Goal: Information Seeking & Learning: Learn about a topic

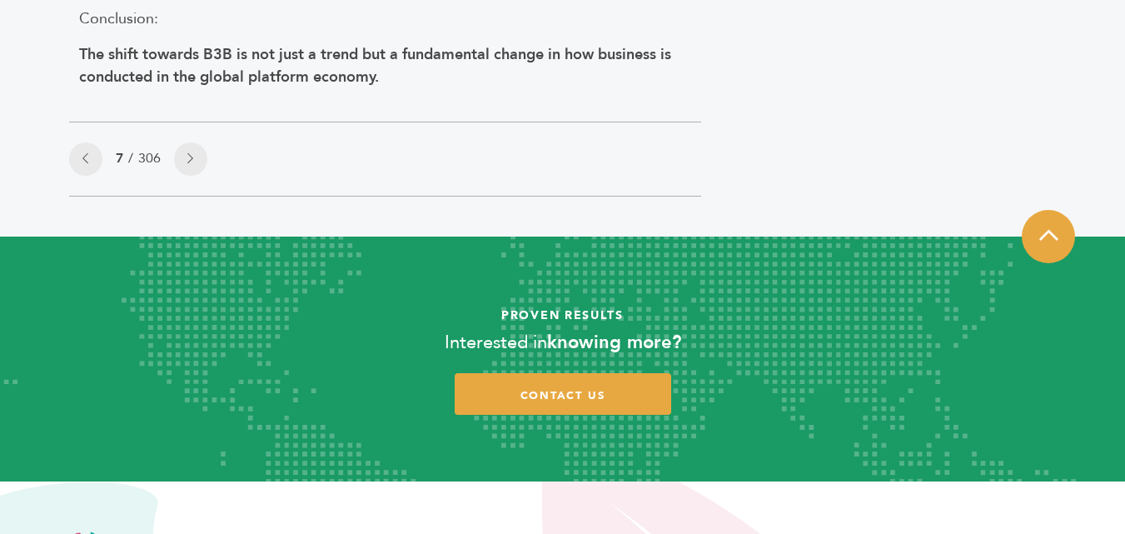
scroll to position [2636, 0]
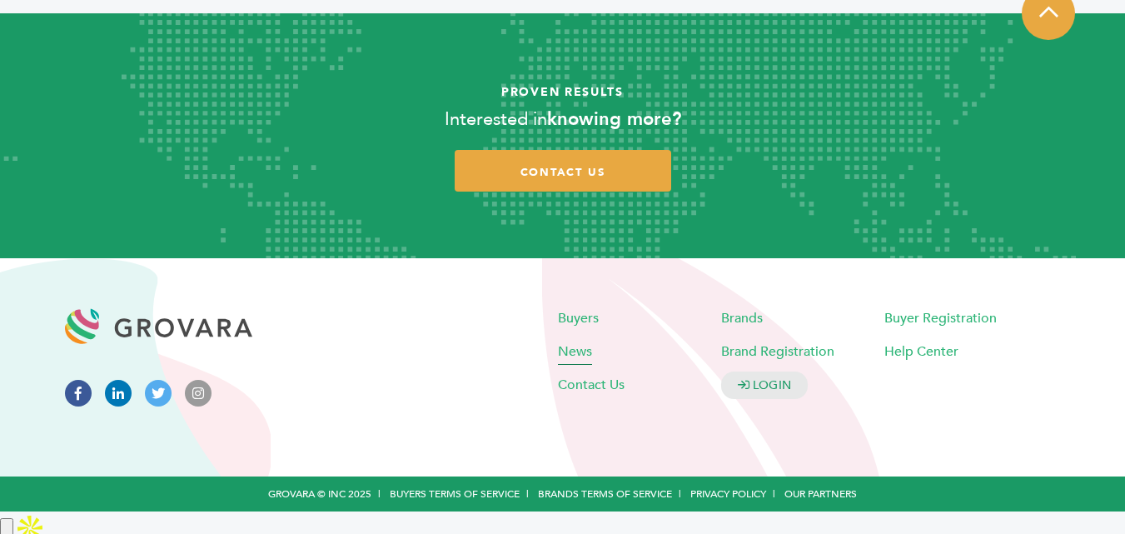
click at [572, 361] on span "News" at bounding box center [575, 351] width 34 height 18
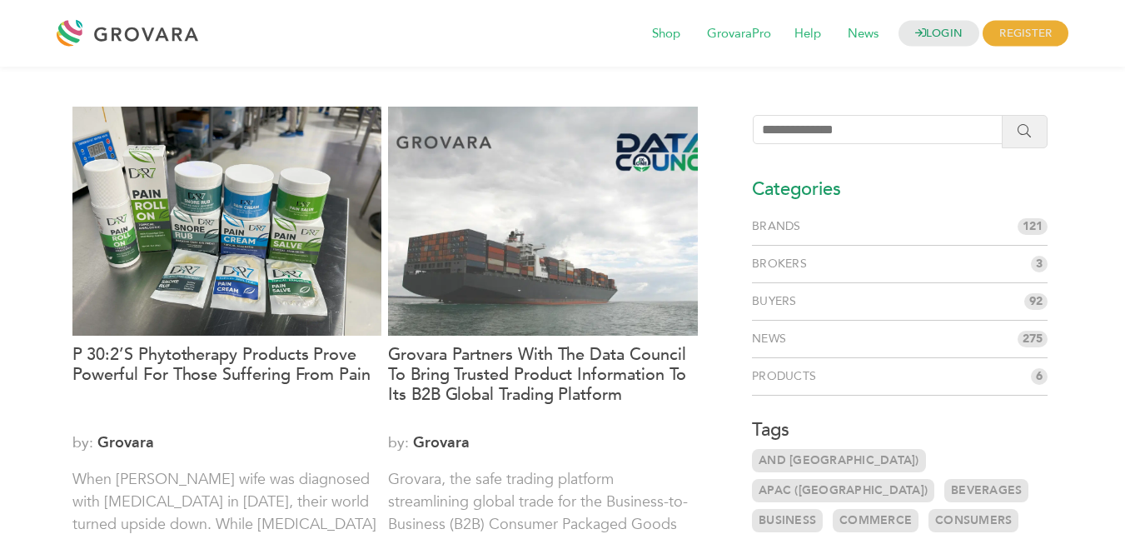
click at [781, 187] on h3 "Categories" at bounding box center [900, 189] width 296 height 25
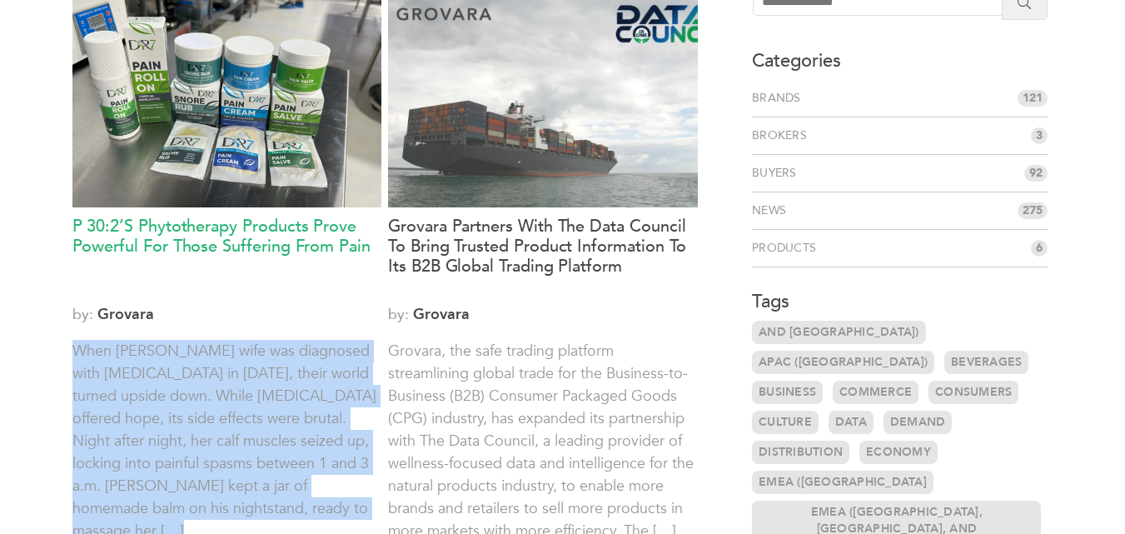
scroll to position [167, 0]
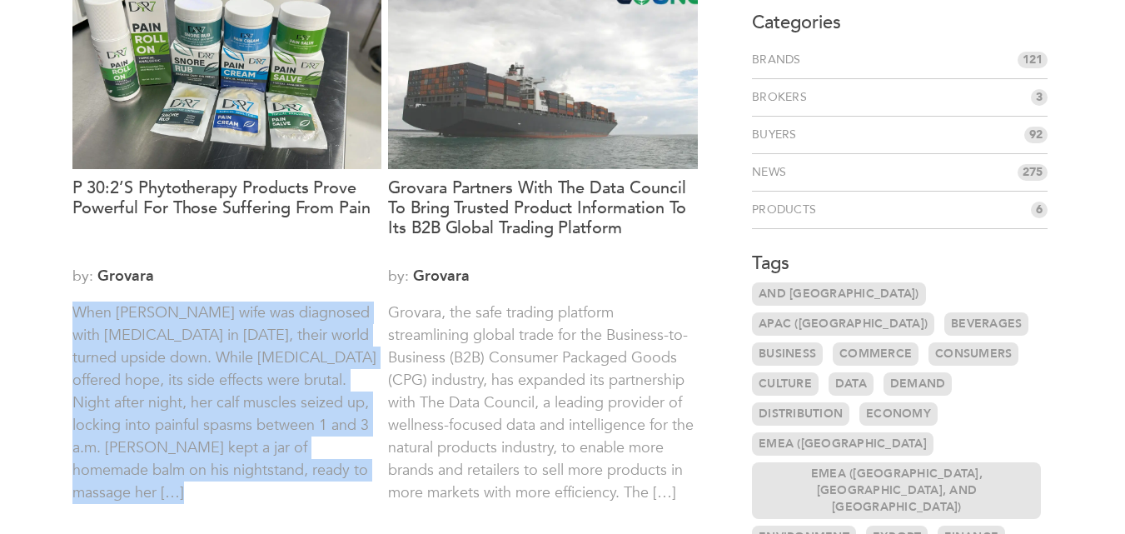
click at [191, 351] on p "When Alan Hughey’s wife was diagnosed with cancer in 2022, their world turned u…" at bounding box center [227, 413] width 310 height 225
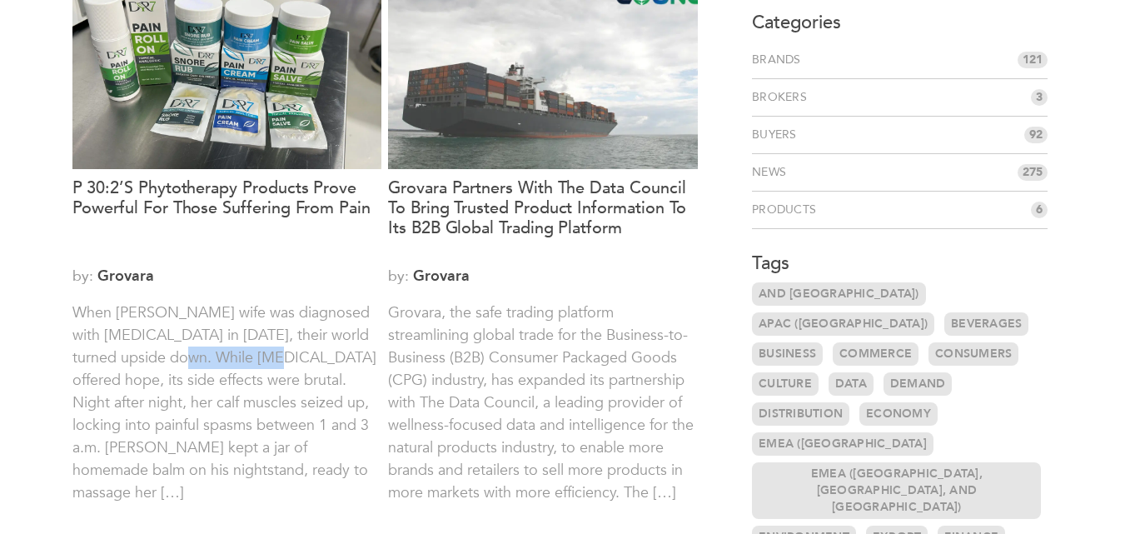
click at [191, 351] on p "When Alan Hughey’s wife was diagnosed with cancer in 2022, their world turned u…" at bounding box center [227, 413] width 310 height 225
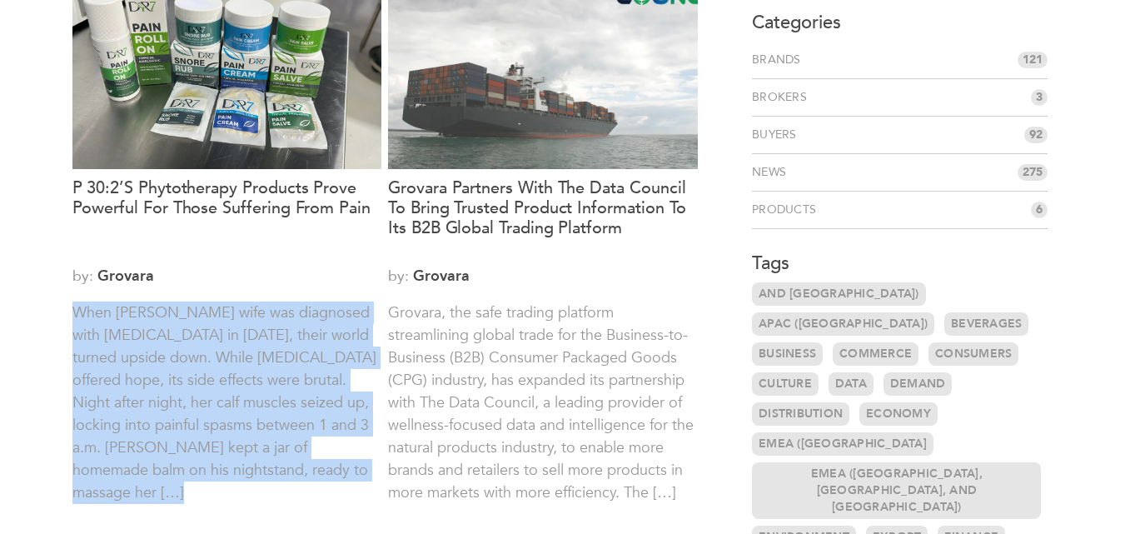
click at [191, 351] on p "When Alan Hughey’s wife was diagnosed with cancer in 2022, their world turned u…" at bounding box center [227, 413] width 310 height 225
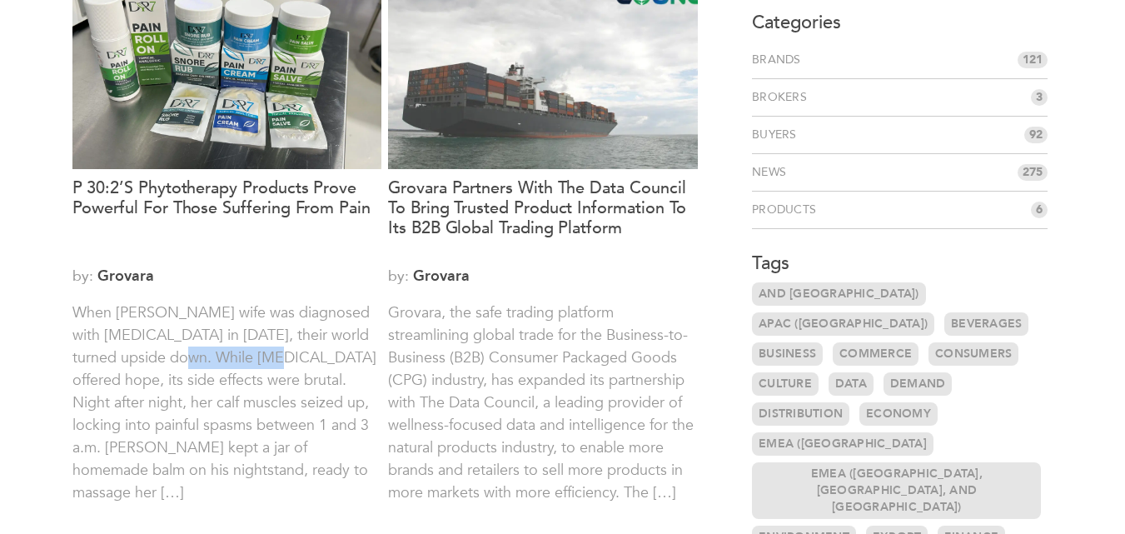
click at [191, 351] on p "When Alan Hughey’s wife was diagnosed with cancer in 2022, their world turned u…" at bounding box center [227, 413] width 310 height 225
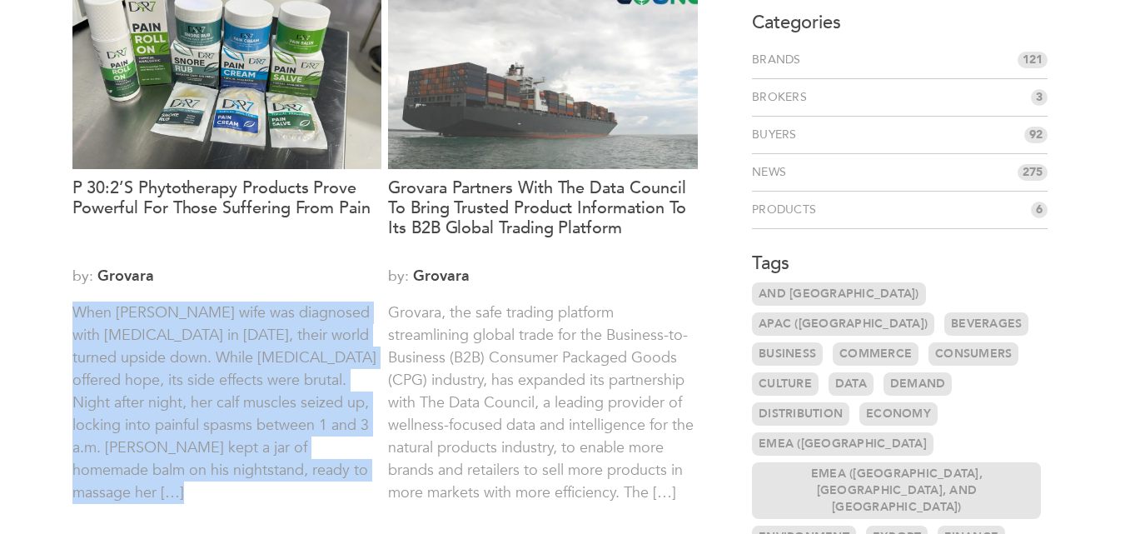
click at [191, 351] on p "When Alan Hughey’s wife was diagnosed with cancer in 2022, their world turned u…" at bounding box center [227, 413] width 310 height 225
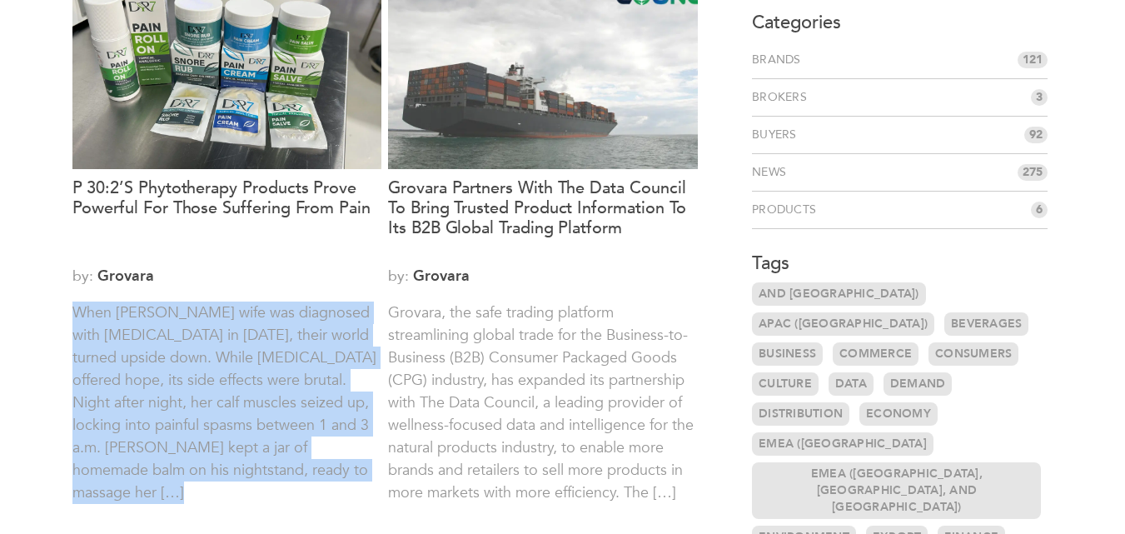
click at [191, 351] on p "When Alan Hughey’s wife was diagnosed with cancer in 2022, their world turned u…" at bounding box center [227, 413] width 310 height 225
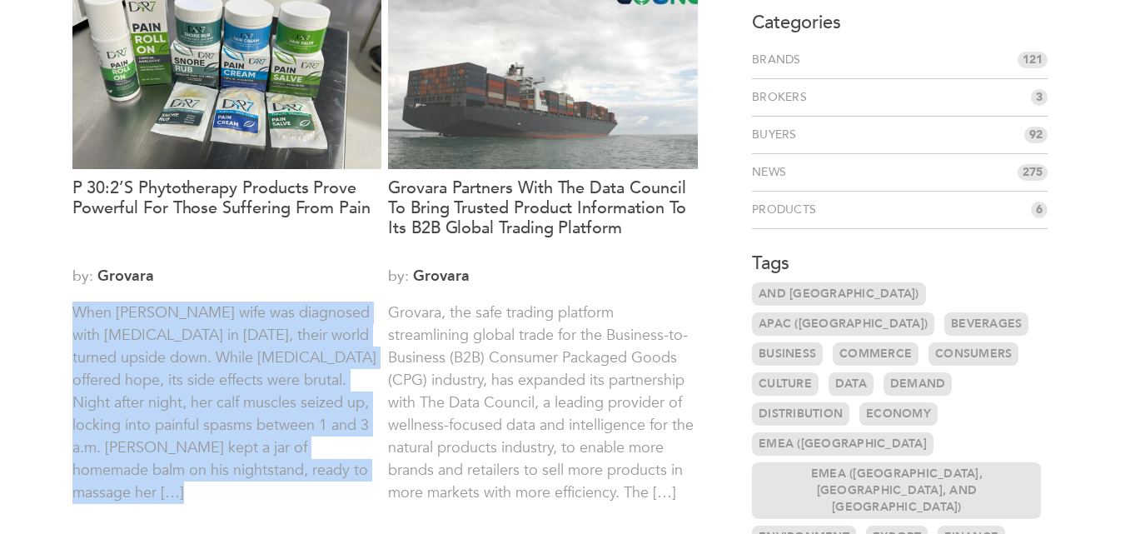
click at [191, 351] on p "When Alan Hughey’s wife was diagnosed with cancer in 2022, their world turned u…" at bounding box center [227, 413] width 310 height 225
click at [224, 341] on p "When Alan Hughey’s wife was diagnosed with cancer in 2022, their world turned u…" at bounding box center [227, 413] width 310 height 225
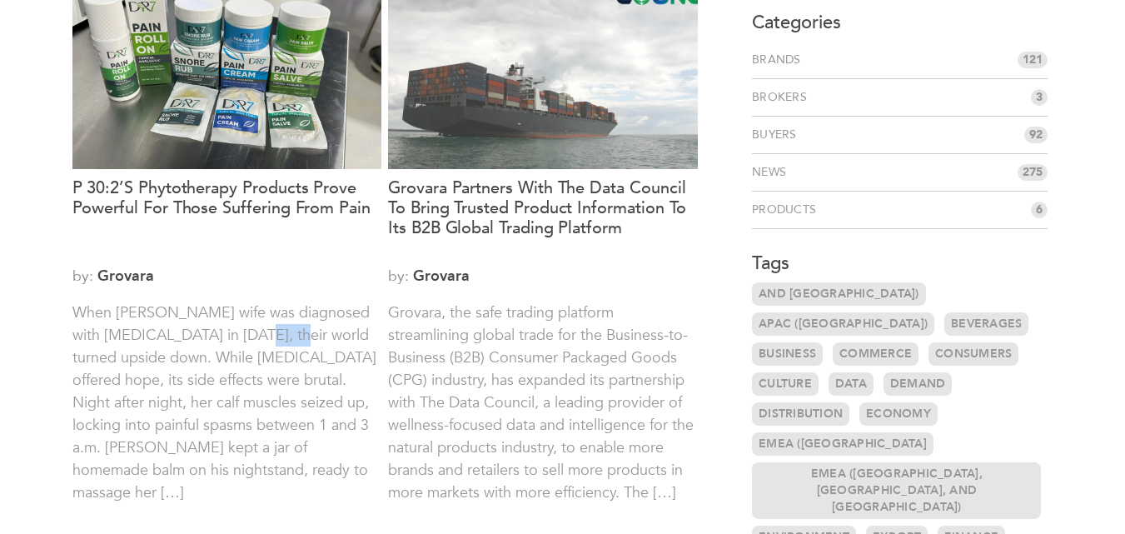
click at [224, 341] on p "When Alan Hughey’s wife was diagnosed with cancer in 2022, their world turned u…" at bounding box center [227, 413] width 310 height 225
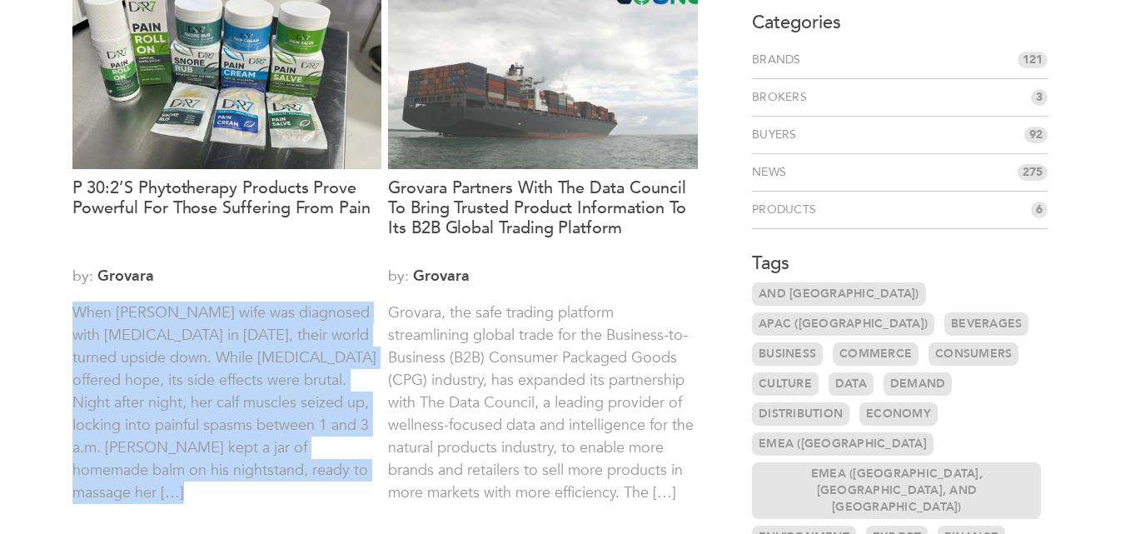
click at [224, 341] on p "When Alan Hughey’s wife was diagnosed with cancer in 2022, their world turned u…" at bounding box center [227, 413] width 310 height 225
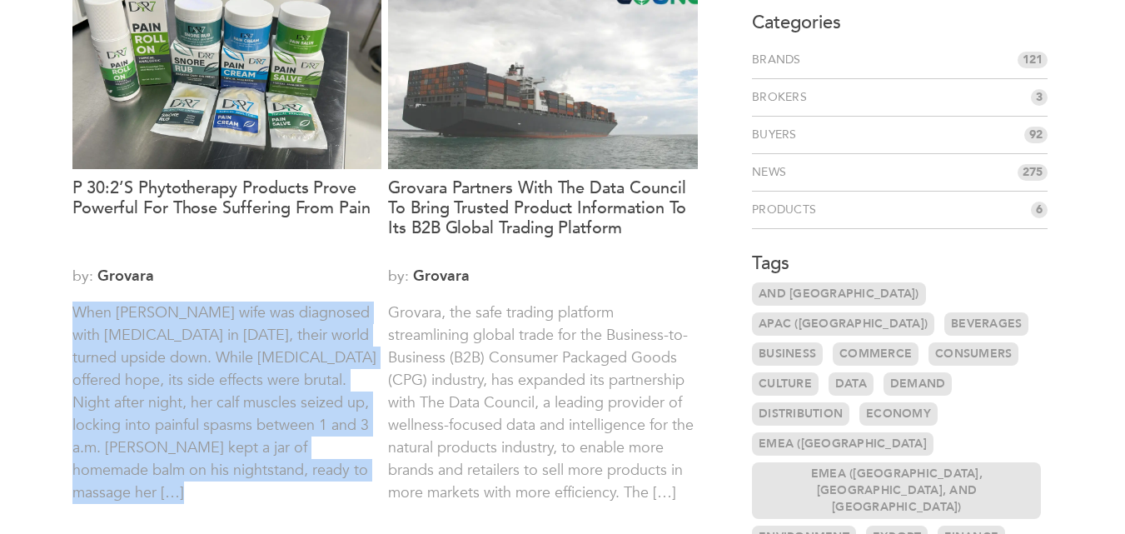
click at [224, 341] on p "When Alan Hughey’s wife was diagnosed with cancer in 2022, their world turned u…" at bounding box center [227, 413] width 310 height 225
click at [201, 347] on p "When Alan Hughey’s wife was diagnosed with cancer in 2022, their world turned u…" at bounding box center [227, 413] width 310 height 225
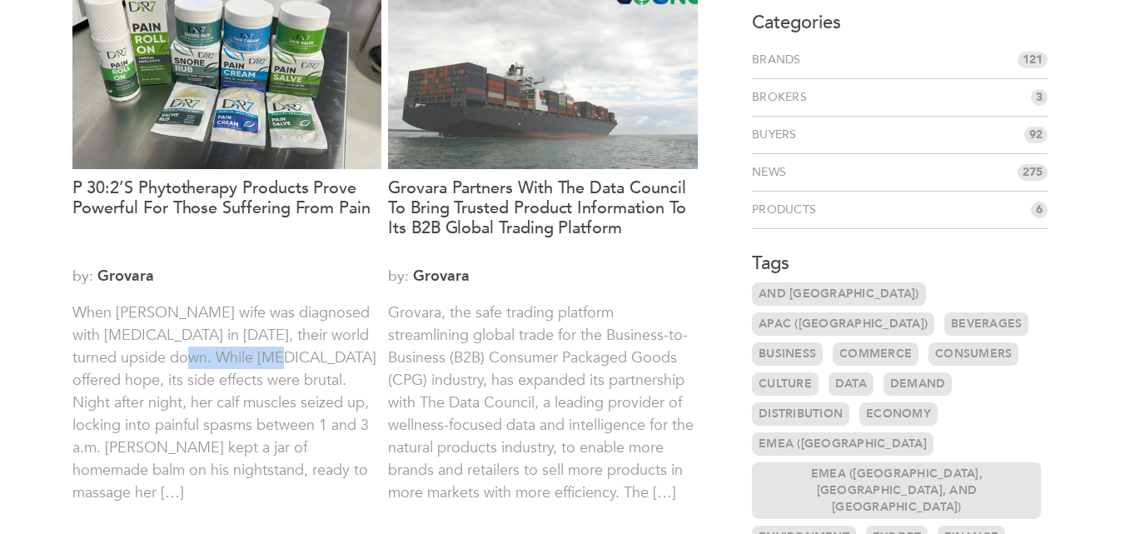
click at [201, 347] on p "When Alan Hughey’s wife was diagnosed with cancer in 2022, their world turned u…" at bounding box center [227, 413] width 310 height 225
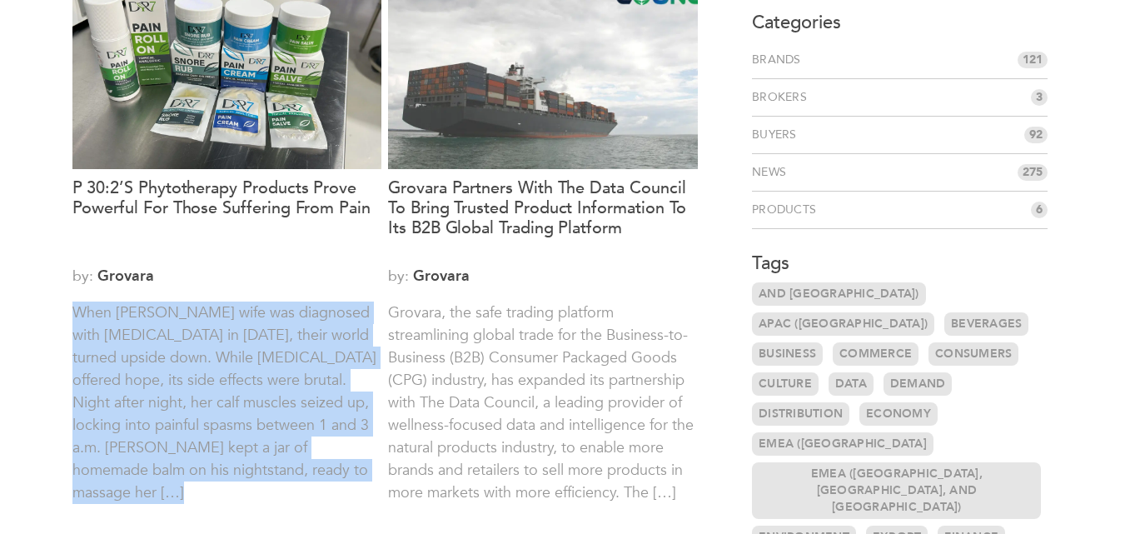
click at [201, 347] on p "When Alan Hughey’s wife was diagnosed with cancer in 2022, their world turned u…" at bounding box center [227, 413] width 310 height 225
click at [217, 350] on p "When Alan Hughey’s wife was diagnosed with cancer in 2022, their world turned u…" at bounding box center [227, 413] width 310 height 225
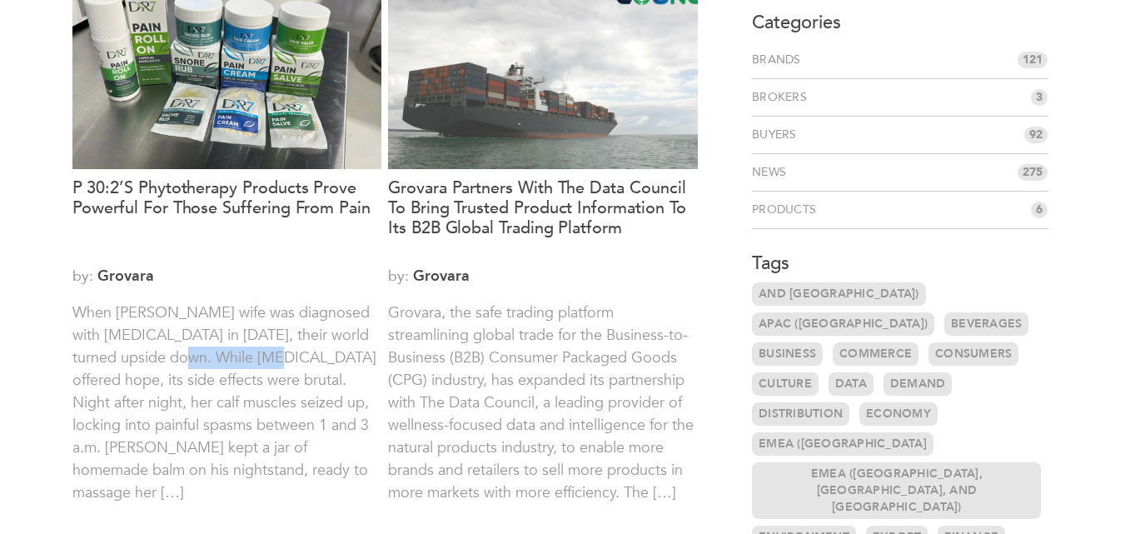
click at [217, 350] on p "When Alan Hughey’s wife was diagnosed with cancer in 2022, their world turned u…" at bounding box center [227, 413] width 310 height 225
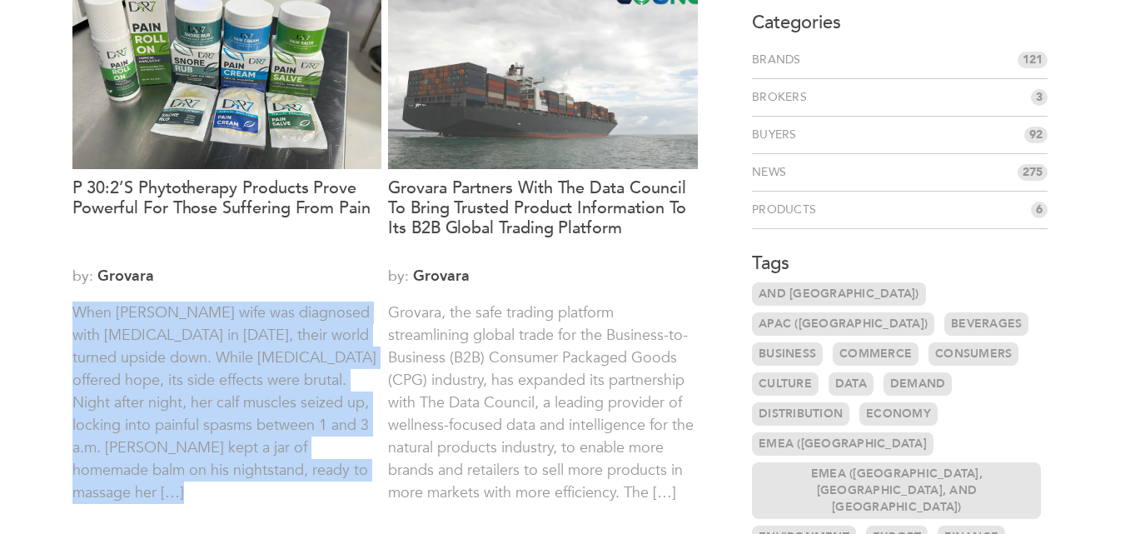
click at [217, 350] on p "When Alan Hughey’s wife was diagnosed with cancer in 2022, their world turned u…" at bounding box center [227, 413] width 310 height 225
click at [191, 351] on p "When Alan Hughey’s wife was diagnosed with cancer in 2022, their world turned u…" at bounding box center [227, 413] width 310 height 225
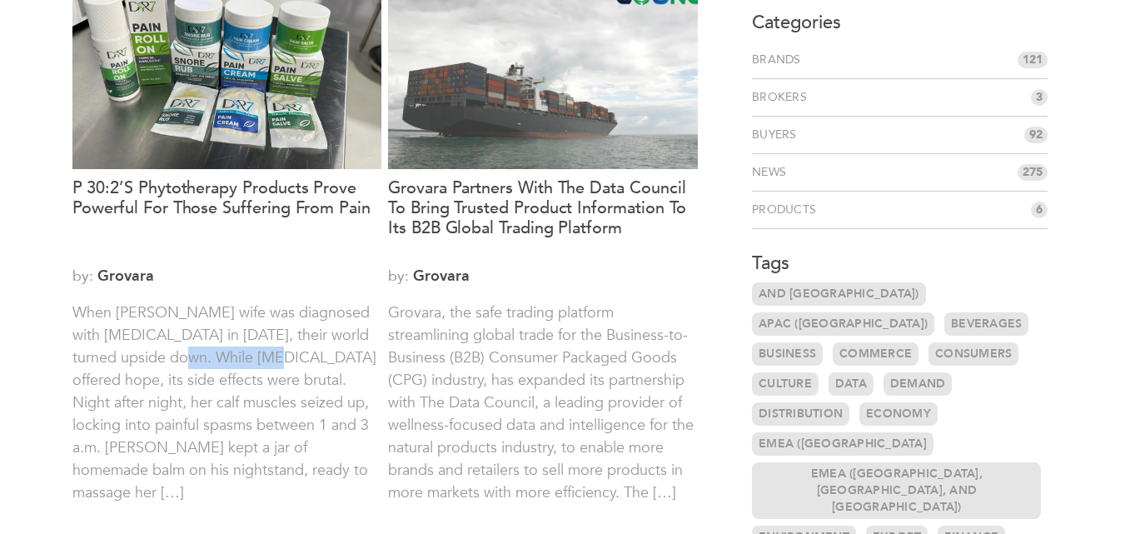
click at [191, 351] on p "When Alan Hughey’s wife was diagnosed with cancer in 2022, their world turned u…" at bounding box center [227, 413] width 310 height 225
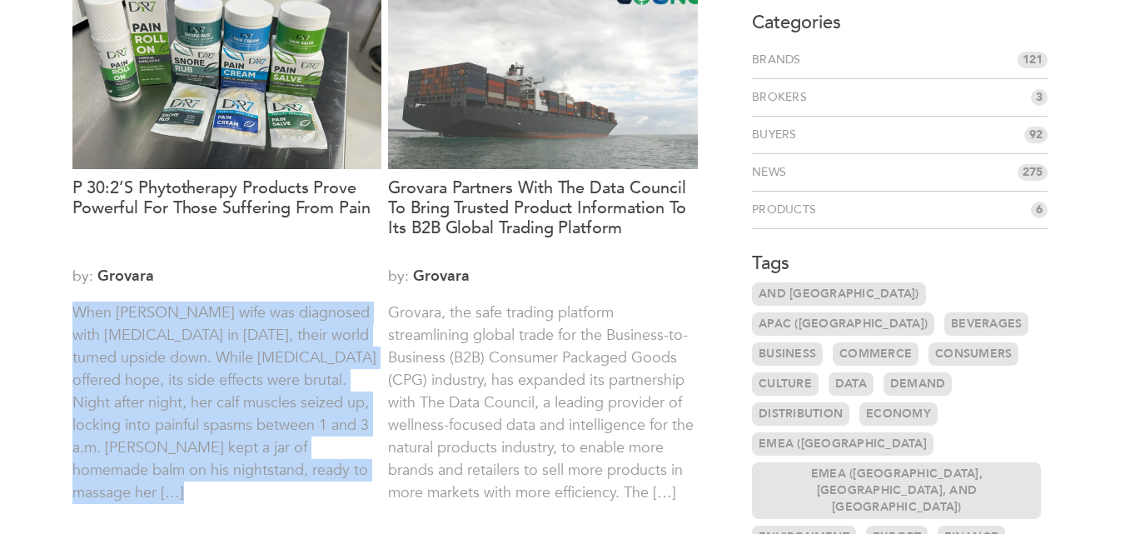
click at [191, 351] on p "When Alan Hughey’s wife was diagnosed with cancer in 2022, their world turned u…" at bounding box center [227, 413] width 310 height 225
click at [206, 353] on p "When Alan Hughey’s wife was diagnosed with cancer in 2022, their world turned u…" at bounding box center [227, 413] width 310 height 225
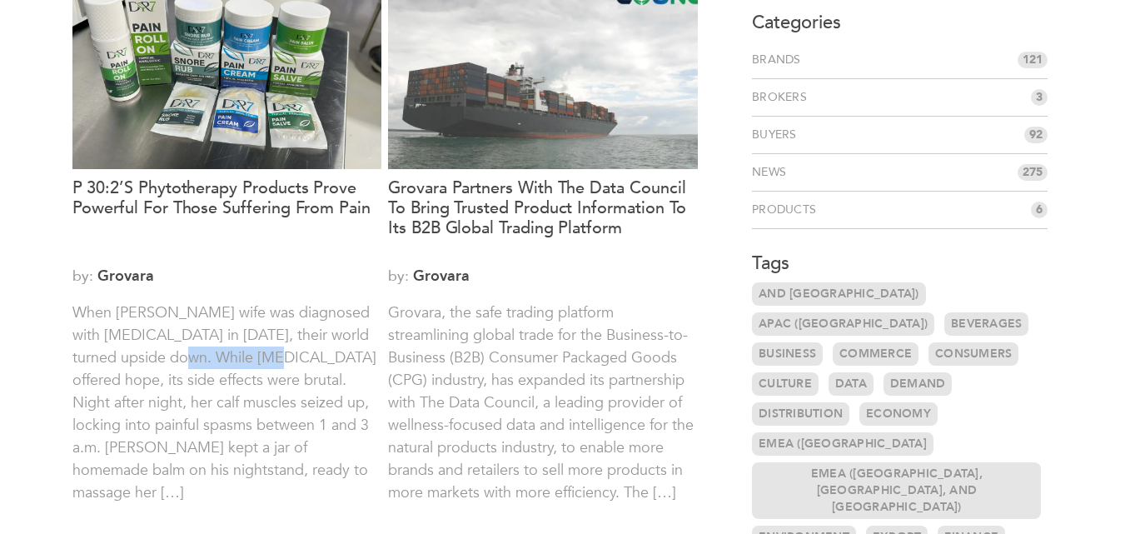
click at [206, 353] on p "When Alan Hughey’s wife was diagnosed with cancer in 2022, their world turned u…" at bounding box center [227, 413] width 310 height 225
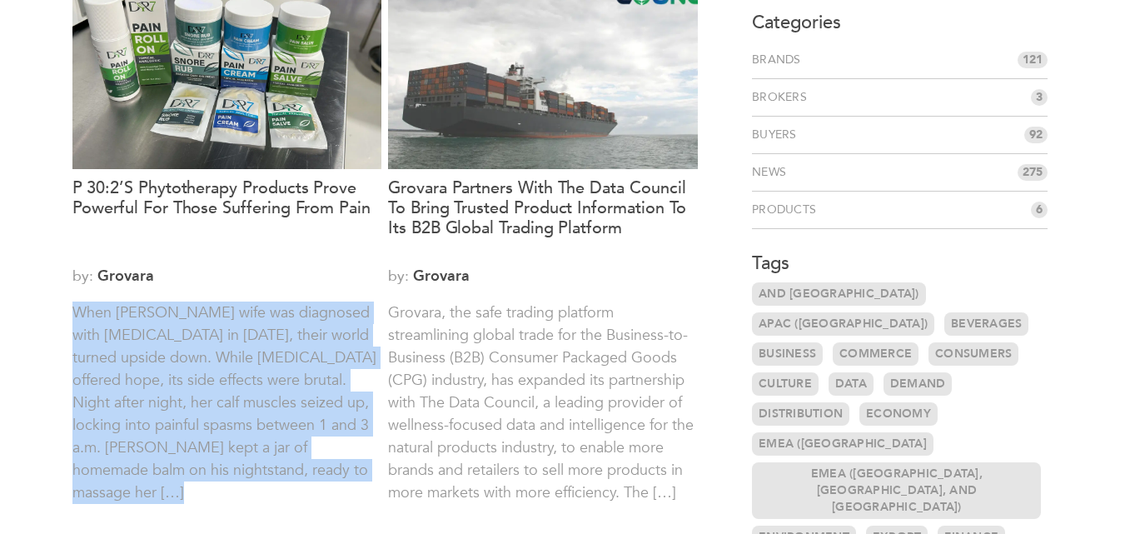
click at [206, 353] on p "When Alan Hughey’s wife was diagnosed with cancer in 2022, their world turned u…" at bounding box center [227, 413] width 310 height 225
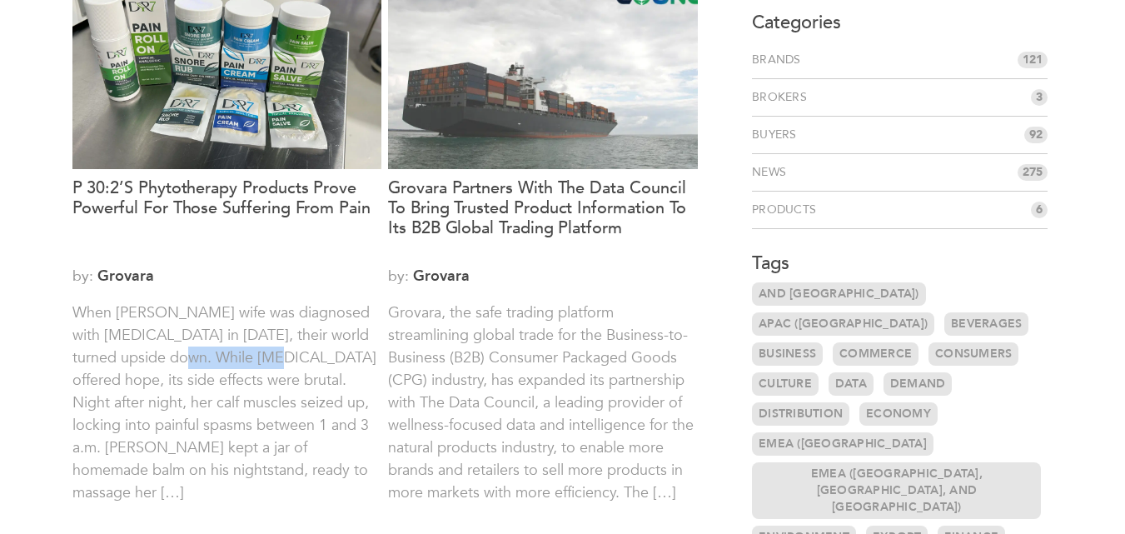
click at [206, 353] on p "When Alan Hughey’s wife was diagnosed with cancer in 2022, their world turned u…" at bounding box center [227, 413] width 310 height 225
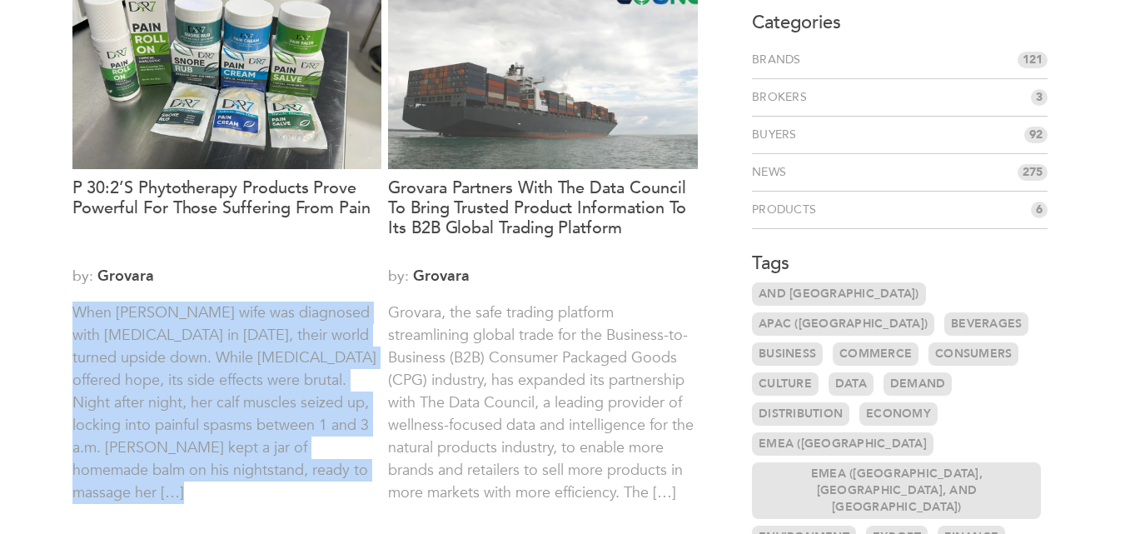
click at [206, 353] on p "When Alan Hughey’s wife was diagnosed with cancer in 2022, their world turned u…" at bounding box center [227, 413] width 310 height 225
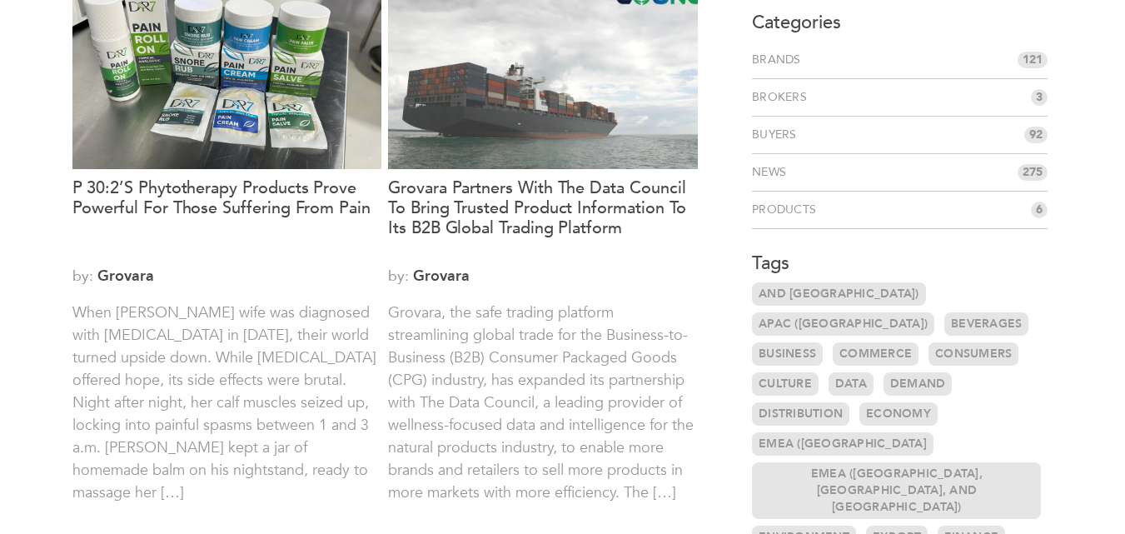
click at [206, 353] on p "When Alan Hughey’s wife was diagnosed with cancer in 2022, their world turned u…" at bounding box center [227, 413] width 310 height 225
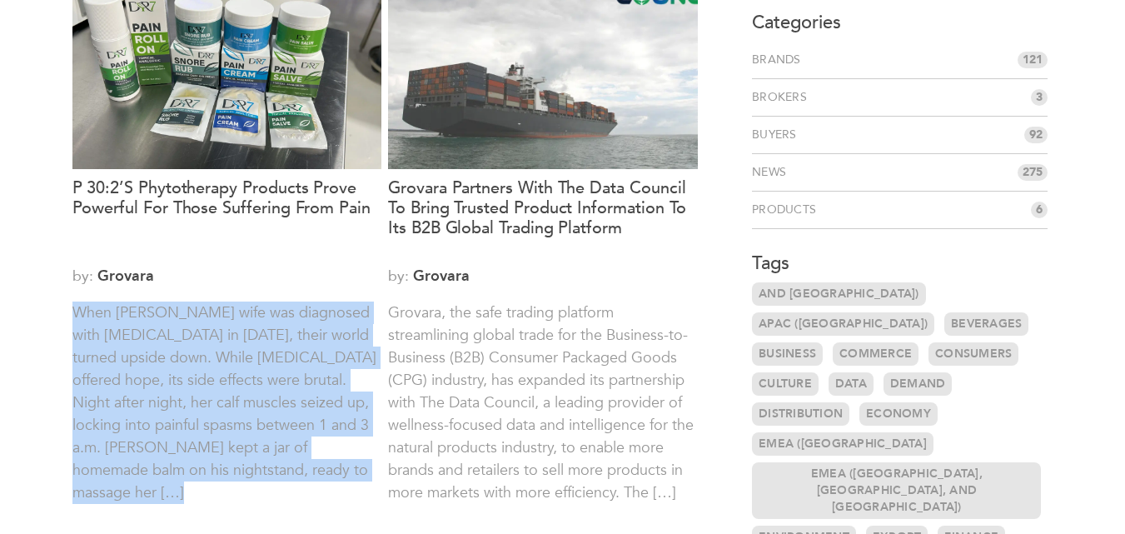
click at [206, 353] on p "When Alan Hughey’s wife was diagnosed with cancer in 2022, their world turned u…" at bounding box center [227, 413] width 310 height 225
click at [193, 345] on p "When Alan Hughey’s wife was diagnosed with cancer in 2022, their world turned u…" at bounding box center [227, 413] width 310 height 225
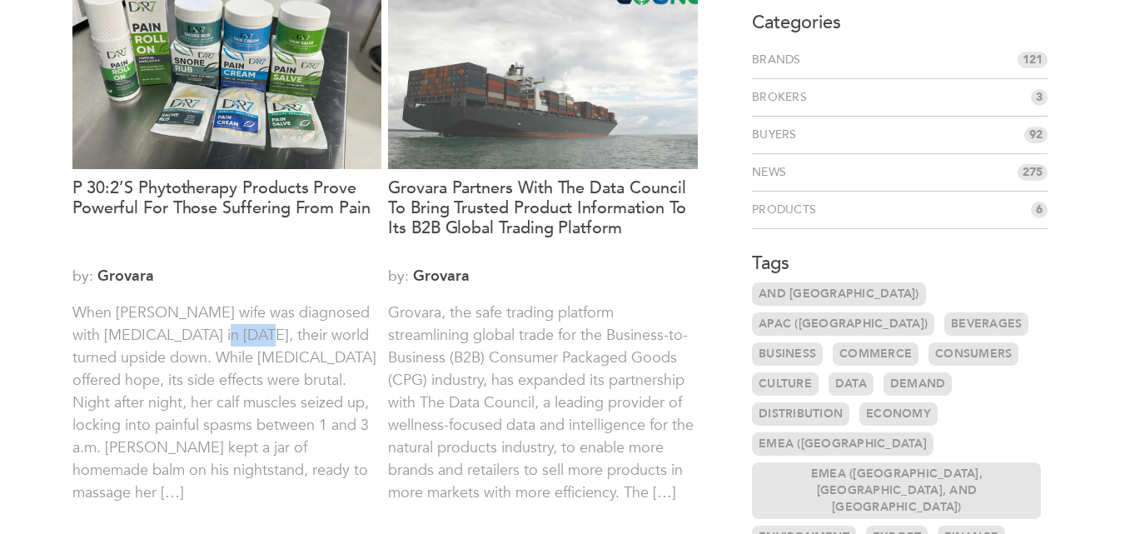
click at [193, 345] on p "When Alan Hughey’s wife was diagnosed with cancer in 2022, their world turned u…" at bounding box center [227, 413] width 310 height 225
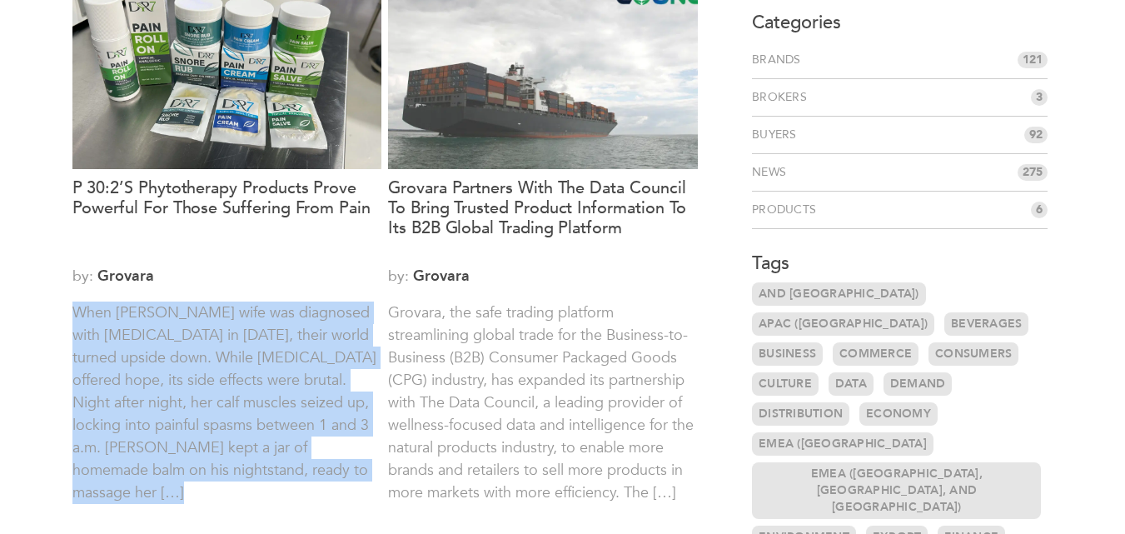
click at [193, 345] on p "When Alan Hughey’s wife was diagnosed with cancer in 2022, their world turned u…" at bounding box center [227, 413] width 310 height 225
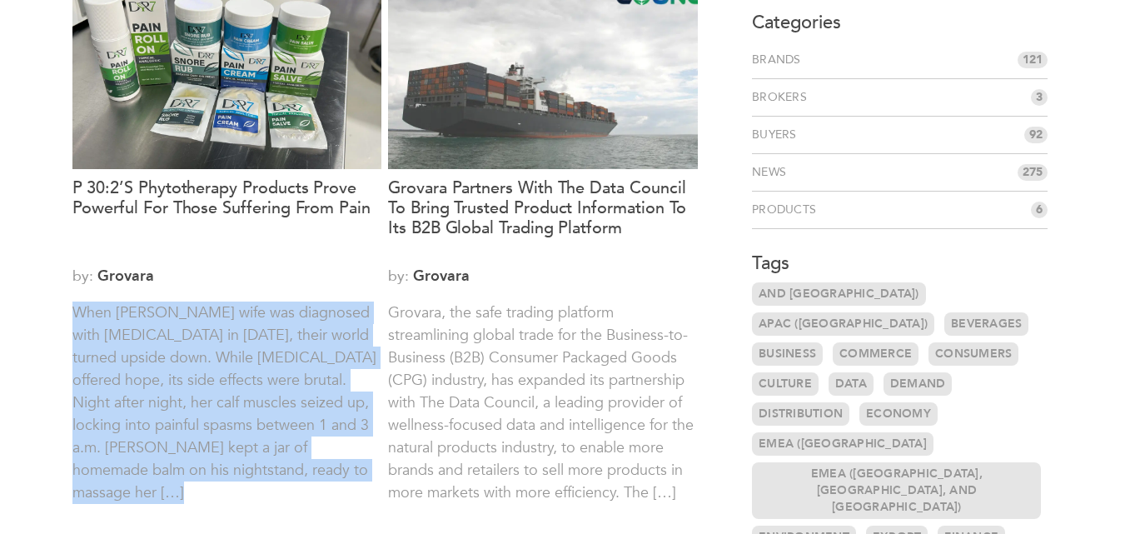
click at [193, 345] on p "When Alan Hughey’s wife was diagnosed with cancer in 2022, their world turned u…" at bounding box center [227, 413] width 310 height 225
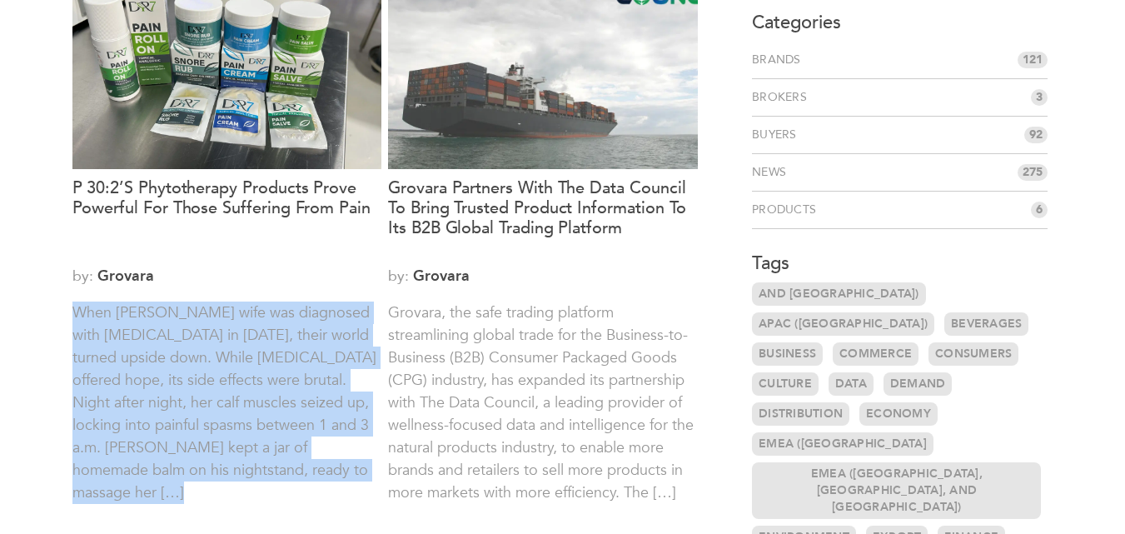
click at [193, 345] on p "When Alan Hughey’s wife was diagnosed with cancer in 2022, their world turned u…" at bounding box center [227, 413] width 310 height 225
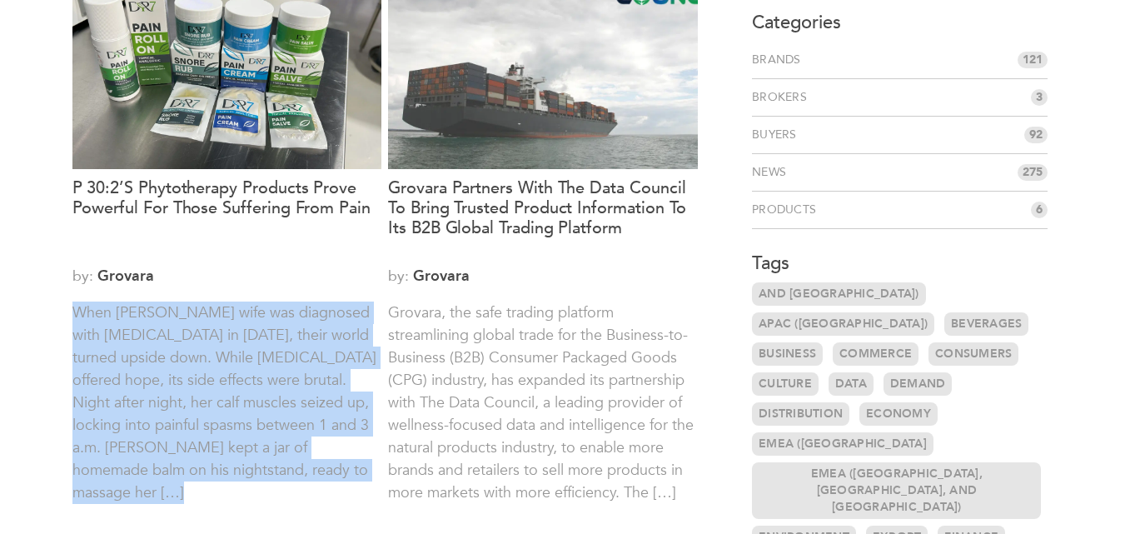
click at [193, 345] on p "When Alan Hughey’s wife was diagnosed with cancer in 2022, their world turned u…" at bounding box center [227, 413] width 310 height 225
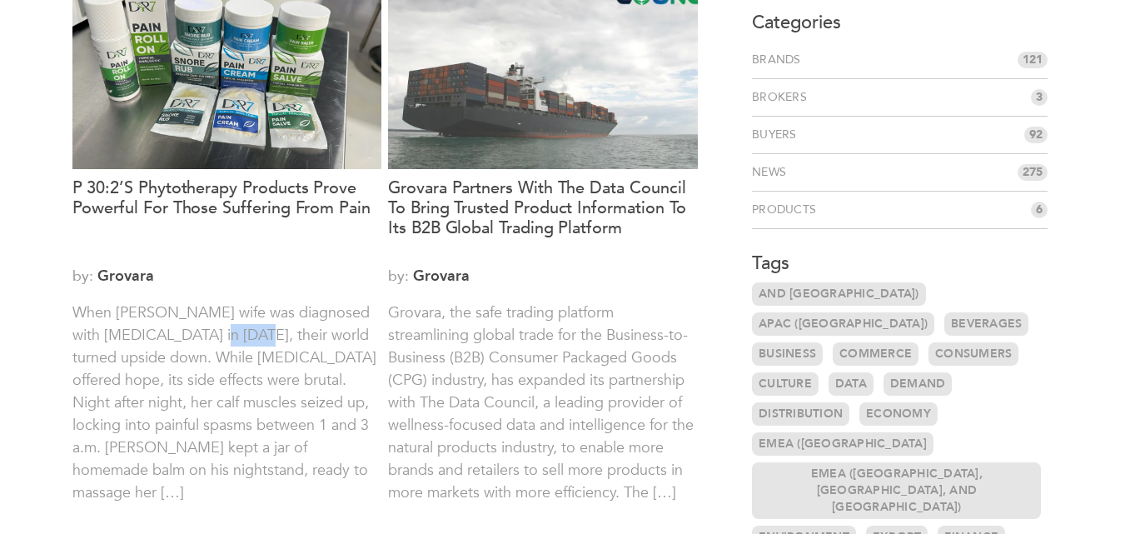
click at [193, 345] on p "When Alan Hughey’s wife was diagnosed with cancer in 2022, their world turned u…" at bounding box center [227, 413] width 310 height 225
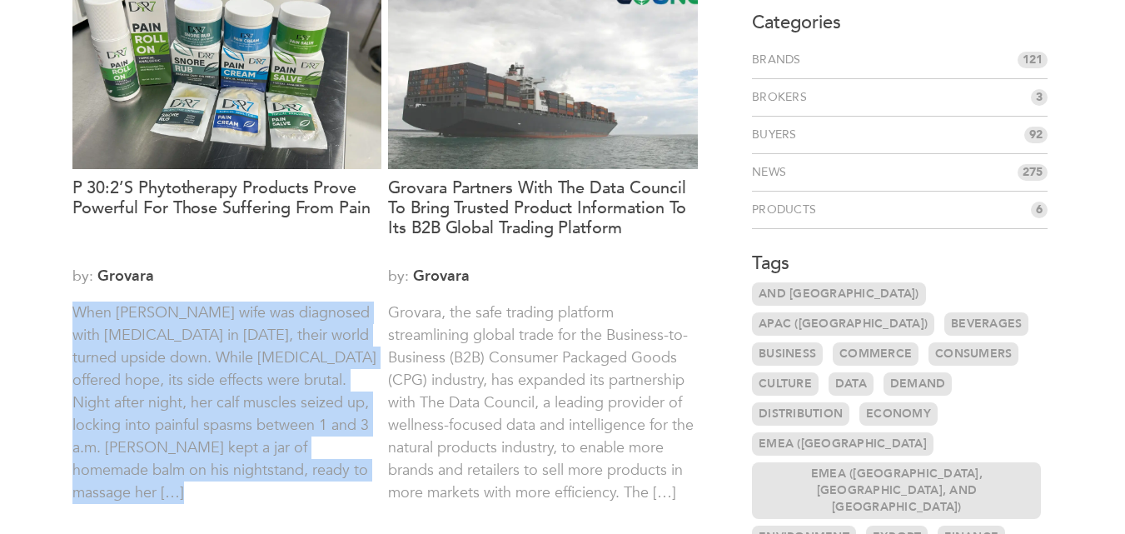
click at [193, 345] on p "When Alan Hughey’s wife was diagnosed with cancer in 2022, their world turned u…" at bounding box center [227, 413] width 310 height 225
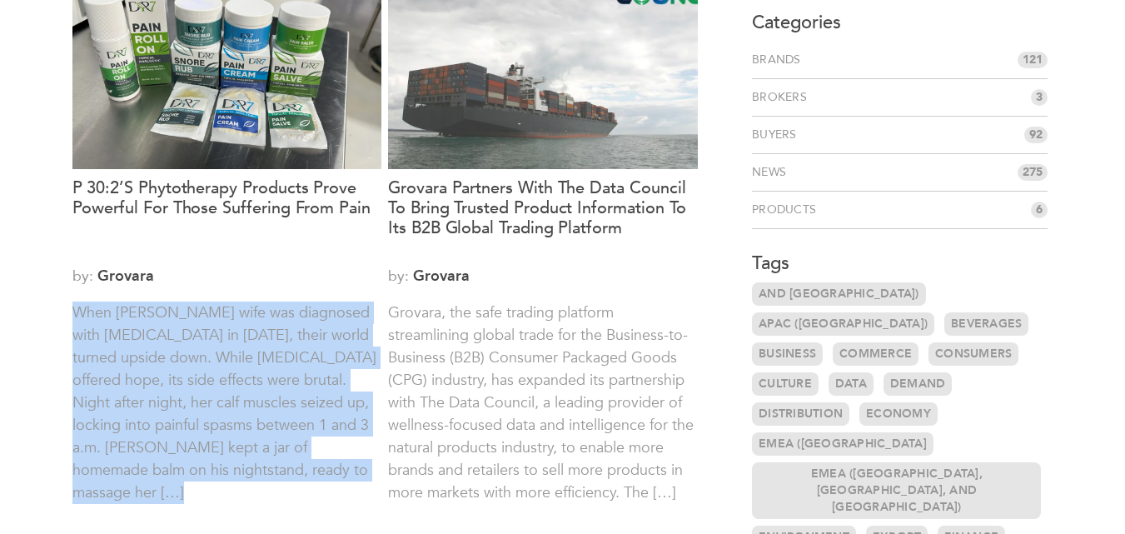
click at [193, 345] on p "When Alan Hughey’s wife was diagnosed with cancer in 2022, their world turned u…" at bounding box center [227, 413] width 310 height 225
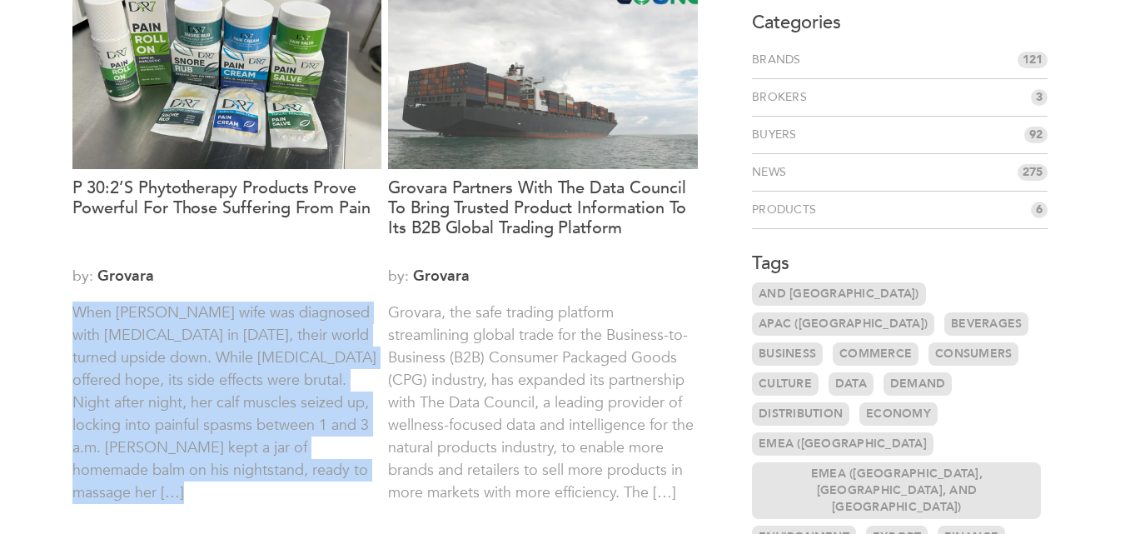
click at [193, 345] on p "When Alan Hughey’s wife was diagnosed with cancer in 2022, their world turned u…" at bounding box center [227, 413] width 310 height 225
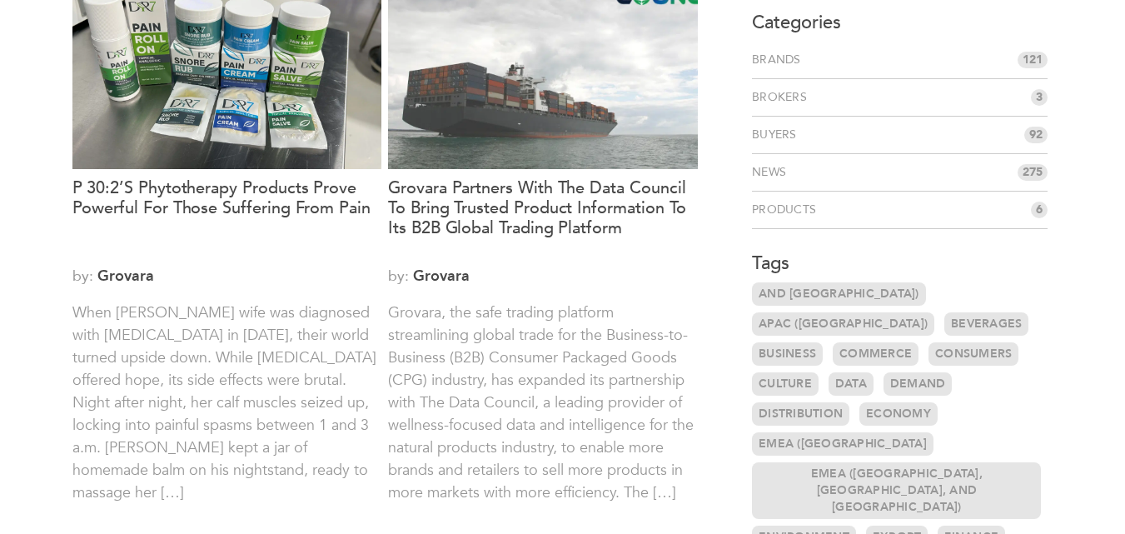
click at [193, 345] on p "When Alan Hughey’s wife was diagnosed with cancer in 2022, their world turned u…" at bounding box center [227, 413] width 310 height 225
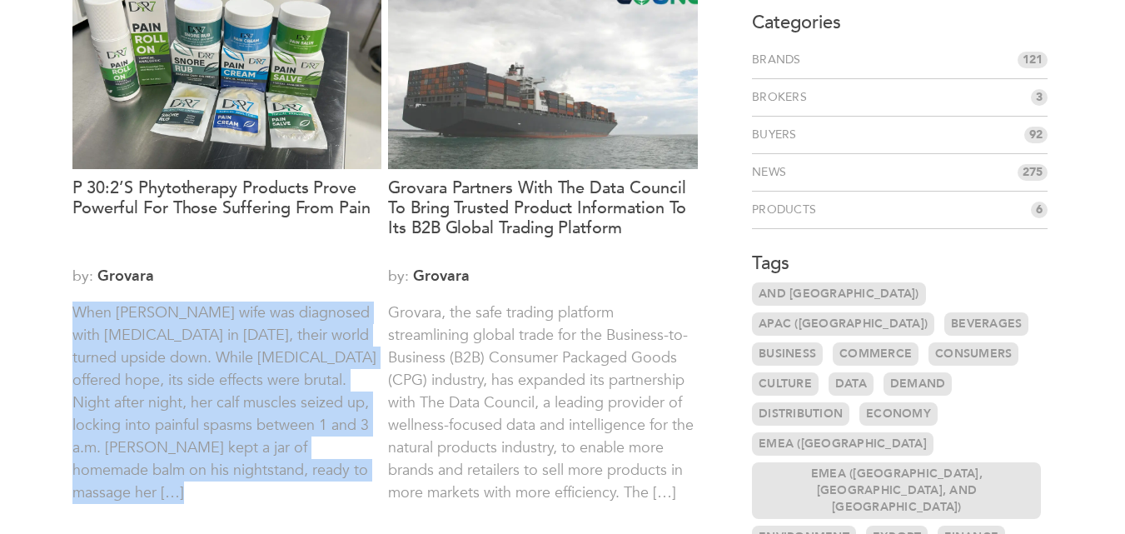
click at [193, 345] on p "When Alan Hughey’s wife was diagnosed with cancer in 2022, their world turned u…" at bounding box center [227, 413] width 310 height 225
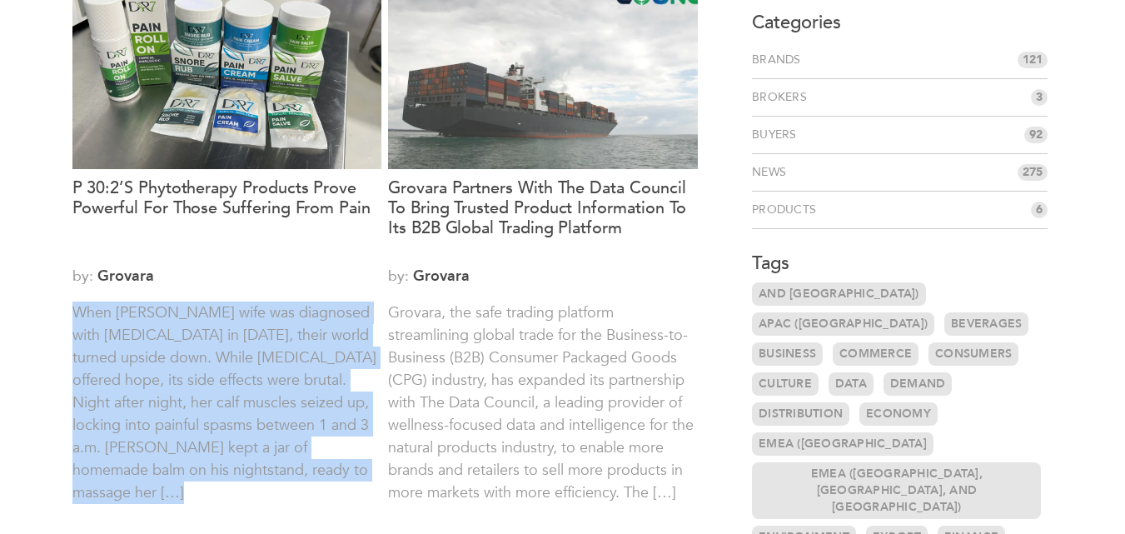
click at [193, 345] on p "When Alan Hughey’s wife was diagnosed with cancer in 2022, their world turned u…" at bounding box center [227, 413] width 310 height 225
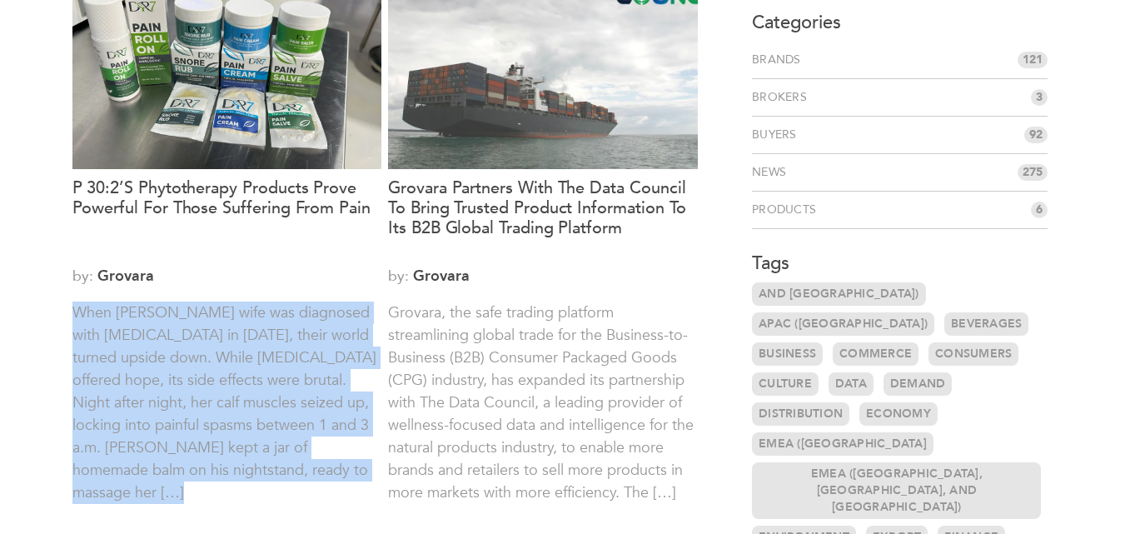
click at [193, 345] on p "When Alan Hughey’s wife was diagnosed with cancer in 2022, their world turned u…" at bounding box center [227, 413] width 310 height 225
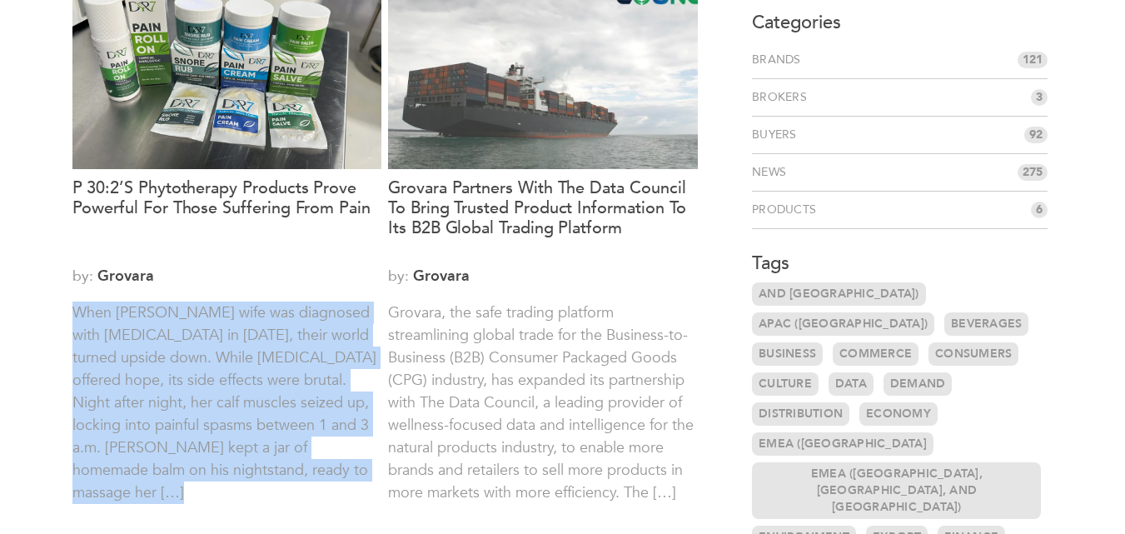
click at [193, 345] on p "When Alan Hughey’s wife was diagnosed with cancer in 2022, their world turned u…" at bounding box center [227, 413] width 310 height 225
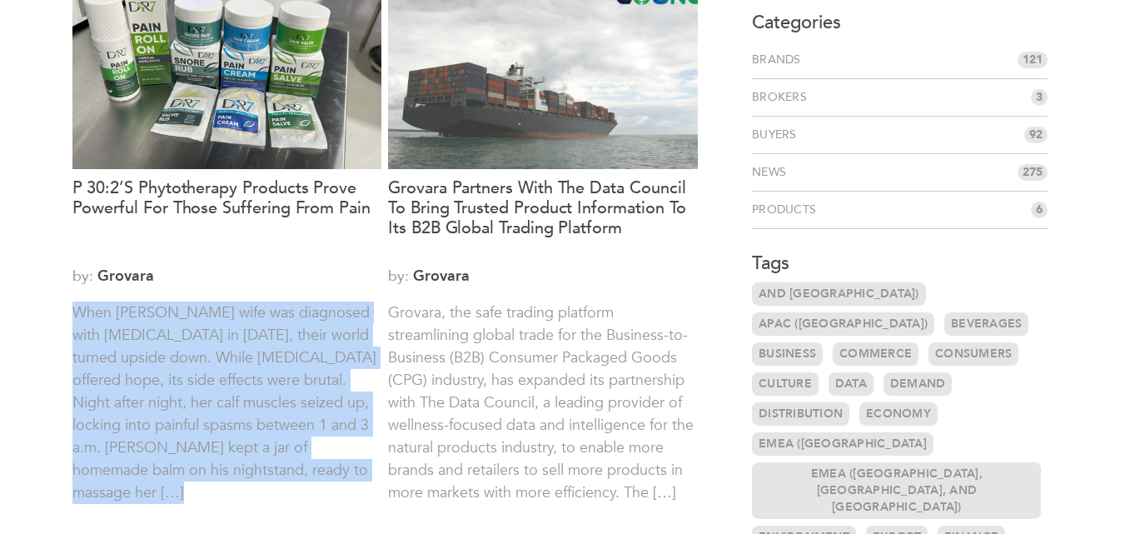
click at [193, 345] on p "When Alan Hughey’s wife was diagnosed with cancer in 2022, their world turned u…" at bounding box center [227, 413] width 310 height 225
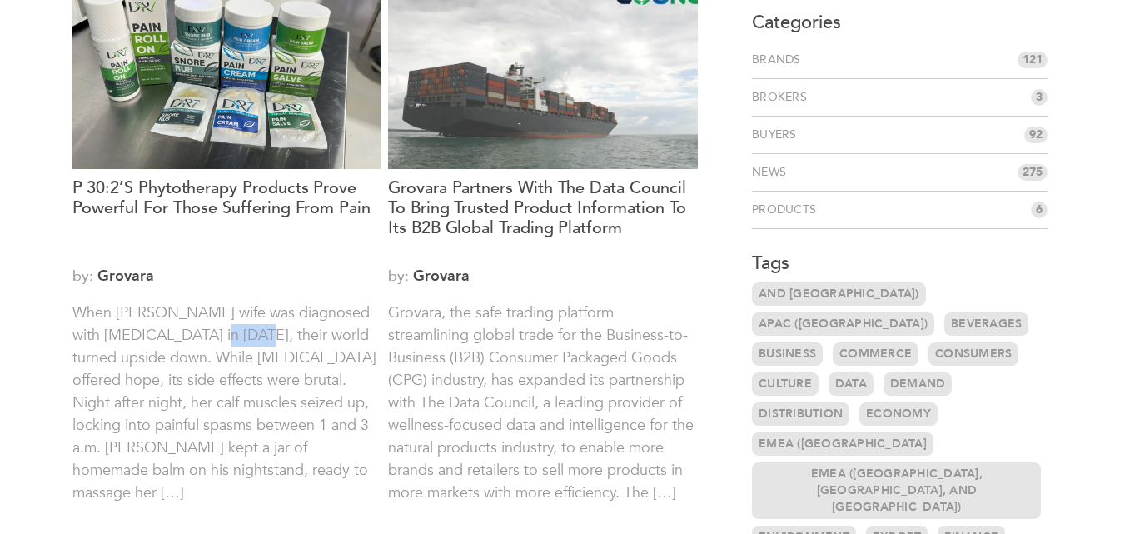
click at [193, 345] on p "When Alan Hughey’s wife was diagnosed with cancer in 2022, their world turned u…" at bounding box center [227, 413] width 310 height 225
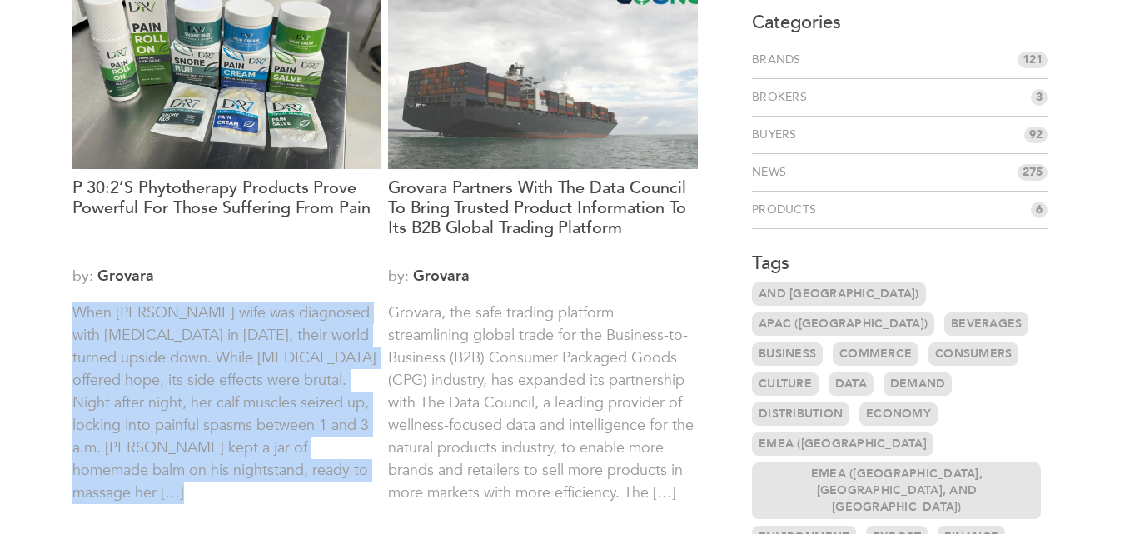
click at [193, 345] on p "When Alan Hughey’s wife was diagnosed with cancer in 2022, their world turned u…" at bounding box center [227, 413] width 310 height 225
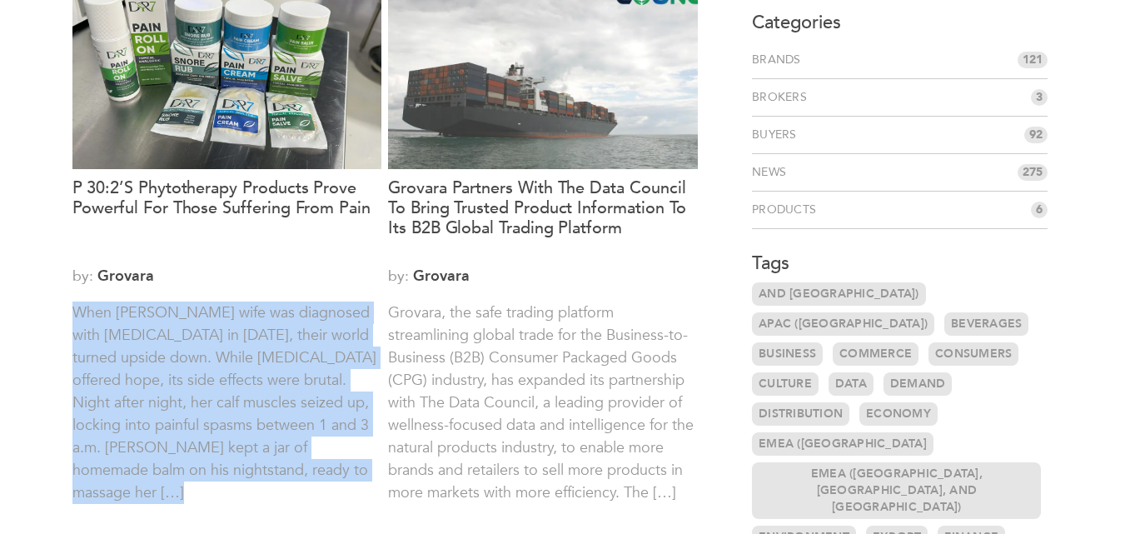
click at [193, 345] on p "When Alan Hughey’s wife was diagnosed with cancer in 2022, their world turned u…" at bounding box center [227, 413] width 310 height 225
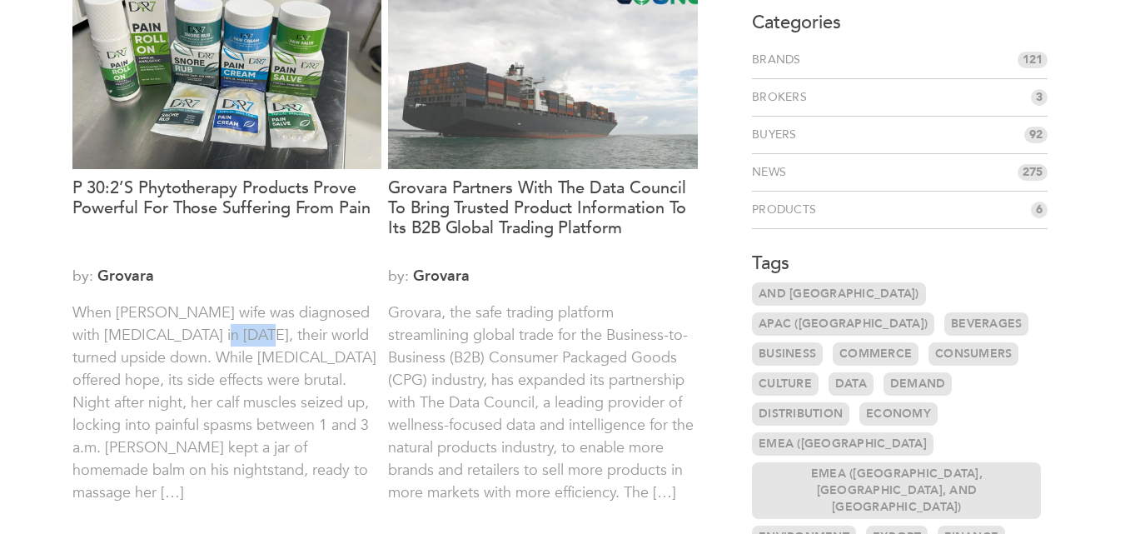
click at [193, 345] on p "When Alan Hughey’s wife was diagnosed with cancer in 2022, their world turned u…" at bounding box center [227, 413] width 310 height 225
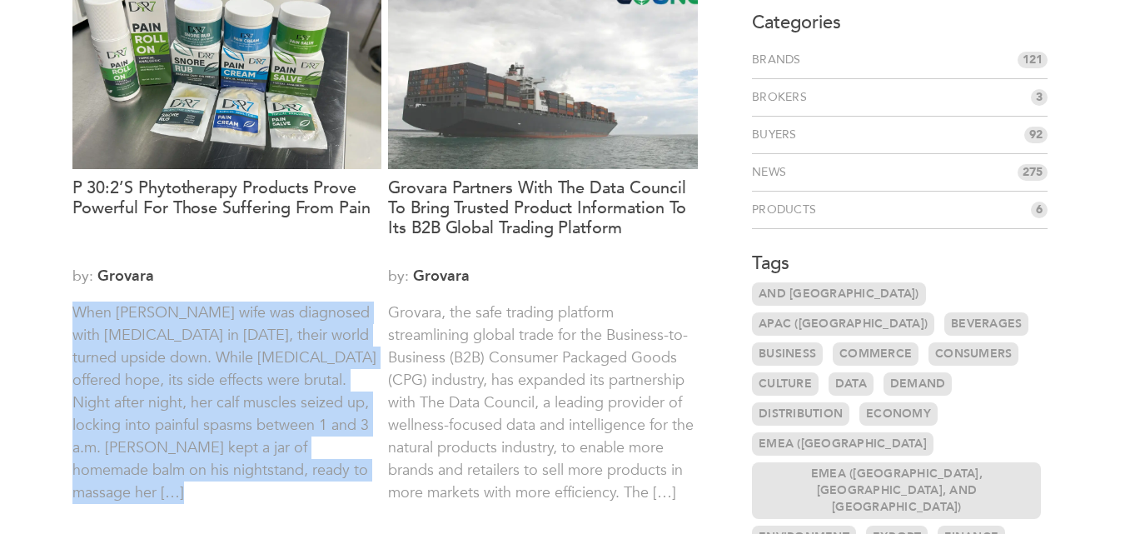
click at [193, 345] on p "When Alan Hughey’s wife was diagnosed with cancer in 2022, their world turned u…" at bounding box center [227, 413] width 310 height 225
click at [218, 366] on p "When Alan Hughey’s wife was diagnosed with cancer in 2022, their world turned u…" at bounding box center [227, 413] width 310 height 225
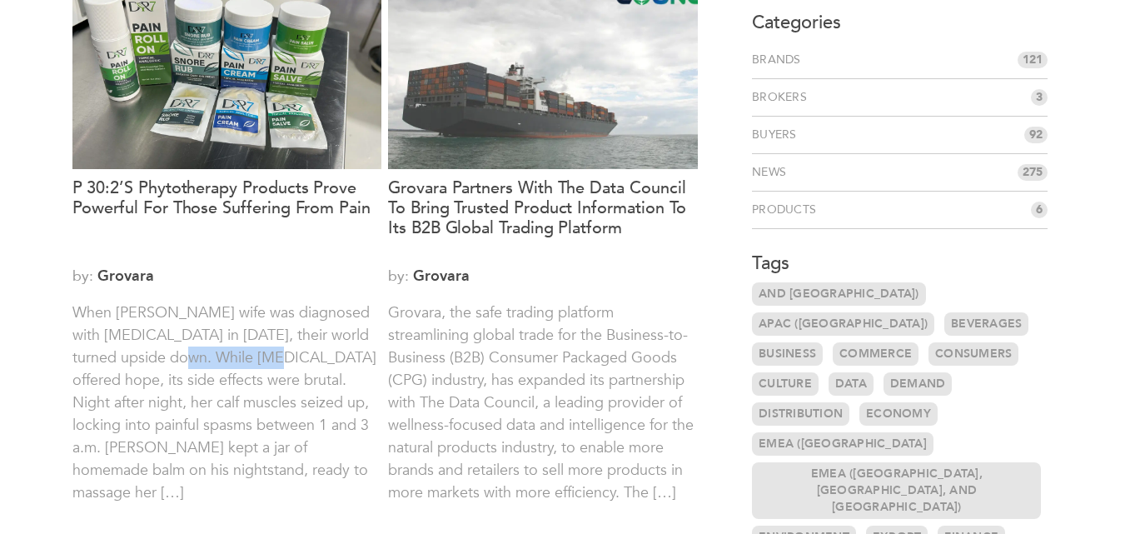
click at [218, 366] on p "When Alan Hughey’s wife was diagnosed with cancer in 2022, their world turned u…" at bounding box center [227, 413] width 310 height 225
click at [206, 389] on p "When Alan Hughey’s wife was diagnosed with cancer in 2022, their world turned u…" at bounding box center [227, 413] width 310 height 225
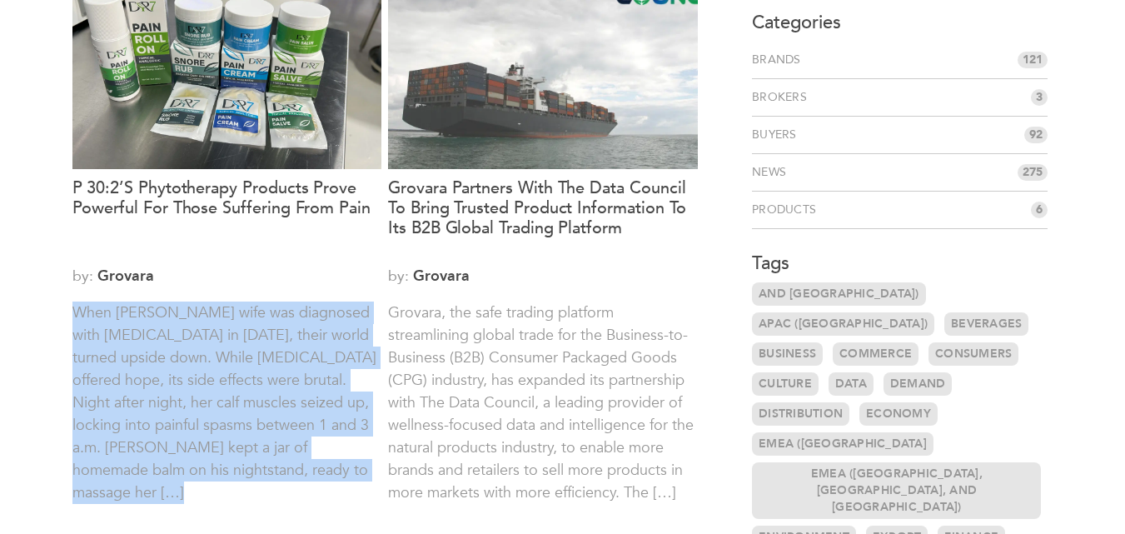
click at [206, 389] on p "When Alan Hughey’s wife was diagnosed with cancer in 2022, their world turned u…" at bounding box center [227, 413] width 310 height 225
click at [207, 383] on p "When Alan Hughey’s wife was diagnosed with cancer in 2022, their world turned u…" at bounding box center [227, 413] width 310 height 225
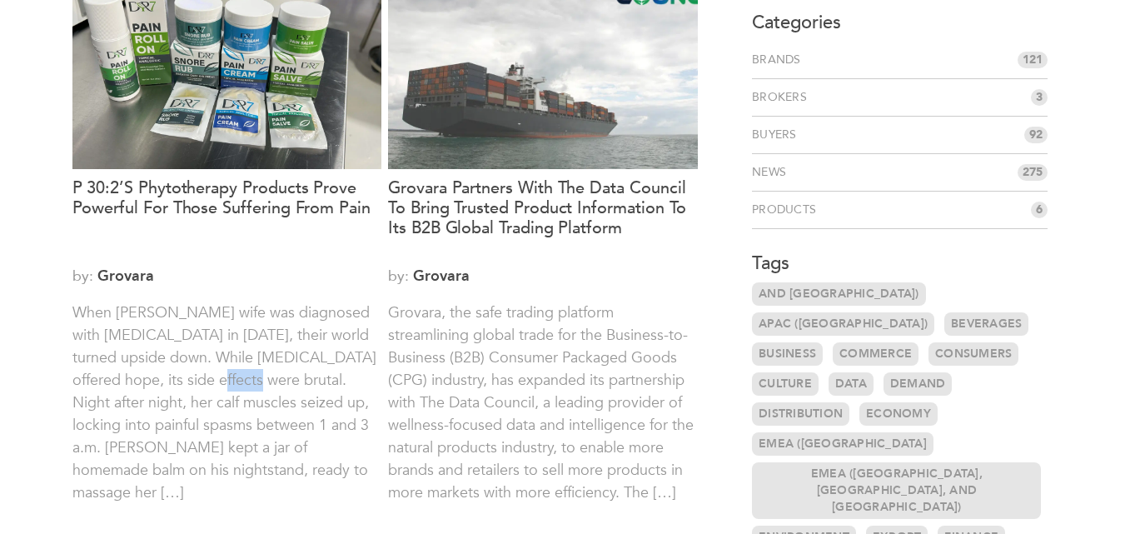
click at [207, 383] on p "When Alan Hughey’s wife was diagnosed with cancer in 2022, their world turned u…" at bounding box center [227, 413] width 310 height 225
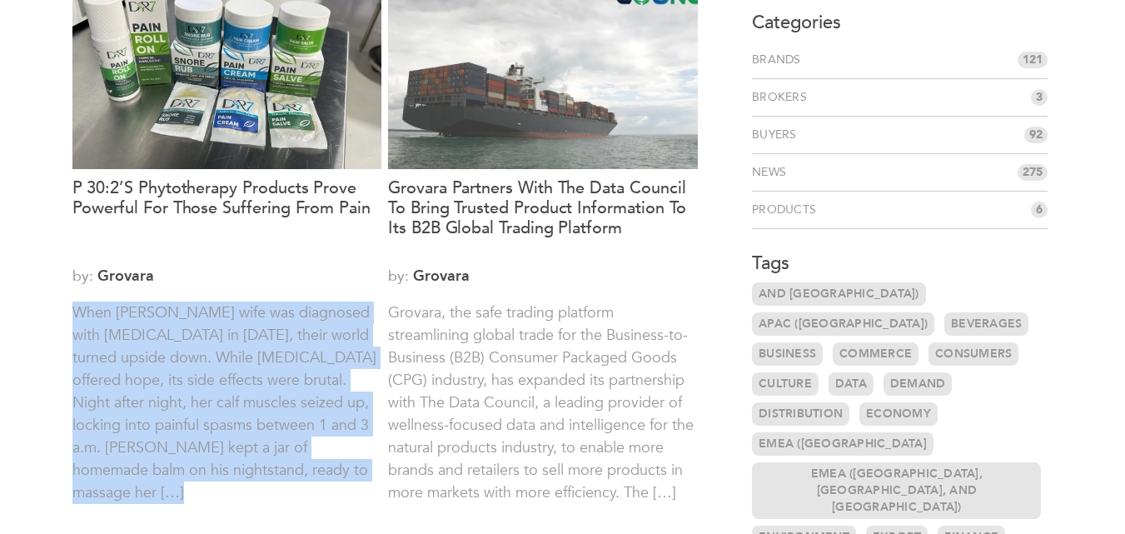
click at [207, 383] on p "When Alan Hughey’s wife was diagnosed with cancer in 2022, their world turned u…" at bounding box center [227, 413] width 310 height 225
click at [189, 415] on p "When Alan Hughey’s wife was diagnosed with cancer in 2022, their world turned u…" at bounding box center [227, 413] width 310 height 225
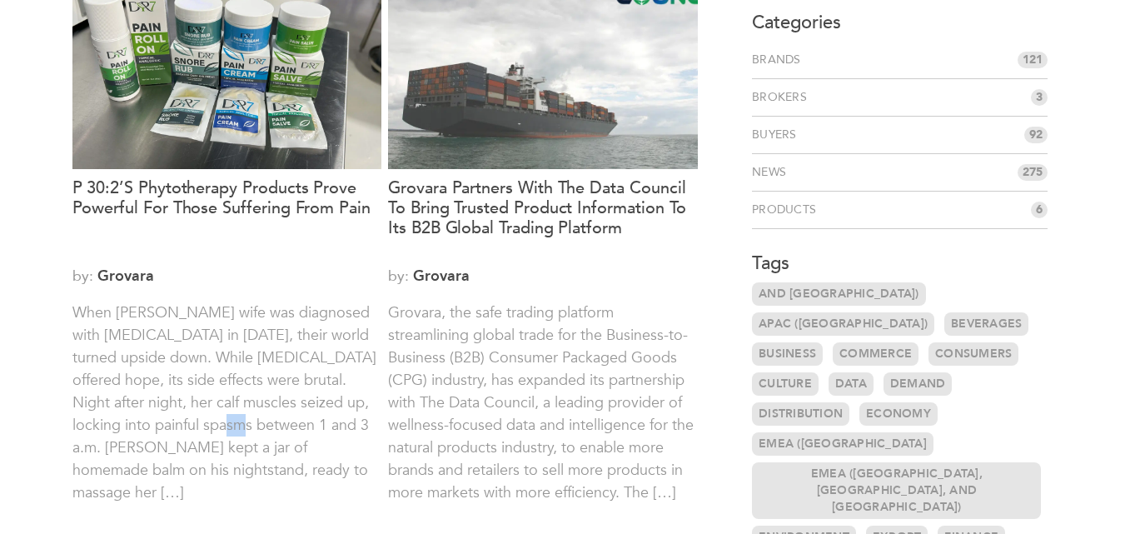
click at [189, 415] on p "When Alan Hughey’s wife was diagnosed with cancer in 2022, their world turned u…" at bounding box center [227, 413] width 310 height 225
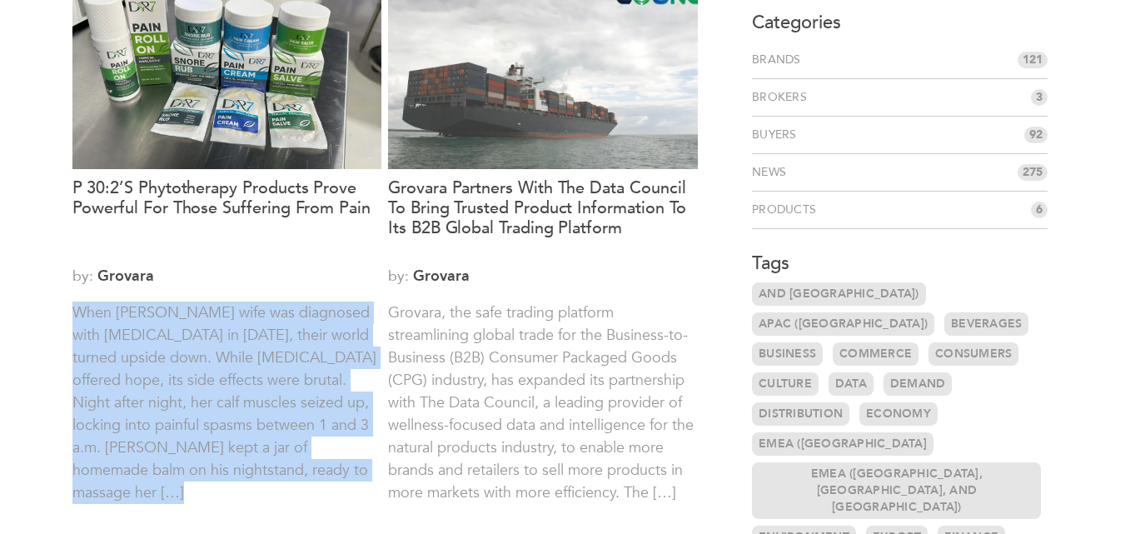
click at [189, 415] on p "When Alan Hughey’s wife was diagnosed with cancer in 2022, their world turned u…" at bounding box center [227, 413] width 310 height 225
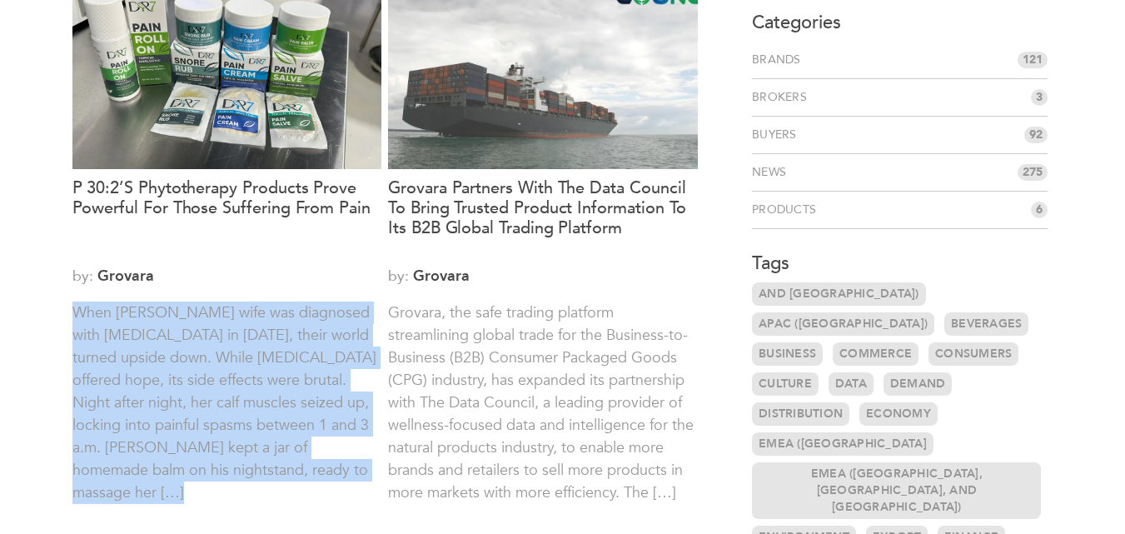
click at [189, 415] on p "When Alan Hughey’s wife was diagnosed with cancer in 2022, their world turned u…" at bounding box center [227, 413] width 310 height 225
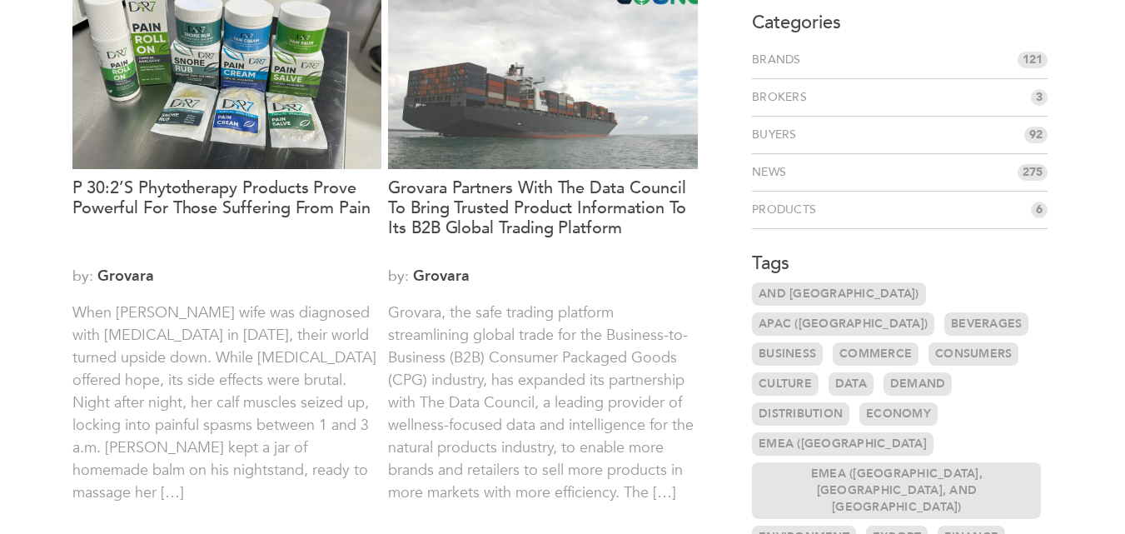
click at [189, 415] on p "When Alan Hughey’s wife was diagnosed with cancer in 2022, their world turned u…" at bounding box center [227, 413] width 310 height 225
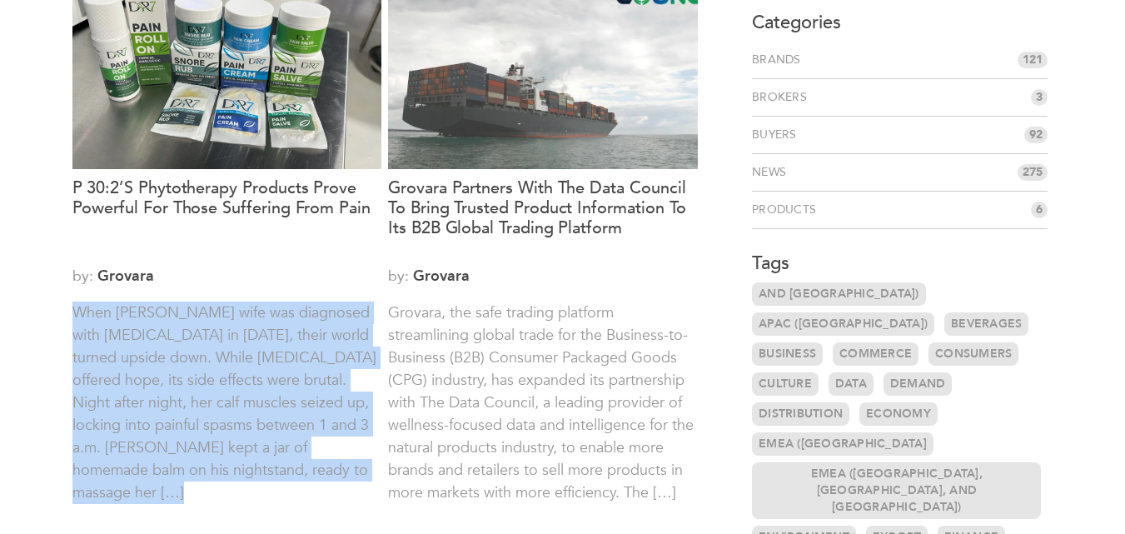
click at [189, 415] on p "When Alan Hughey’s wife was diagnosed with cancer in 2022, their world turned u…" at bounding box center [227, 413] width 310 height 225
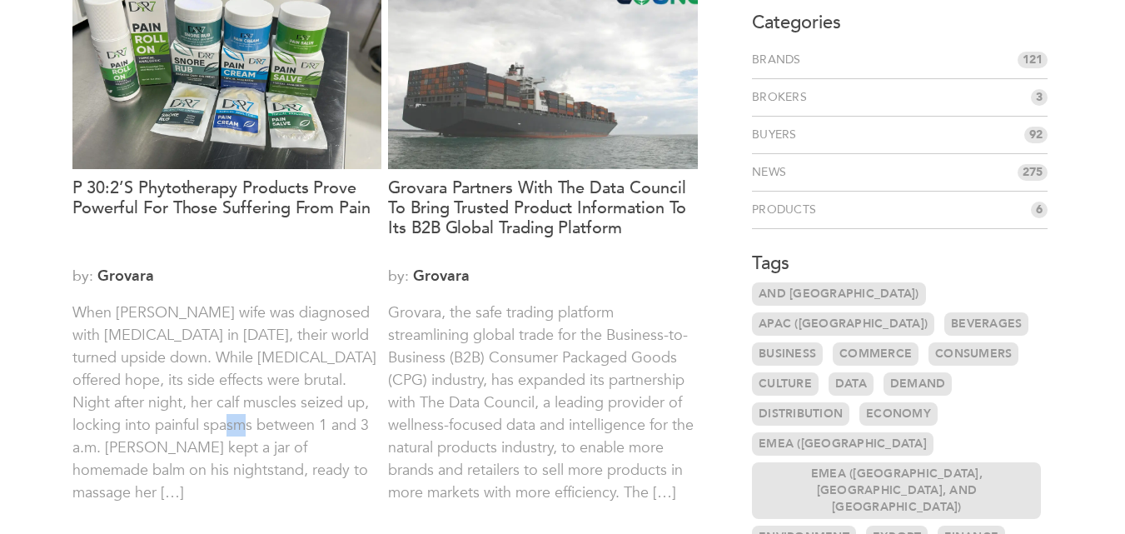
click at [189, 415] on p "When Alan Hughey’s wife was diagnosed with cancer in 2022, their world turned u…" at bounding box center [227, 413] width 310 height 225
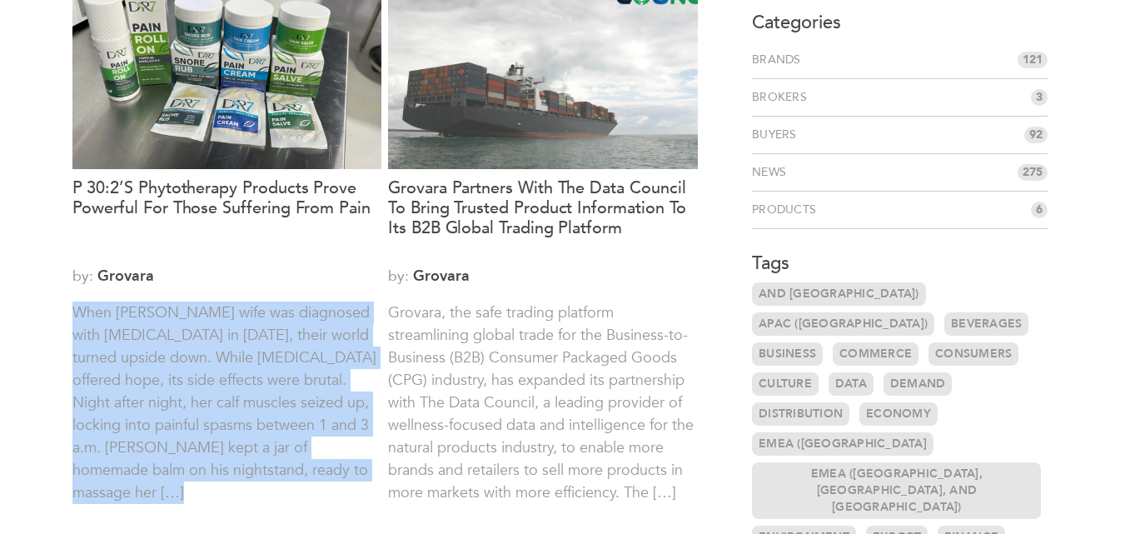
click at [189, 415] on p "When Alan Hughey’s wife was diagnosed with cancer in 2022, their world turned u…" at bounding box center [227, 413] width 310 height 225
click at [197, 411] on p "When Alan Hughey’s wife was diagnosed with cancer in 2022, their world turned u…" at bounding box center [227, 413] width 310 height 225
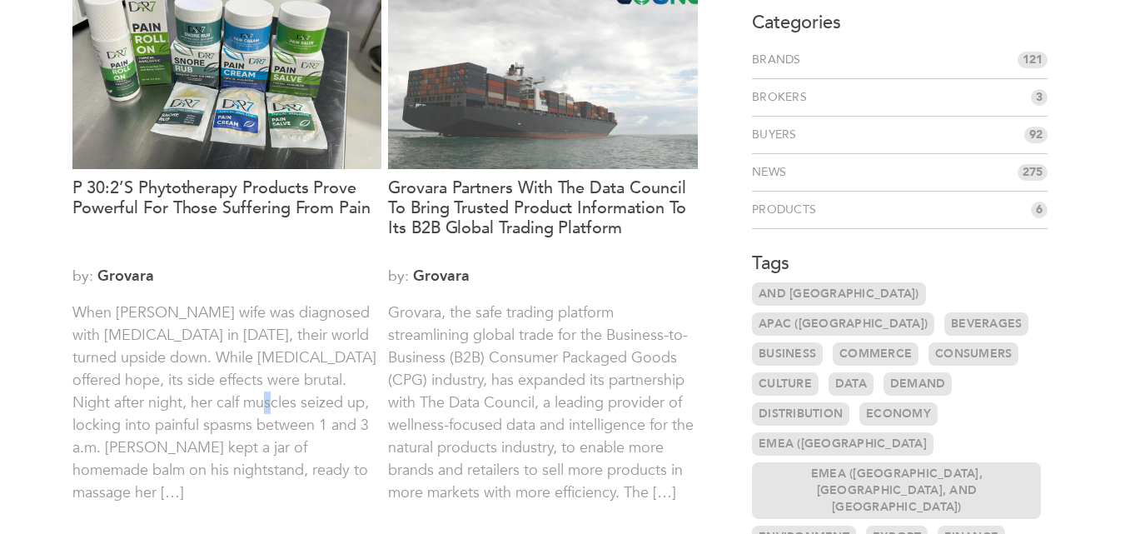
click at [197, 411] on p "When Alan Hughey’s wife was diagnosed with cancer in 2022, their world turned u…" at bounding box center [227, 413] width 310 height 225
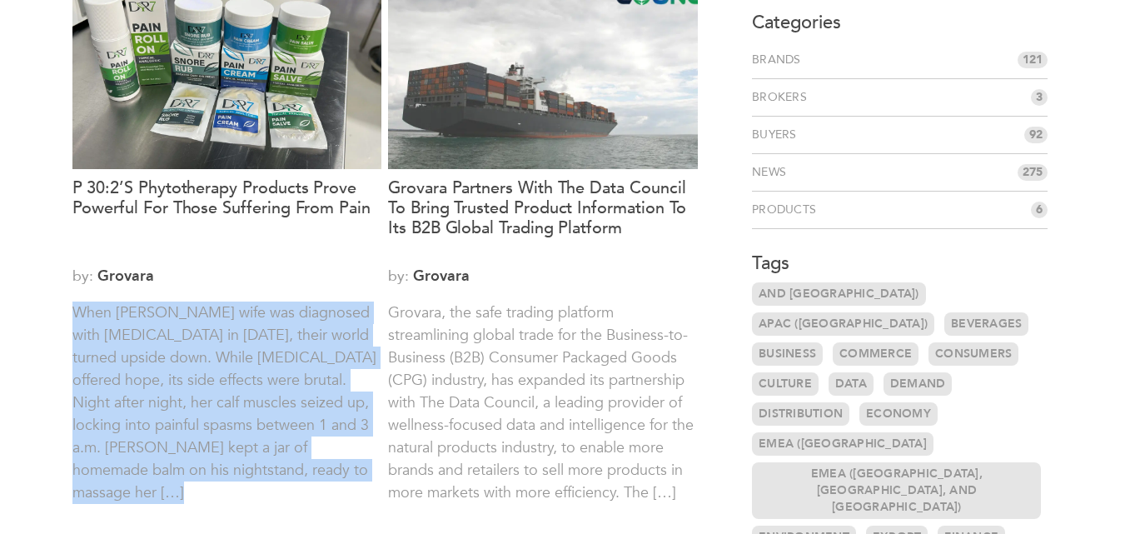
click at [197, 411] on p "When Alan Hughey’s wife was diagnosed with cancer in 2022, their world turned u…" at bounding box center [227, 413] width 310 height 225
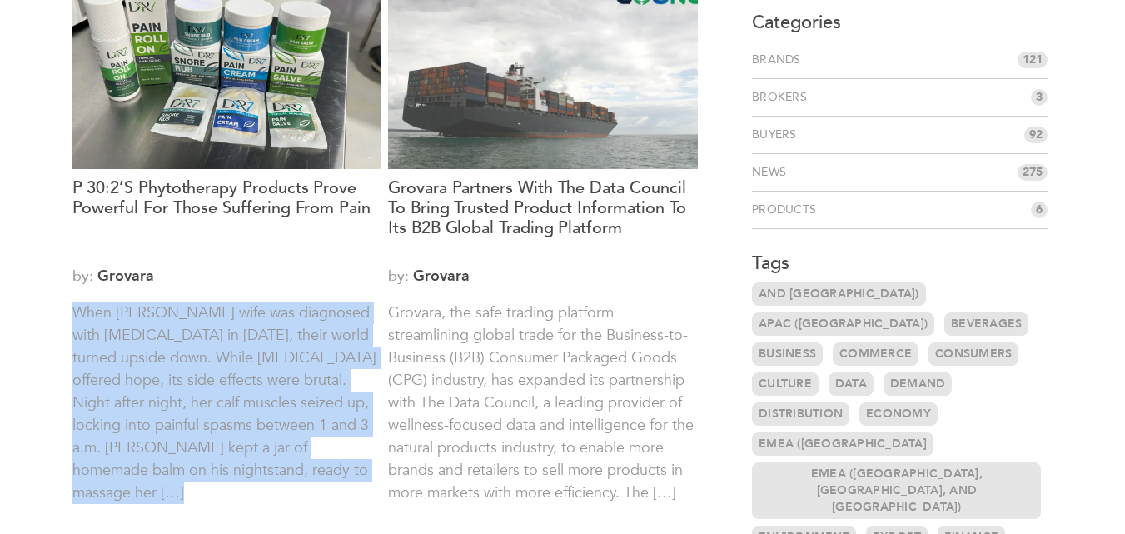
click at [197, 411] on p "When Alan Hughey’s wife was diagnosed with cancer in 2022, their world turned u…" at bounding box center [227, 413] width 310 height 225
click at [185, 412] on p "When Alan Hughey’s wife was diagnosed with cancer in 2022, their world turned u…" at bounding box center [227, 413] width 310 height 225
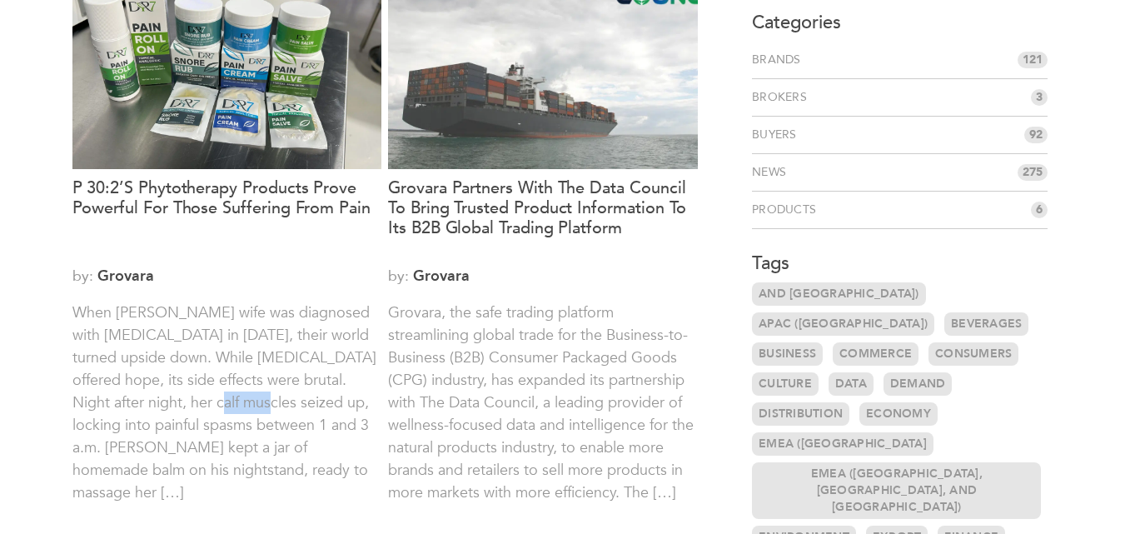
click at [185, 412] on p "When Alan Hughey’s wife was diagnosed with cancer in 2022, their world turned u…" at bounding box center [227, 413] width 310 height 225
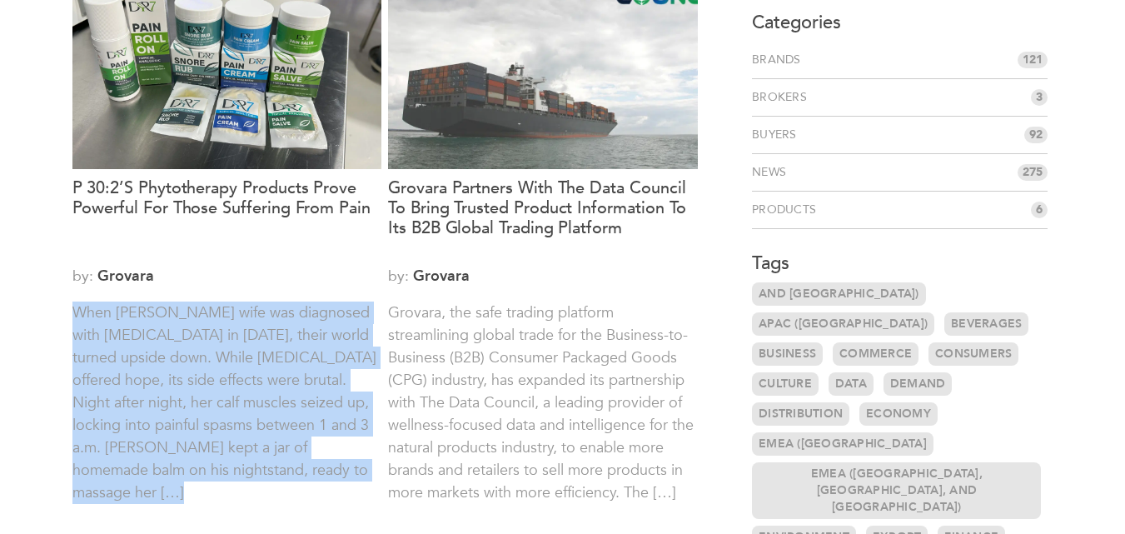
click at [185, 412] on p "When Alan Hughey’s wife was diagnosed with cancer in 2022, their world turned u…" at bounding box center [227, 413] width 310 height 225
click at [176, 409] on p "When Alan Hughey’s wife was diagnosed with cancer in 2022, their world turned u…" at bounding box center [227, 413] width 310 height 225
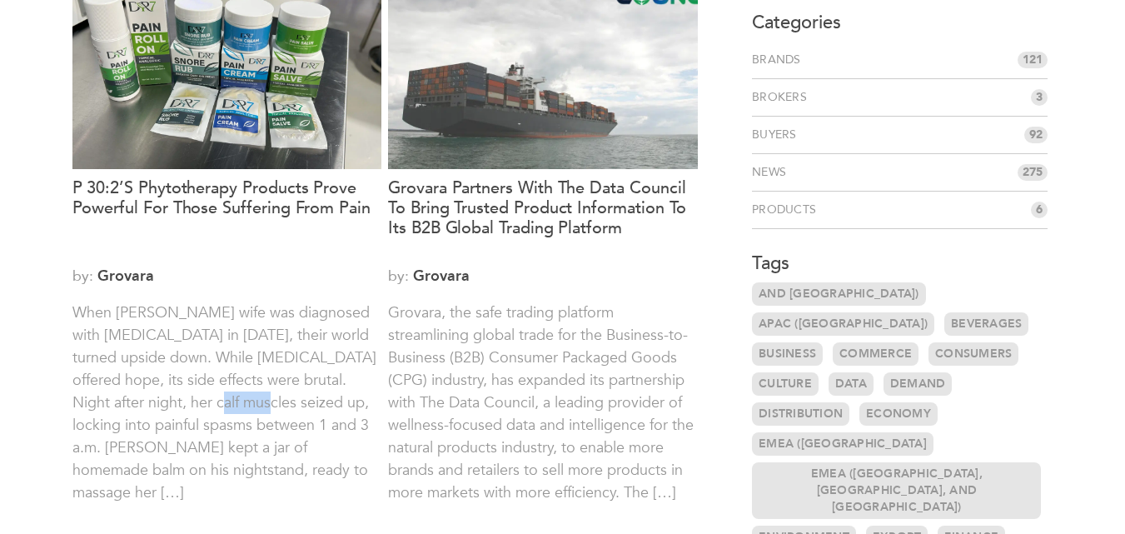
click at [176, 409] on p "When Alan Hughey’s wife was diagnosed with cancer in 2022, their world turned u…" at bounding box center [227, 413] width 310 height 225
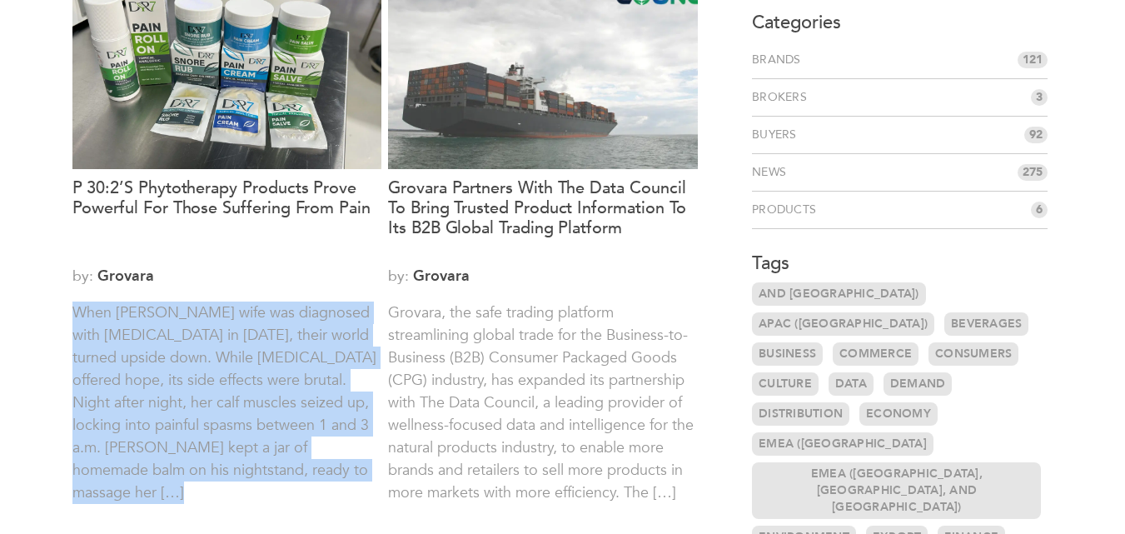
click at [176, 409] on p "When Alan Hughey’s wife was diagnosed with cancer in 2022, their world turned u…" at bounding box center [227, 413] width 310 height 225
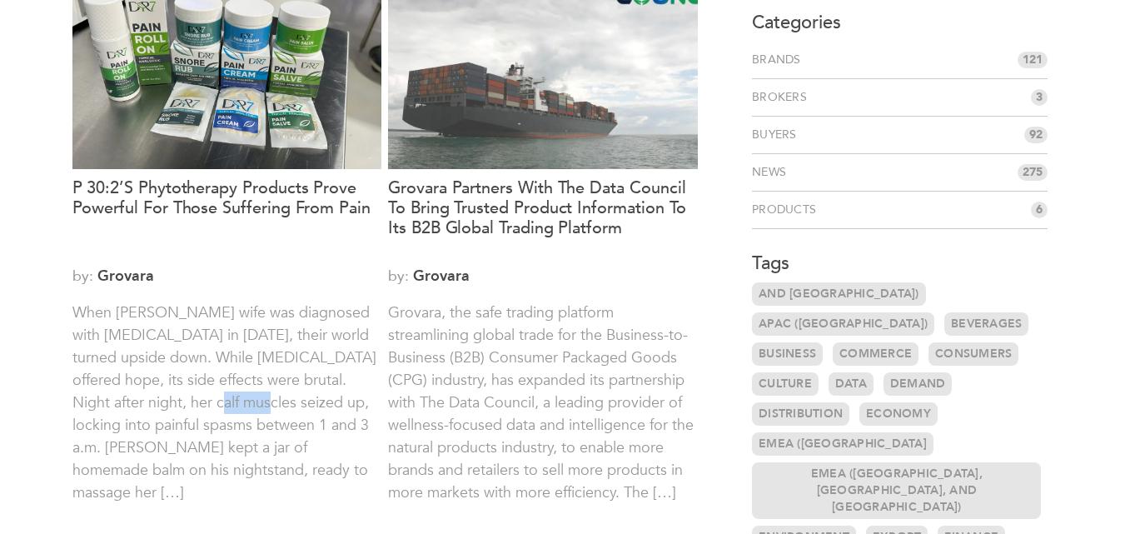
click at [176, 409] on p "When Alan Hughey’s wife was diagnosed with cancer in 2022, their world turned u…" at bounding box center [227, 413] width 310 height 225
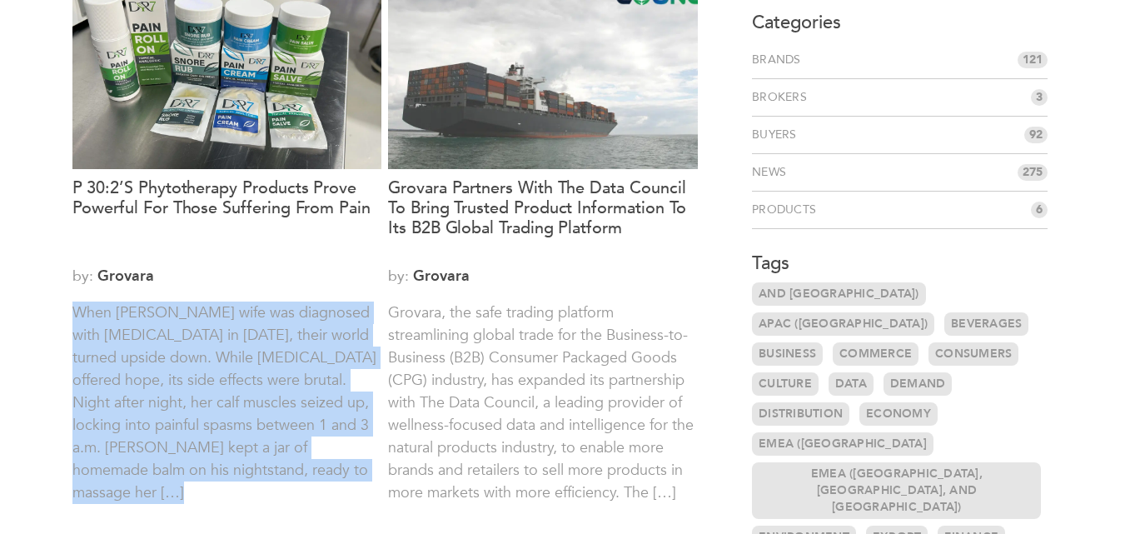
click at [176, 409] on p "When Alan Hughey’s wife was diagnosed with cancer in 2022, their world turned u…" at bounding box center [227, 413] width 310 height 225
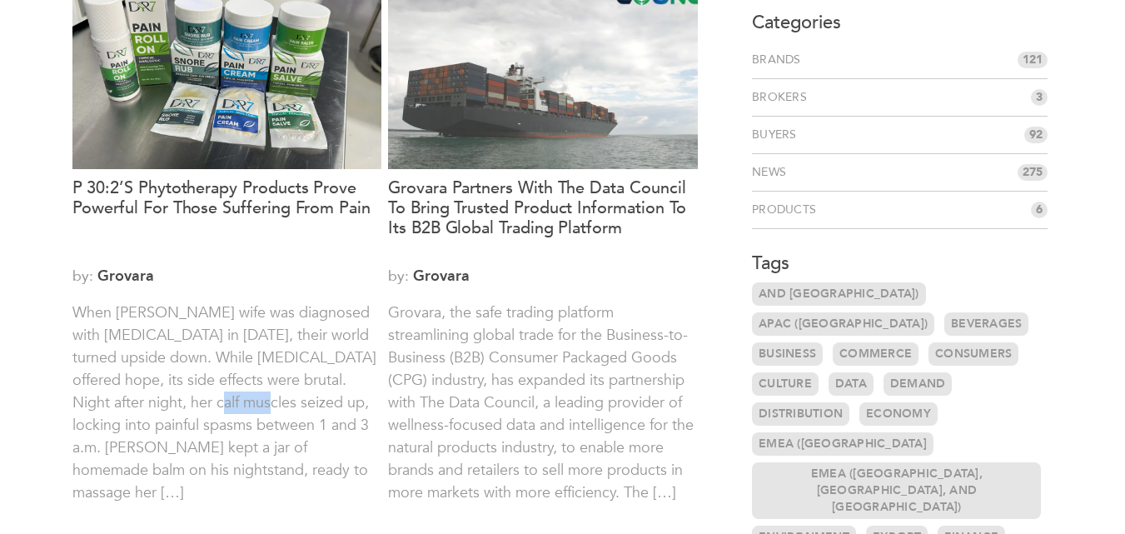
click at [176, 409] on p "When Alan Hughey’s wife was diagnosed with cancer in 2022, their world turned u…" at bounding box center [227, 413] width 310 height 225
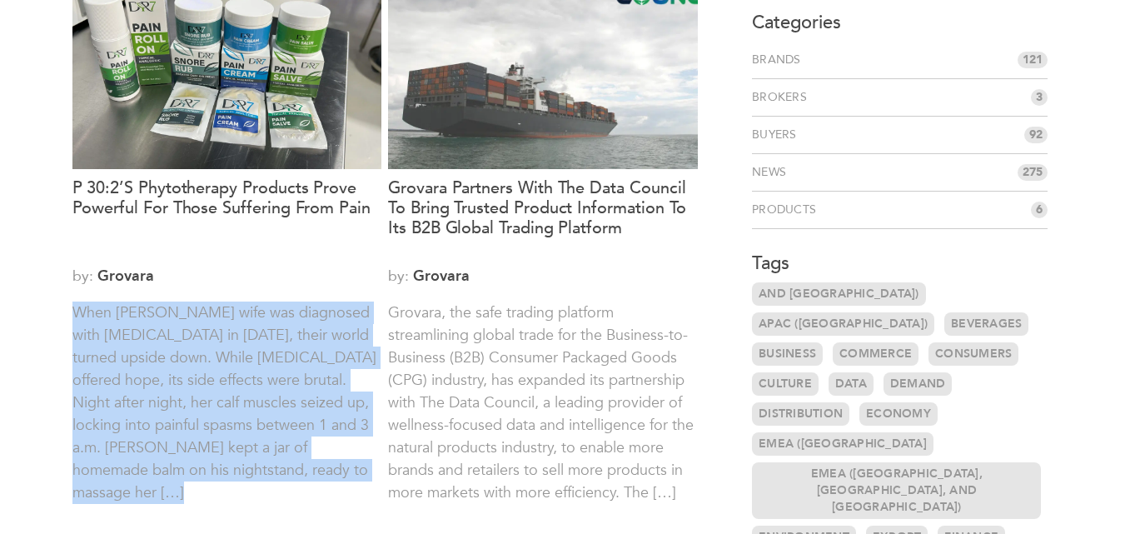
click at [176, 409] on p "When Alan Hughey’s wife was diagnosed with cancer in 2022, their world turned u…" at bounding box center [227, 413] width 310 height 225
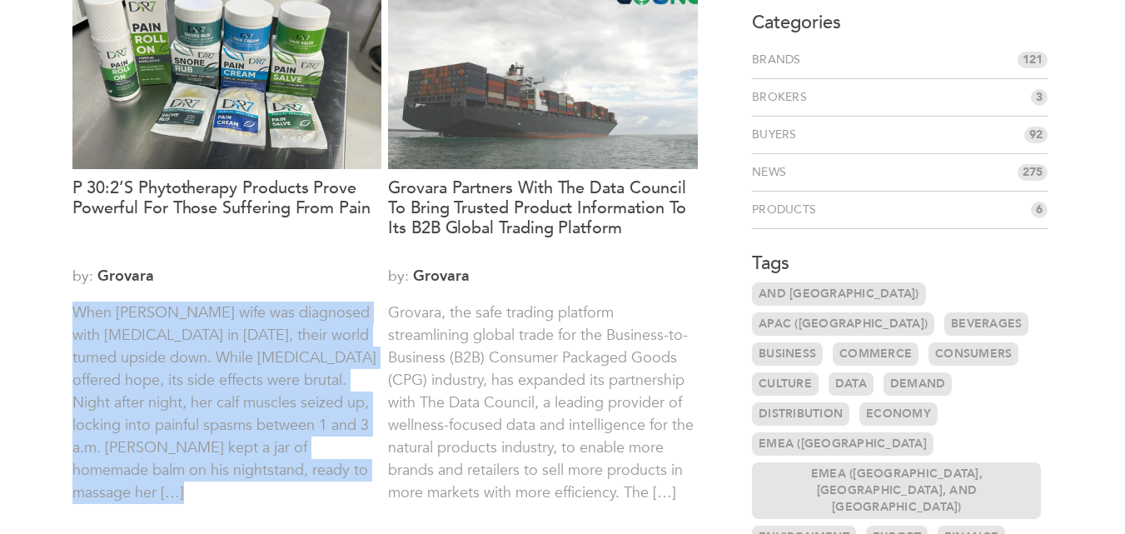
click at [176, 409] on p "When Alan Hughey’s wife was diagnosed with cancer in 2022, their world turned u…" at bounding box center [227, 413] width 310 height 225
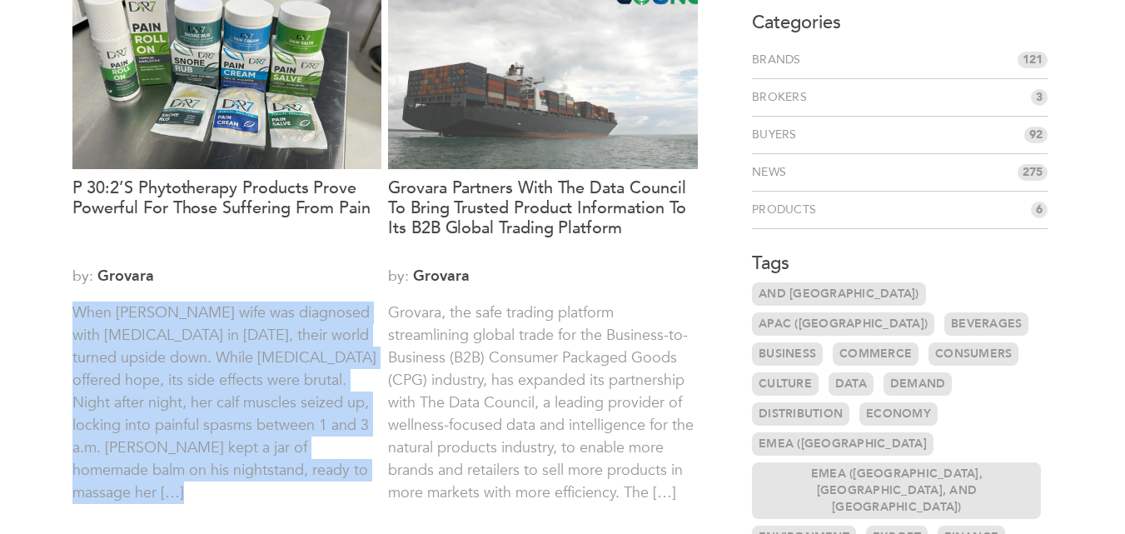
click at [176, 409] on p "When Alan Hughey’s wife was diagnosed with cancer in 2022, their world turned u…" at bounding box center [227, 413] width 310 height 225
click at [212, 381] on p "When Alan Hughey’s wife was diagnosed with cancer in 2022, their world turned u…" at bounding box center [227, 413] width 310 height 225
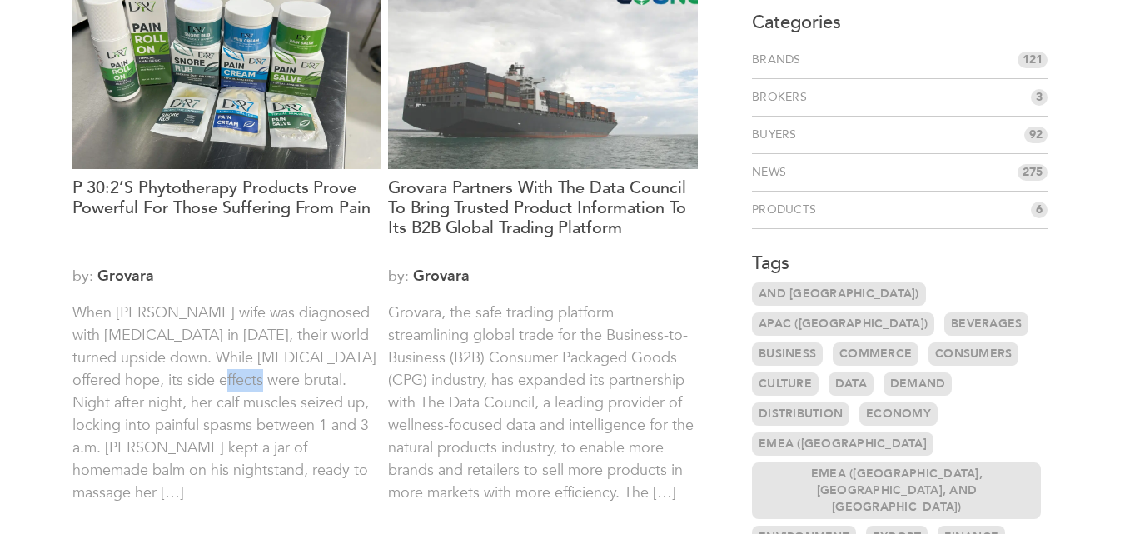
click at [212, 381] on p "When Alan Hughey’s wife was diagnosed with cancer in 2022, their world turned u…" at bounding box center [227, 413] width 310 height 225
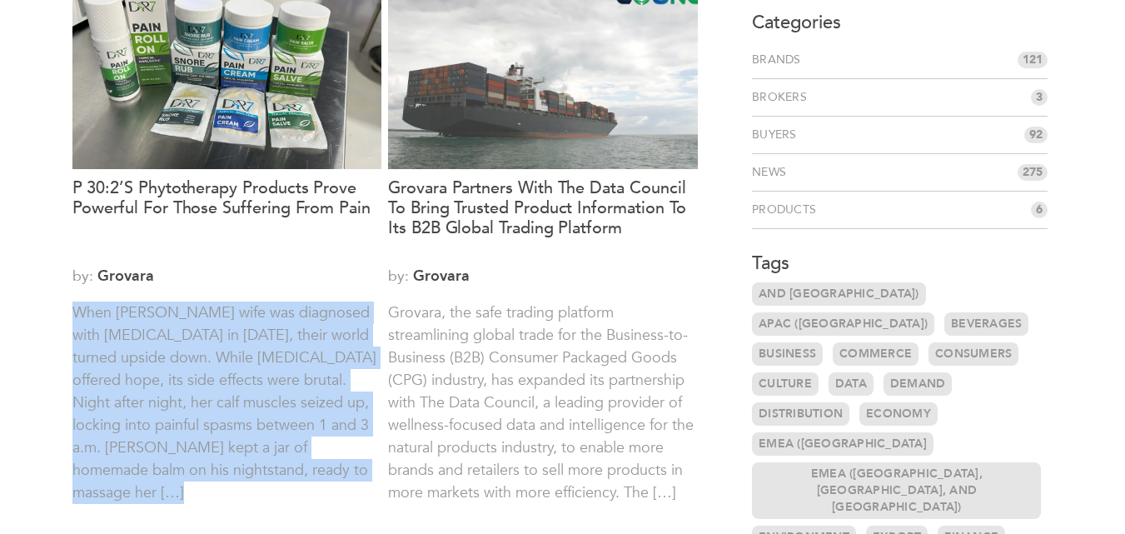
click at [212, 381] on p "When Alan Hughey’s wife was diagnosed with cancer in 2022, their world turned u…" at bounding box center [227, 413] width 310 height 225
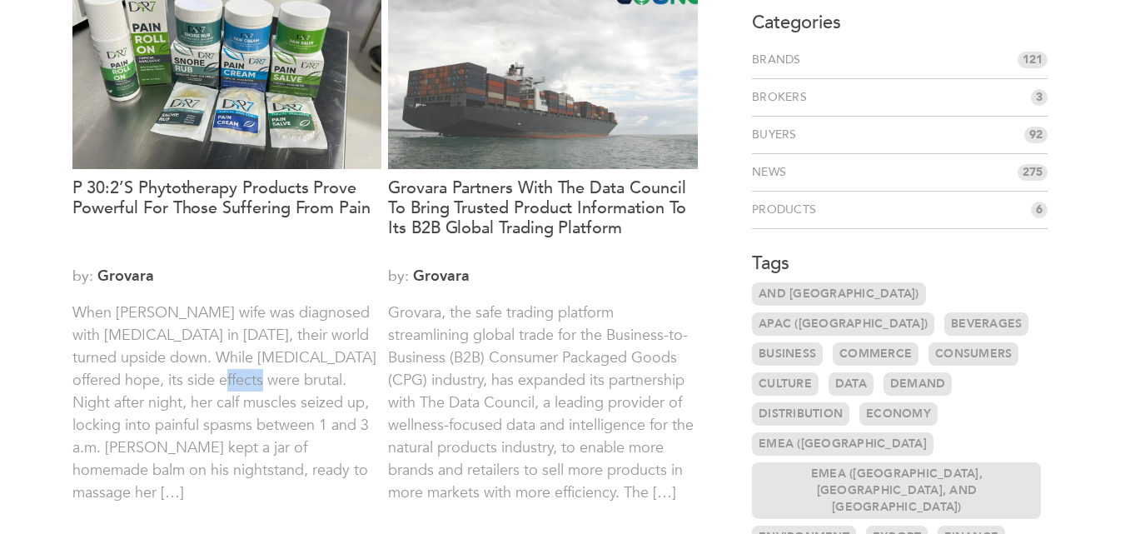
click at [212, 381] on p "When Alan Hughey’s wife was diagnosed with cancer in 2022, their world turned u…" at bounding box center [227, 413] width 310 height 225
click at [201, 381] on p "When Alan Hughey’s wife was diagnosed with cancer in 2022, their world turned u…" at bounding box center [227, 413] width 310 height 225
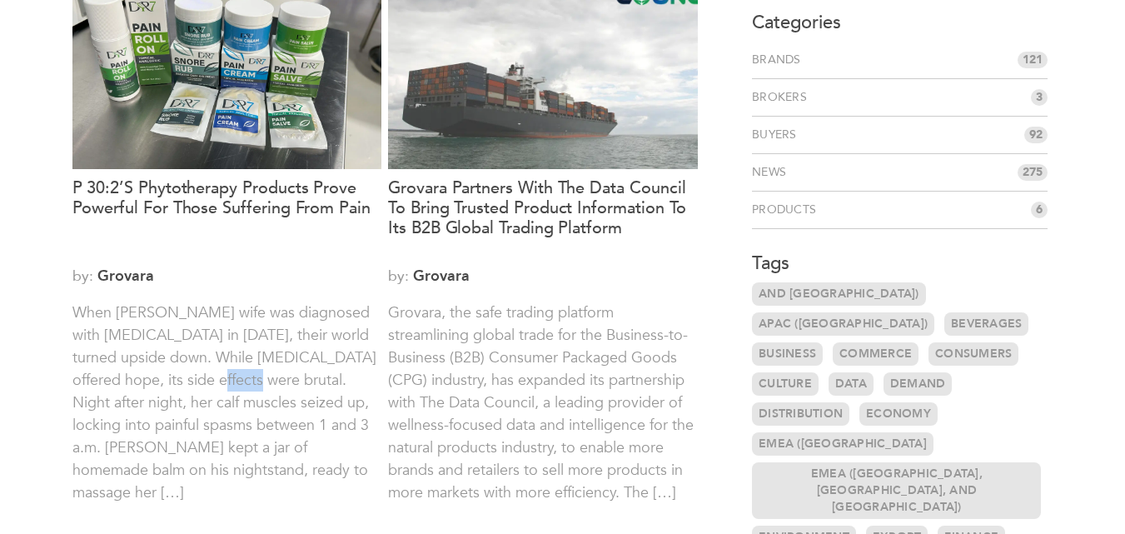
click at [197, 381] on p "When Alan Hughey’s wife was diagnosed with cancer in 2022, their world turned u…" at bounding box center [227, 413] width 310 height 225
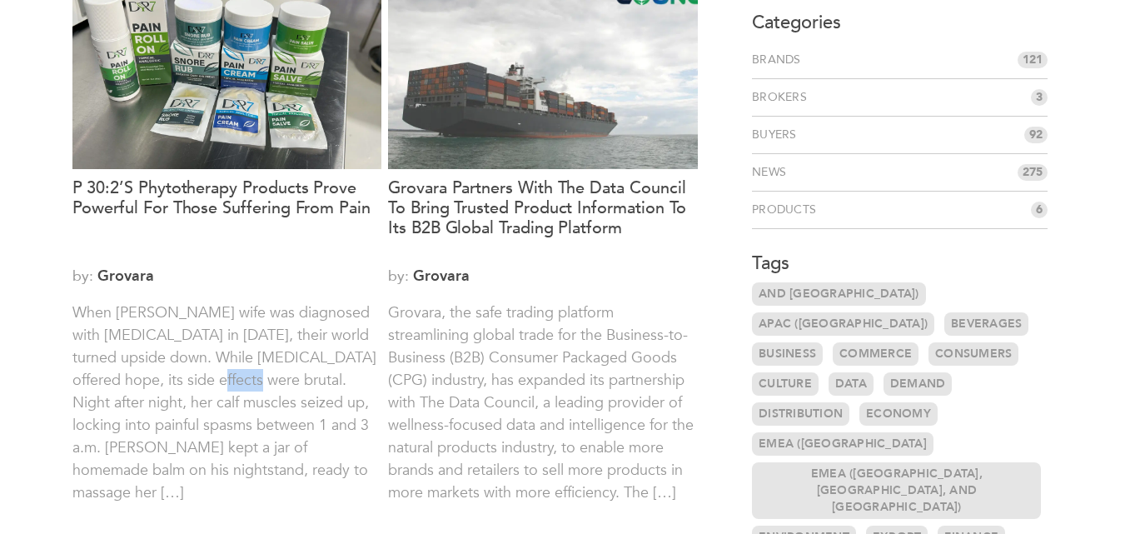
click at [197, 381] on p "When Alan Hughey’s wife was diagnosed with cancer in 2022, their world turned u…" at bounding box center [227, 413] width 310 height 225
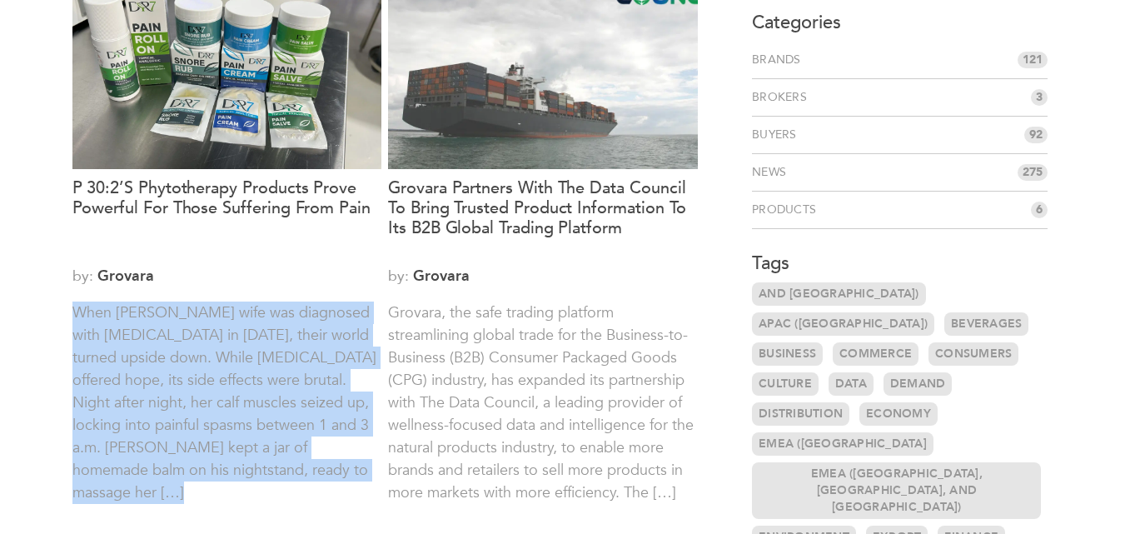
click at [197, 381] on p "When Alan Hughey’s wife was diagnosed with cancer in 2022, their world turned u…" at bounding box center [227, 413] width 310 height 225
click at [195, 382] on p "When Alan Hughey’s wife was diagnosed with cancer in 2022, their world turned u…" at bounding box center [227, 413] width 310 height 225
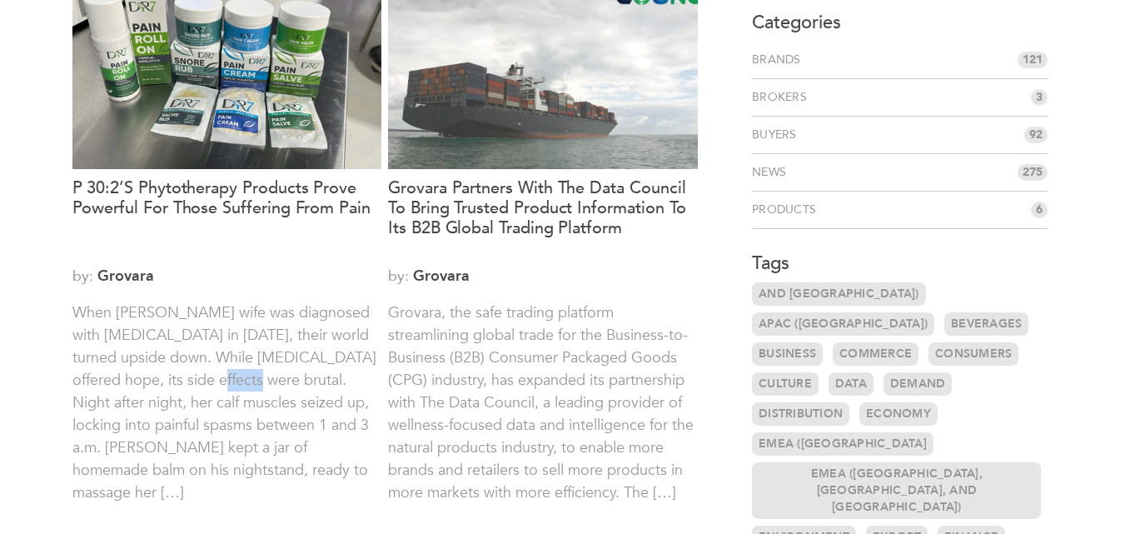
click at [195, 382] on p "When Alan Hughey’s wife was diagnosed with cancer in 2022, their world turned u…" at bounding box center [227, 413] width 310 height 225
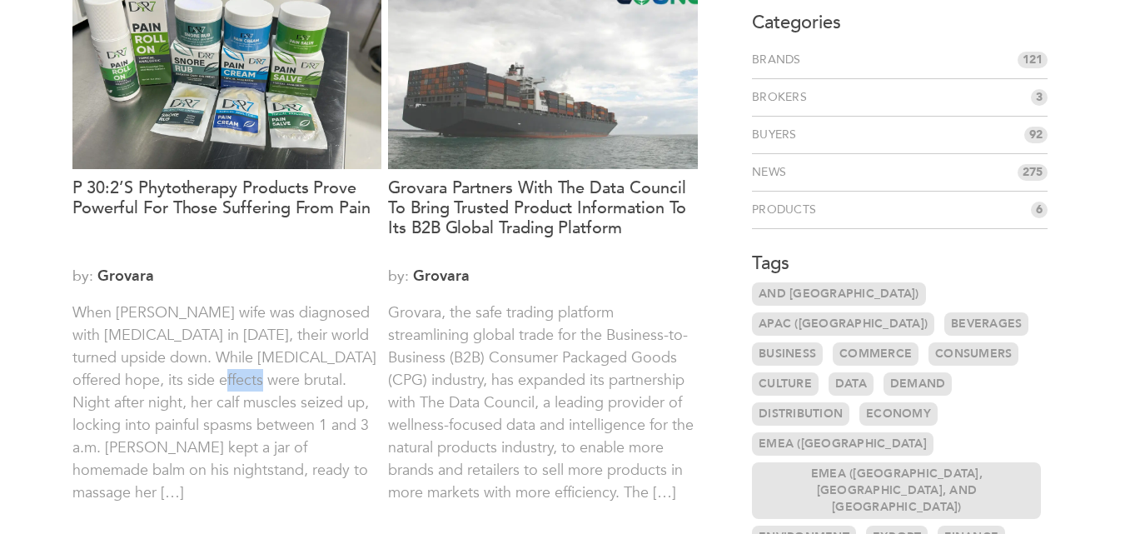
click at [195, 382] on p "When Alan Hughey’s wife was diagnosed with cancer in 2022, their world turned u…" at bounding box center [227, 413] width 310 height 225
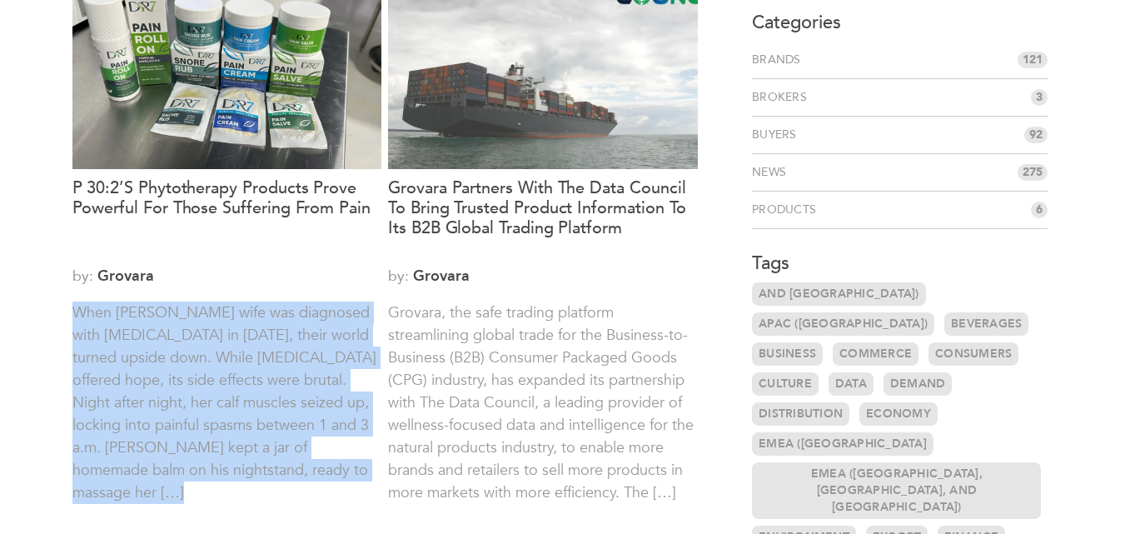
click at [195, 382] on p "When Alan Hughey’s wife was diagnosed with cancer in 2022, their world turned u…" at bounding box center [227, 413] width 310 height 225
click at [203, 381] on p "When Alan Hughey’s wife was diagnosed with cancer in 2022, their world turned u…" at bounding box center [227, 413] width 310 height 225
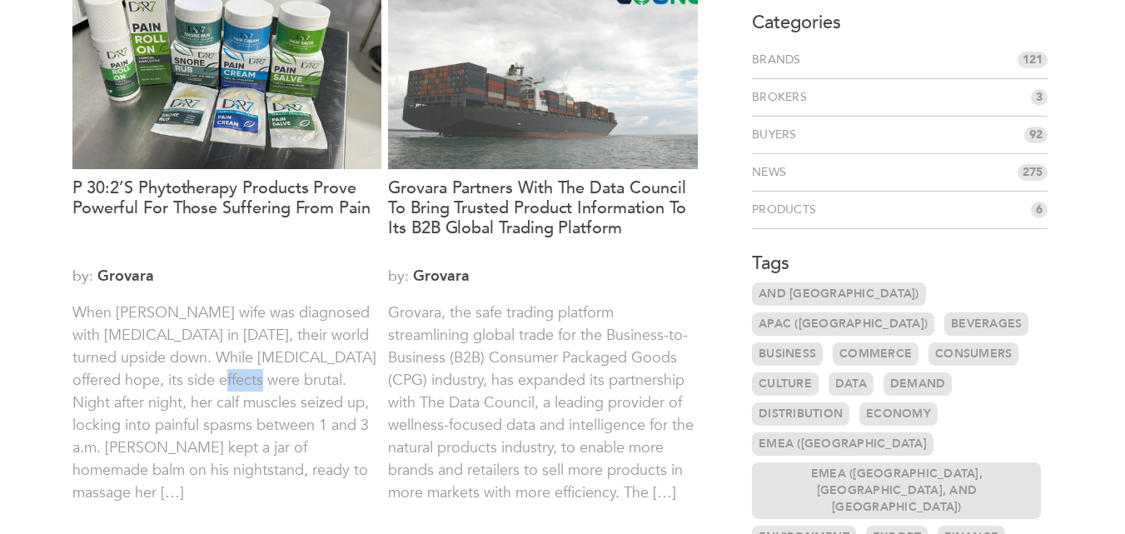
click at [203, 381] on p "When Alan Hughey’s wife was diagnosed with cancer in 2022, their world turned u…" at bounding box center [227, 413] width 310 height 225
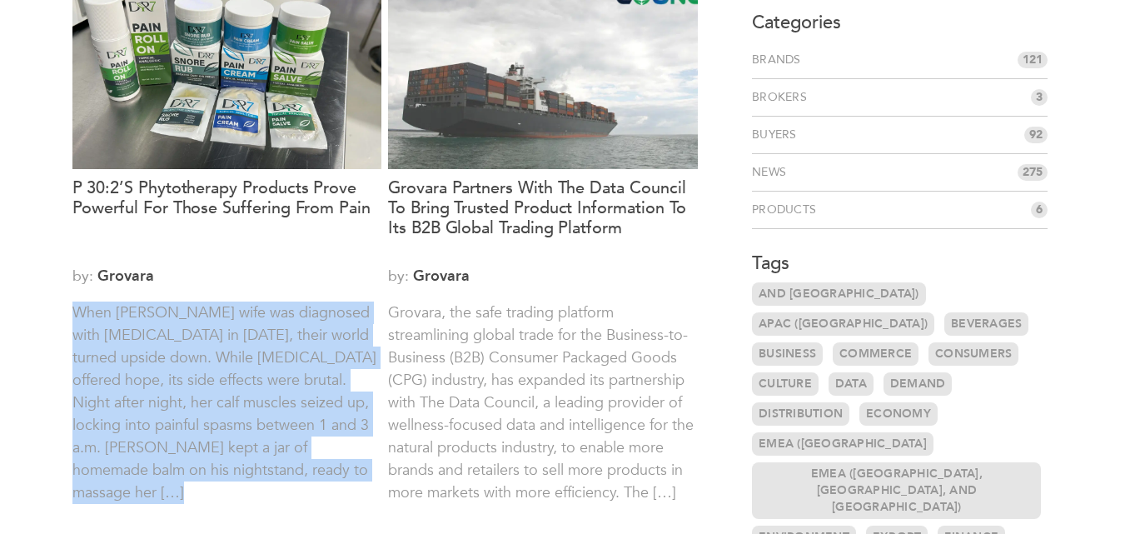
click at [203, 381] on p "When Alan Hughey’s wife was diagnosed with cancer in 2022, their world turned u…" at bounding box center [227, 413] width 310 height 225
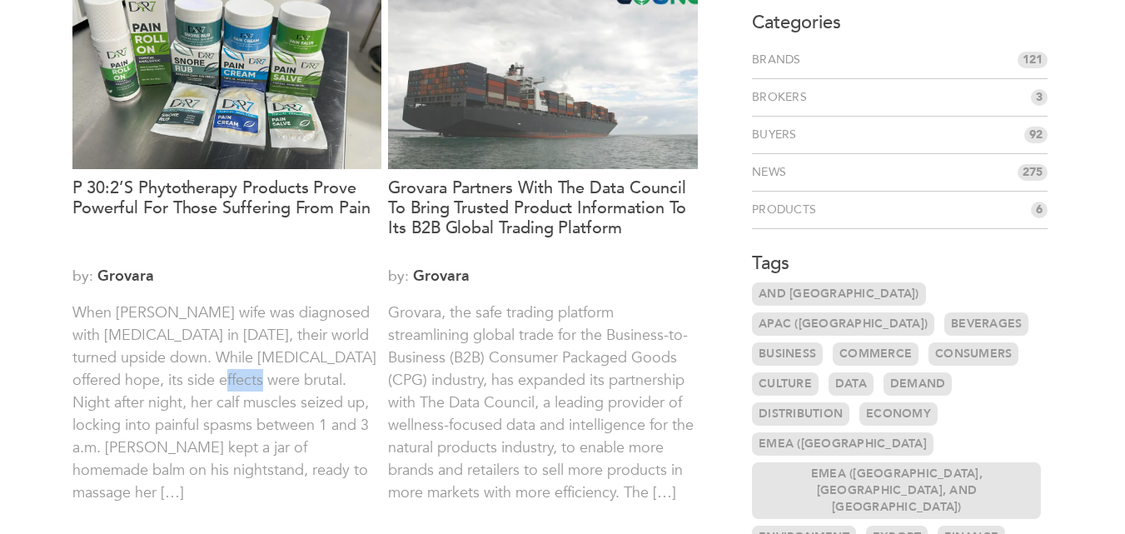
click at [203, 381] on p "When Alan Hughey’s wife was diagnosed with cancer in 2022, their world turned u…" at bounding box center [227, 413] width 310 height 225
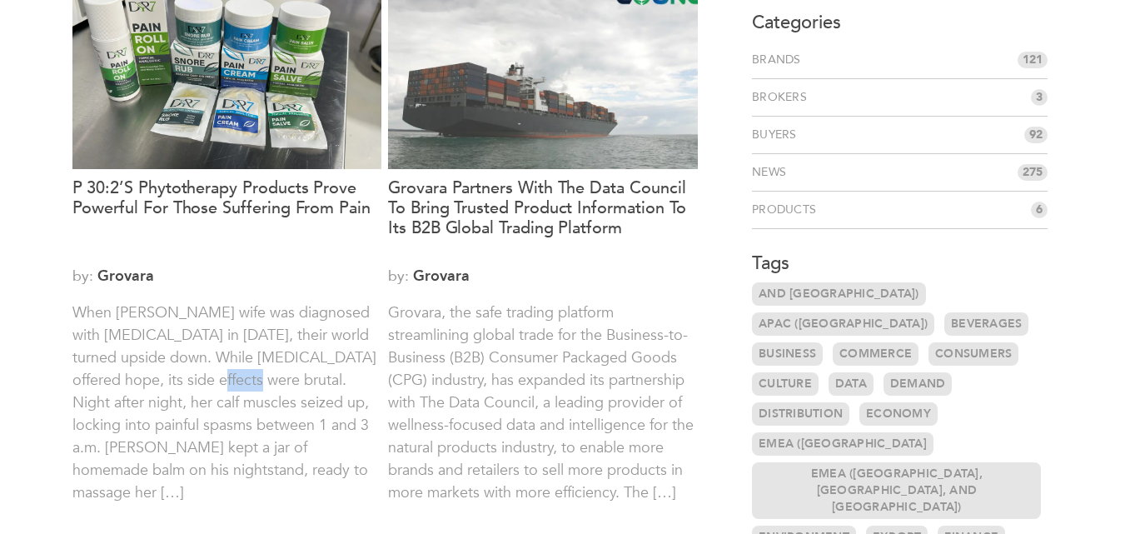
click at [203, 381] on p "When Alan Hughey’s wife was diagnosed with cancer in 2022, their world turned u…" at bounding box center [227, 413] width 310 height 225
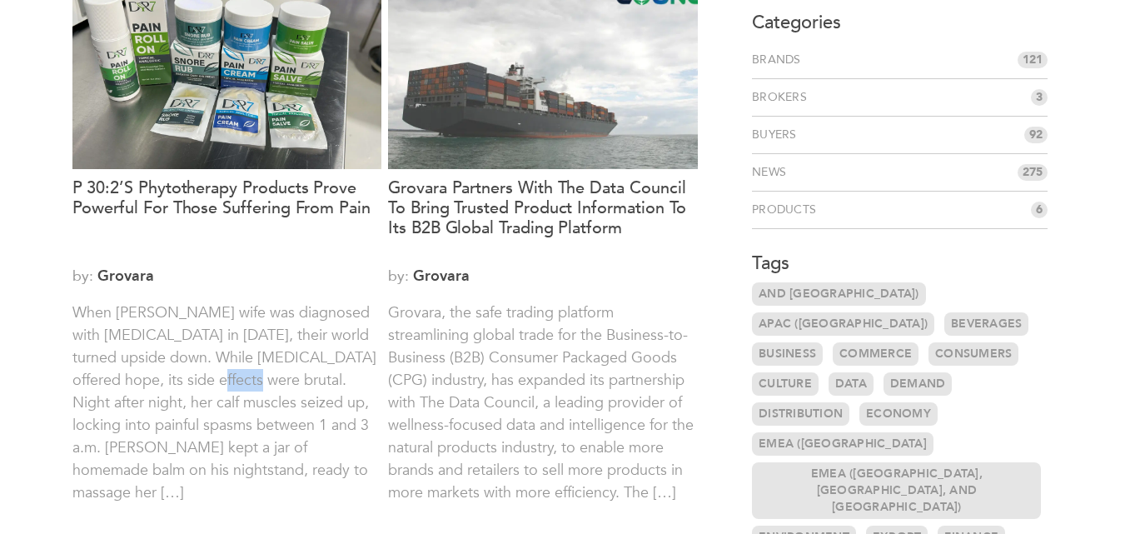
click at [203, 381] on p "When Alan Hughey’s wife was diagnosed with cancer in 2022, their world turned u…" at bounding box center [227, 413] width 310 height 225
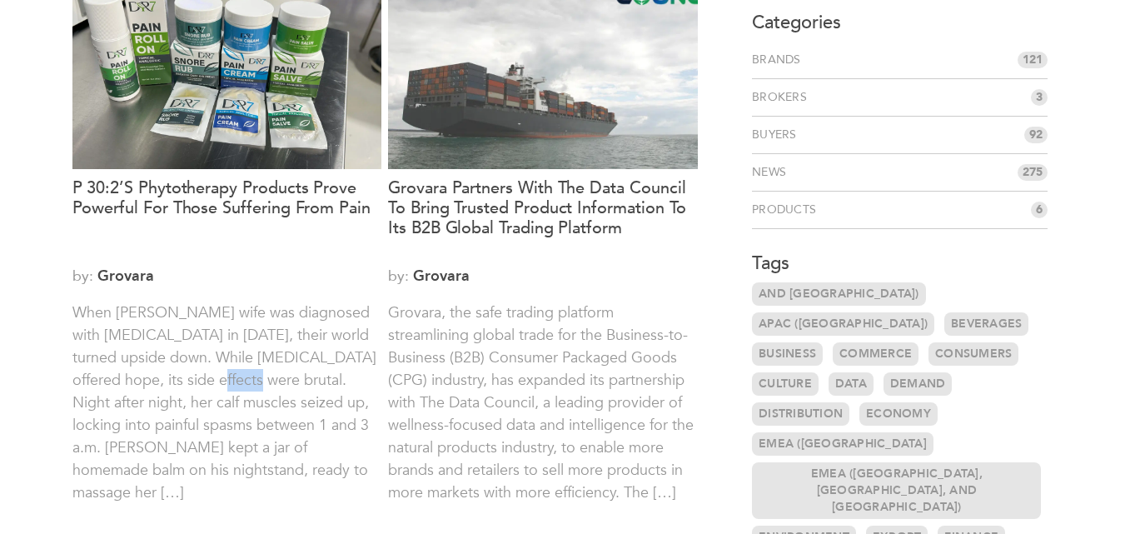
click at [203, 381] on p "When Alan Hughey’s wife was diagnosed with cancer in 2022, their world turned u…" at bounding box center [227, 413] width 310 height 225
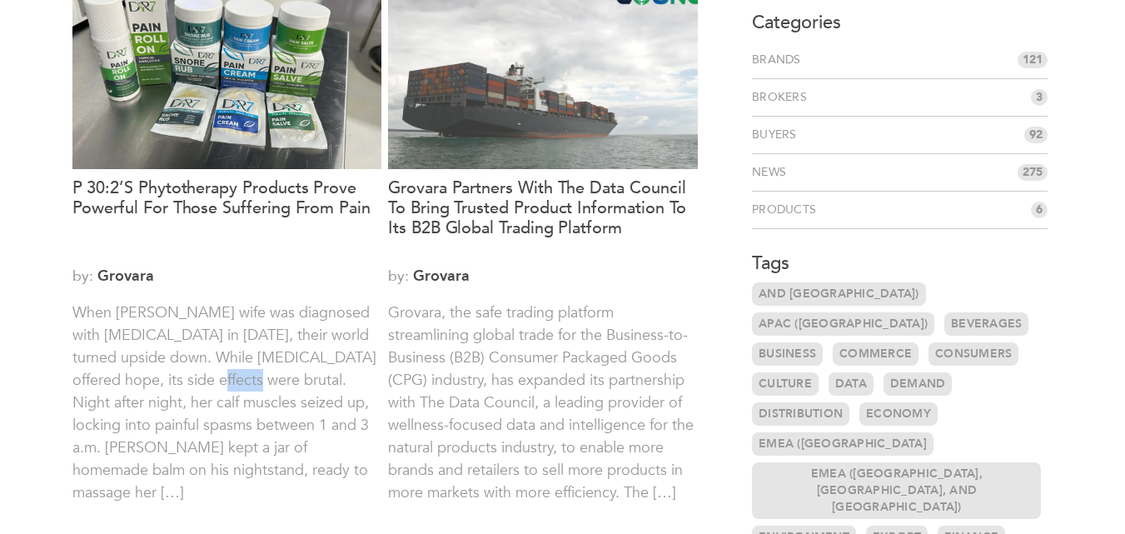
click at [203, 381] on p "When Alan Hughey’s wife was diagnosed with cancer in 2022, their world turned u…" at bounding box center [227, 413] width 310 height 225
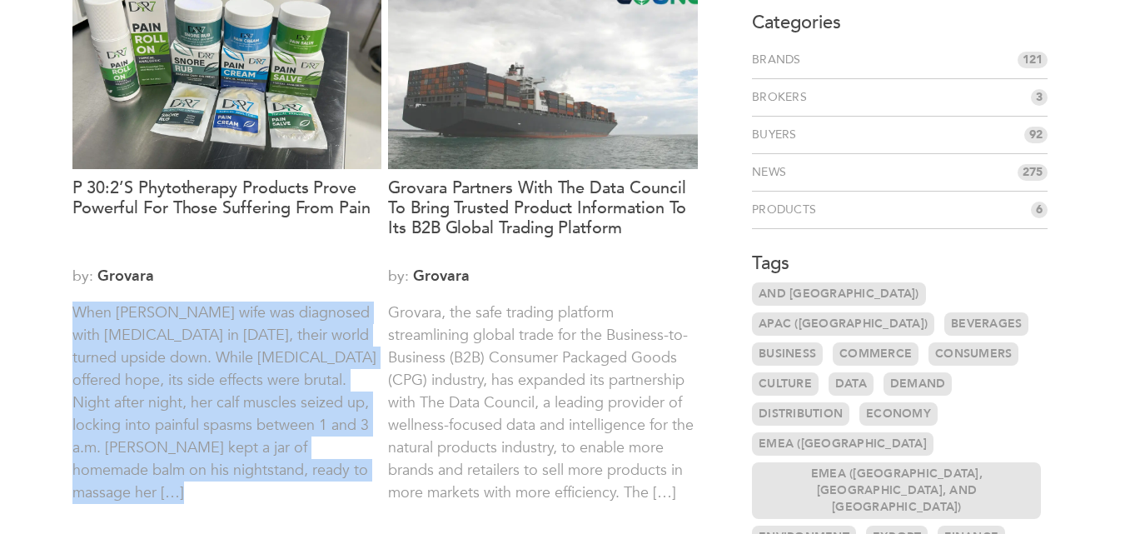
click at [203, 381] on p "When Alan Hughey’s wife was diagnosed with cancer in 2022, their world turned u…" at bounding box center [227, 413] width 310 height 225
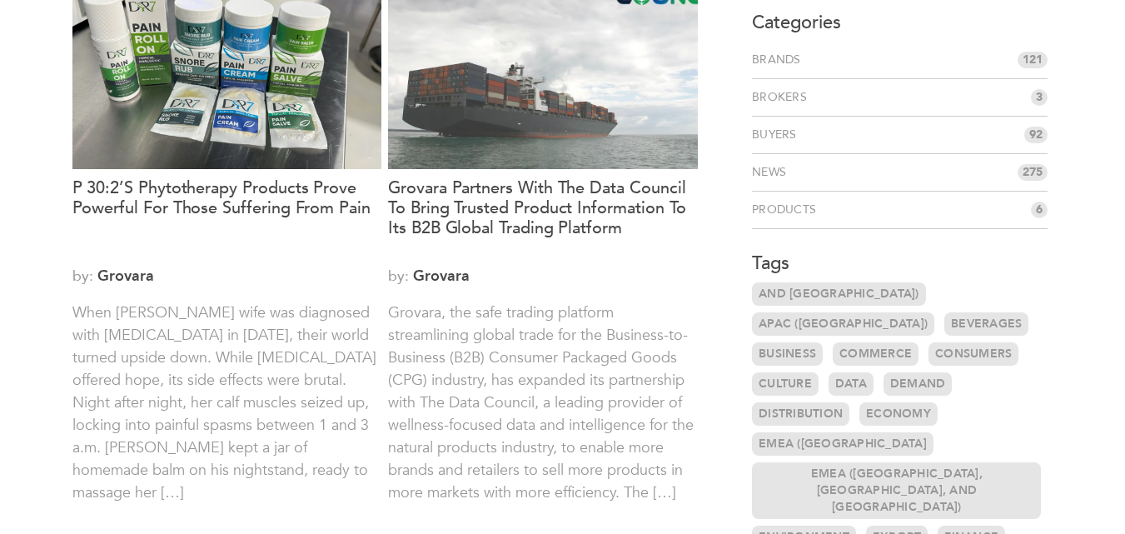
click at [203, 381] on p "When Alan Hughey’s wife was diagnosed with cancer in 2022, their world turned u…" at bounding box center [227, 413] width 310 height 225
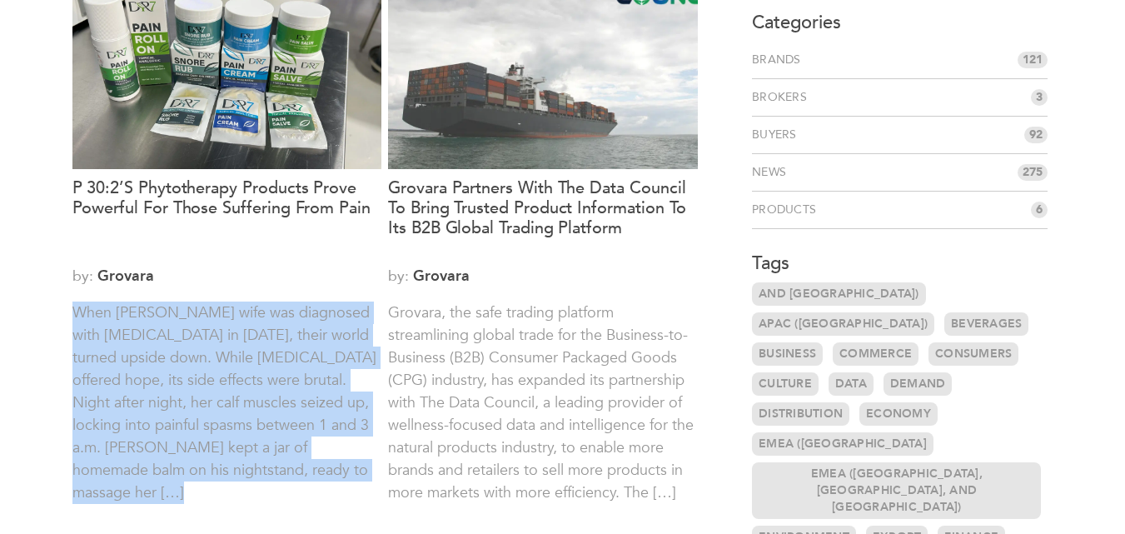
click at [203, 381] on p "When Alan Hughey’s wife was diagnosed with cancer in 2022, their world turned u…" at bounding box center [227, 413] width 310 height 225
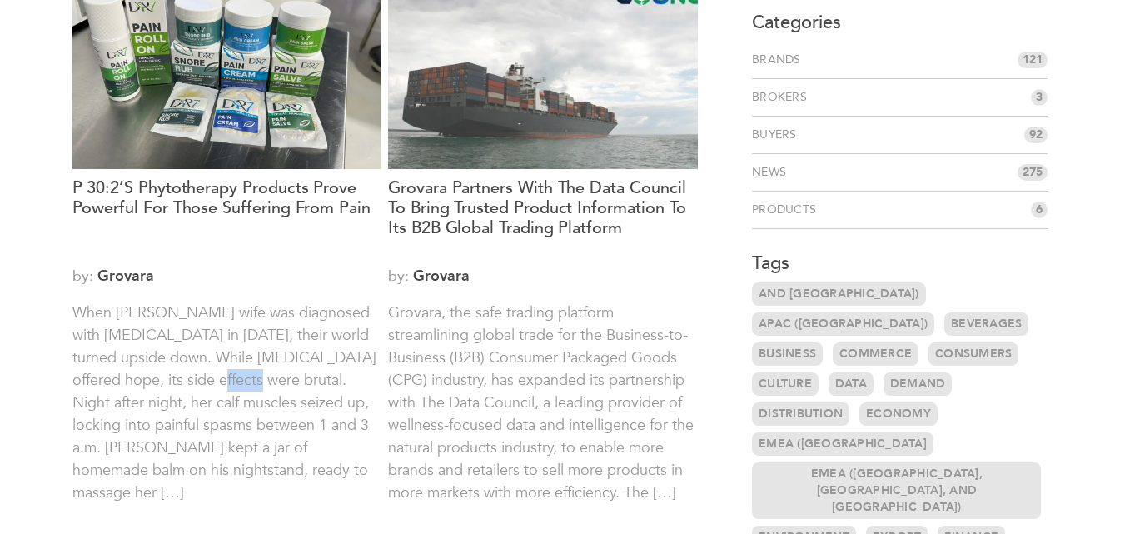
click at [203, 381] on p "When Alan Hughey’s wife was diagnosed with cancer in 2022, their world turned u…" at bounding box center [227, 413] width 310 height 225
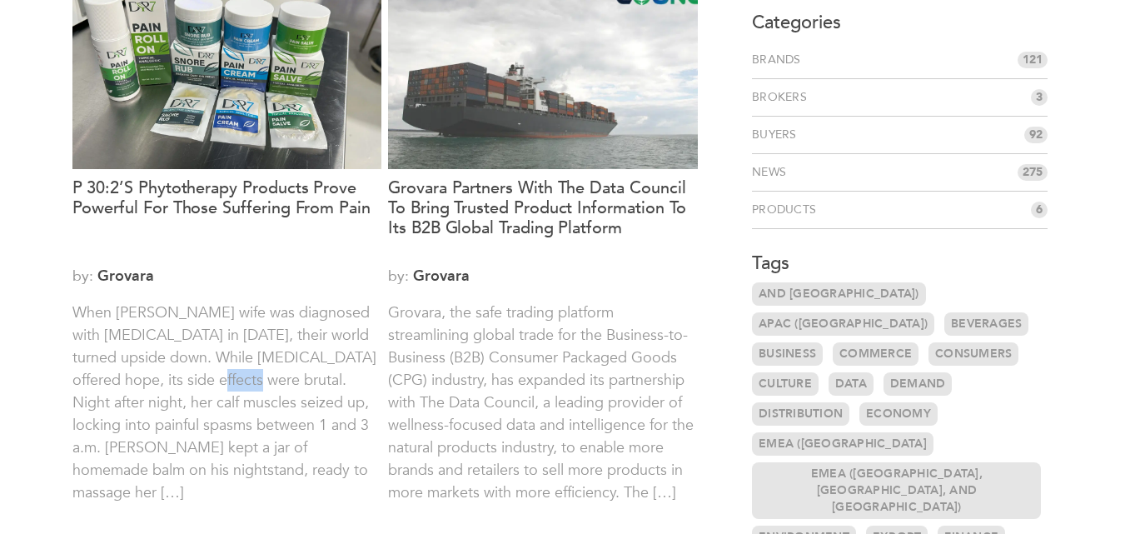
click at [203, 381] on p "When Alan Hughey’s wife was diagnosed with cancer in 2022, their world turned u…" at bounding box center [227, 413] width 310 height 225
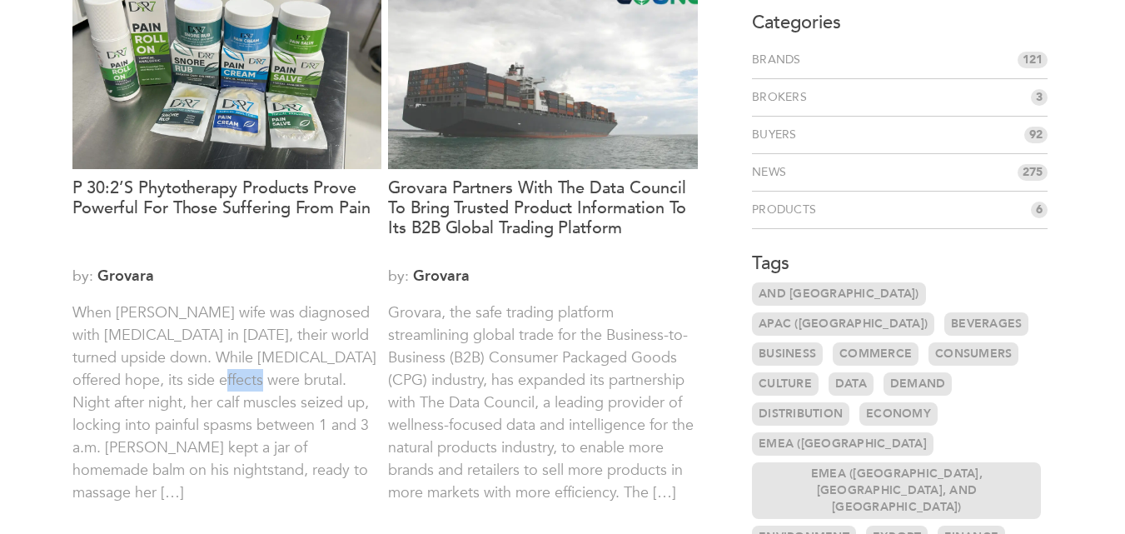
click at [203, 381] on p "When Alan Hughey’s wife was diagnosed with cancer in 2022, their world turned u…" at bounding box center [227, 413] width 310 height 225
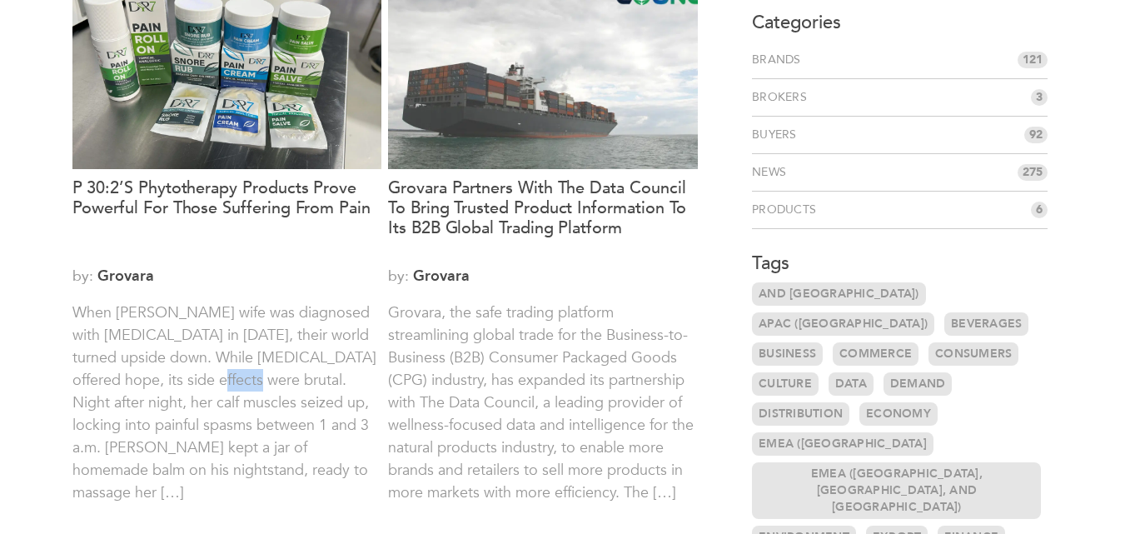
click at [203, 381] on p "When Alan Hughey’s wife was diagnosed with cancer in 2022, their world turned u…" at bounding box center [227, 413] width 310 height 225
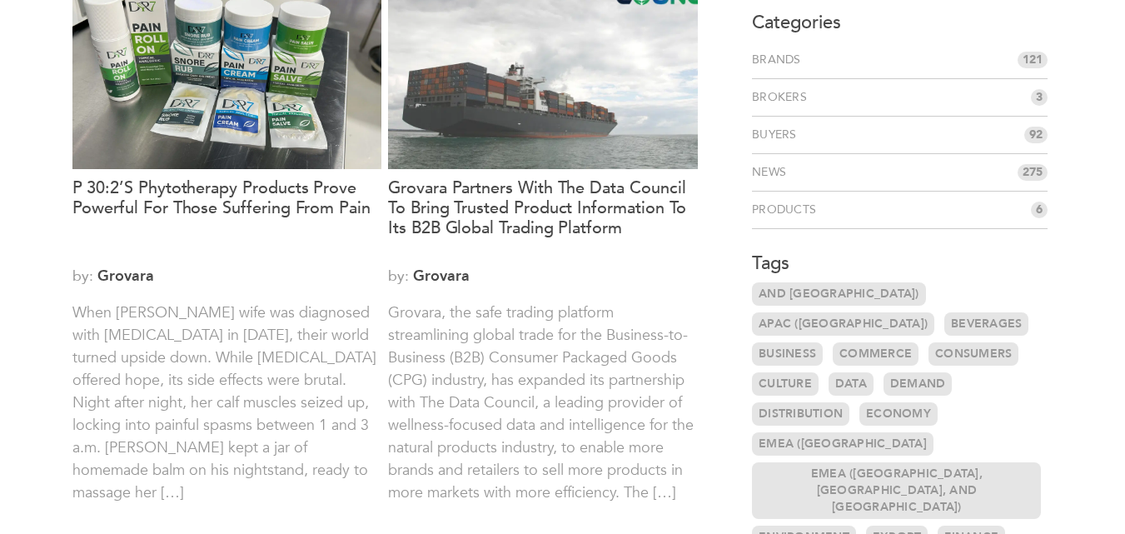
click at [203, 381] on p "When Alan Hughey’s wife was diagnosed with cancer in 2022, their world turned u…" at bounding box center [227, 413] width 310 height 225
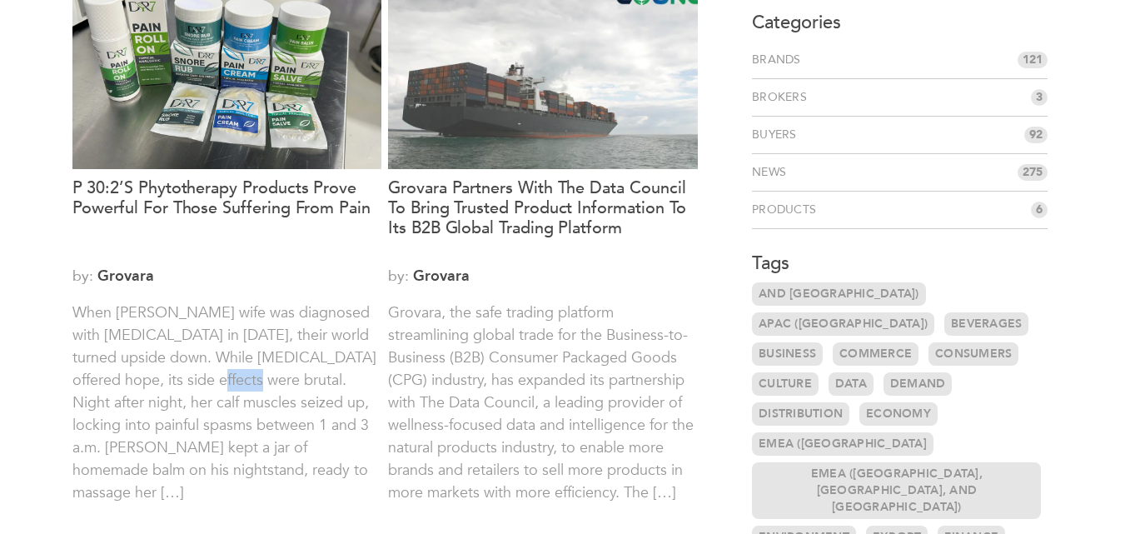
click at [203, 381] on p "When Alan Hughey’s wife was diagnosed with cancer in 2022, their world turned u…" at bounding box center [227, 413] width 310 height 225
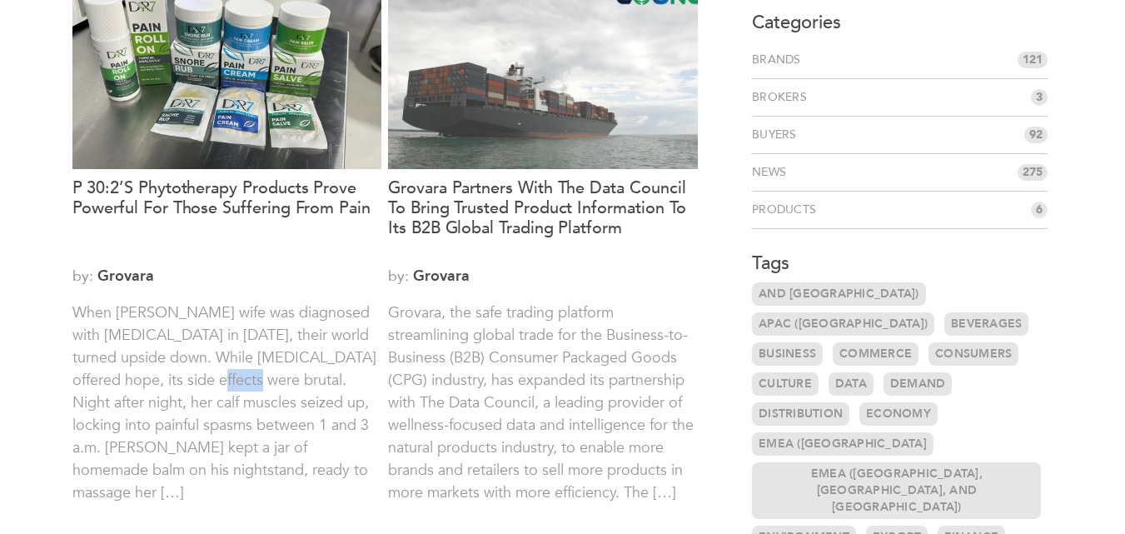
click at [203, 381] on p "When Alan Hughey’s wife was diagnosed with cancer in 2022, their world turned u…" at bounding box center [227, 413] width 310 height 225
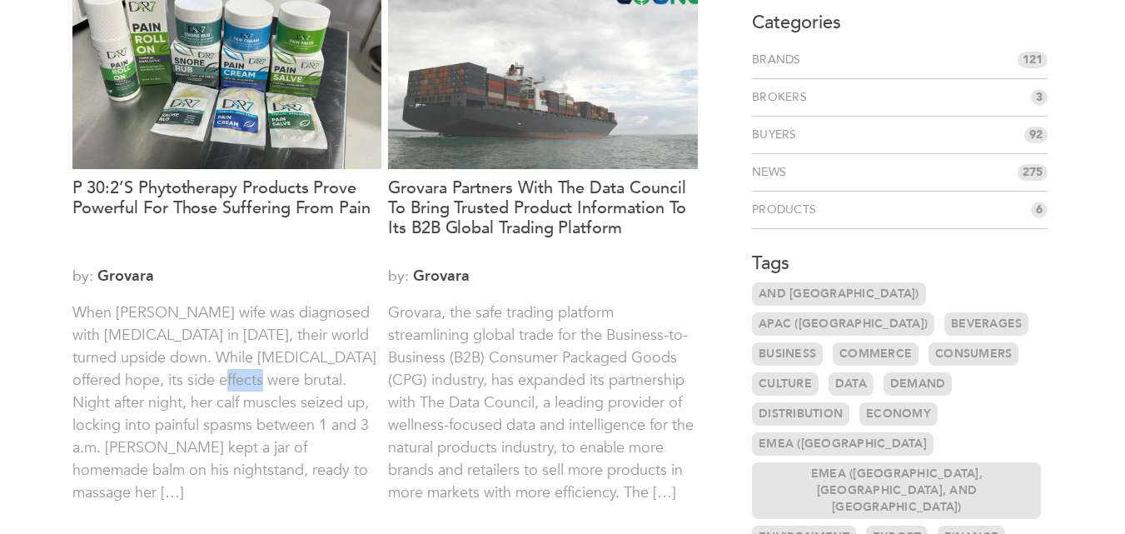
click at [203, 381] on p "When Alan Hughey’s wife was diagnosed with cancer in 2022, their world turned u…" at bounding box center [227, 413] width 310 height 225
drag, startPoint x: 203, startPoint y: 381, endPoint x: 222, endPoint y: 388, distance: 20.6
click at [222, 388] on p "When Alan Hughey’s wife was diagnosed with cancer in 2022, their world turned u…" at bounding box center [227, 413] width 310 height 225
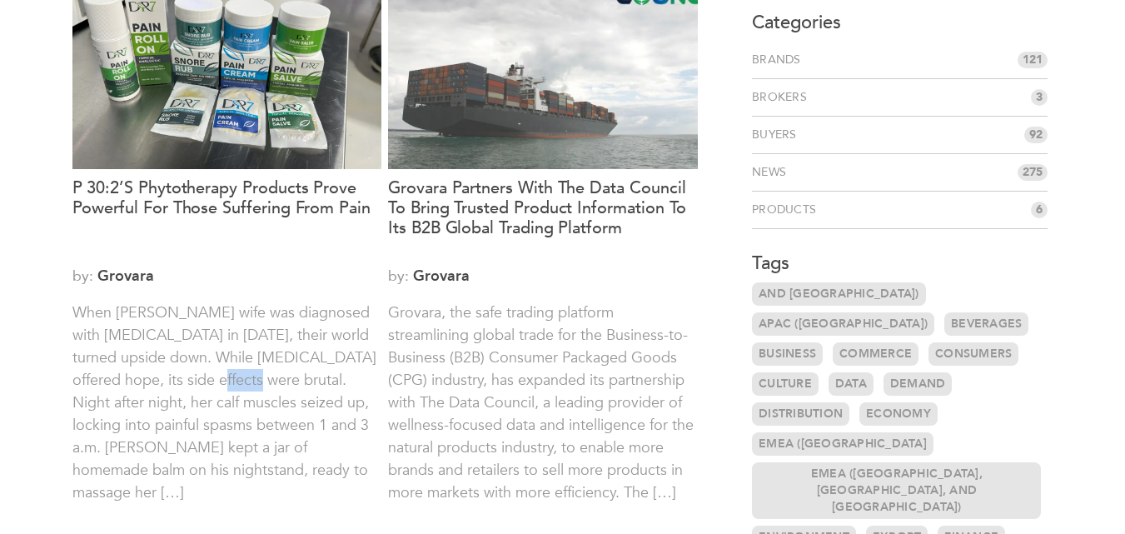
click at [222, 388] on p "When Alan Hughey’s wife was diagnosed with cancer in 2022, their world turned u…" at bounding box center [227, 413] width 310 height 225
click at [212, 385] on p "When Alan Hughey’s wife was diagnosed with cancer in 2022, their world turned u…" at bounding box center [227, 413] width 310 height 225
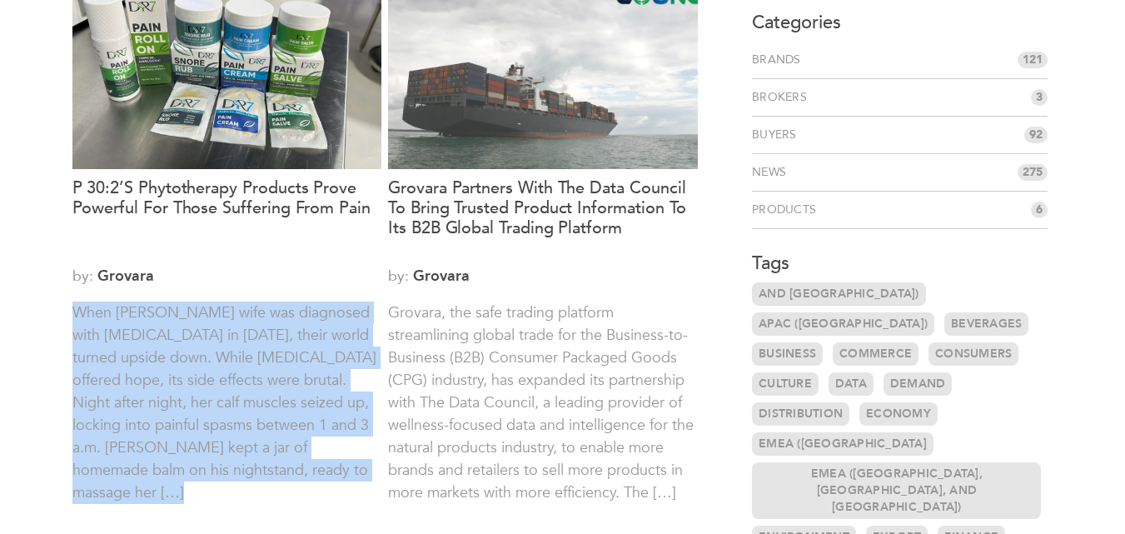
click at [213, 384] on p "When Alan Hughey’s wife was diagnosed with cancer in 2022, their world turned u…" at bounding box center [227, 413] width 310 height 225
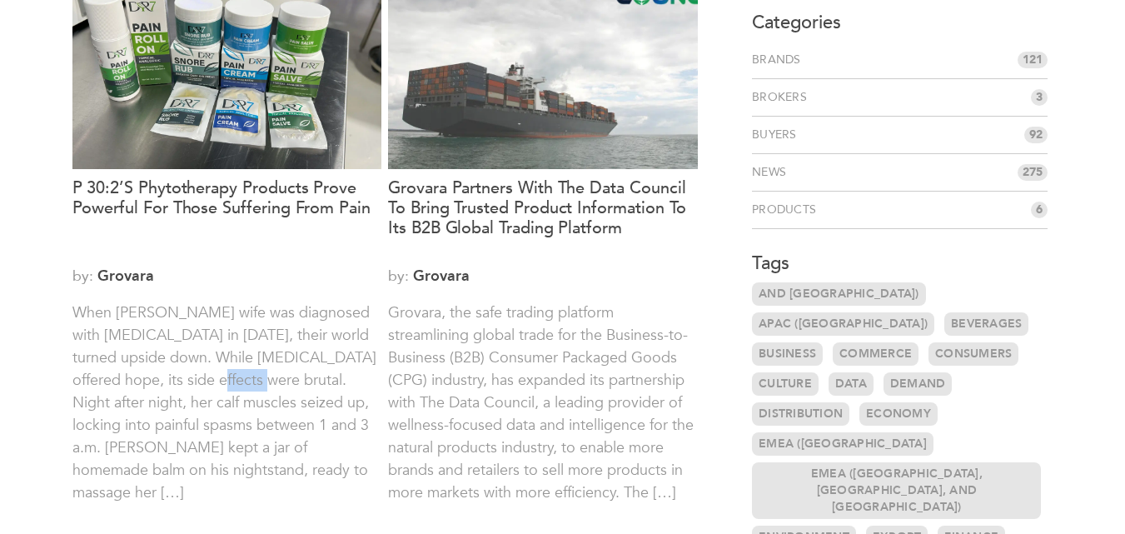
drag, startPoint x: 213, startPoint y: 384, endPoint x: 229, endPoint y: 384, distance: 15.8
click at [229, 384] on p "When Alan Hughey’s wife was diagnosed with cancer in 2022, their world turned u…" at bounding box center [227, 413] width 310 height 225
click at [216, 382] on p "When Alan Hughey’s wife was diagnosed with cancer in 2022, their world turned u…" at bounding box center [227, 413] width 310 height 225
drag, startPoint x: 216, startPoint y: 382, endPoint x: 227, endPoint y: 382, distance: 11.7
click at [227, 382] on p "When Alan Hughey’s wife was diagnosed with cancer in 2022, their world turned u…" at bounding box center [227, 413] width 310 height 225
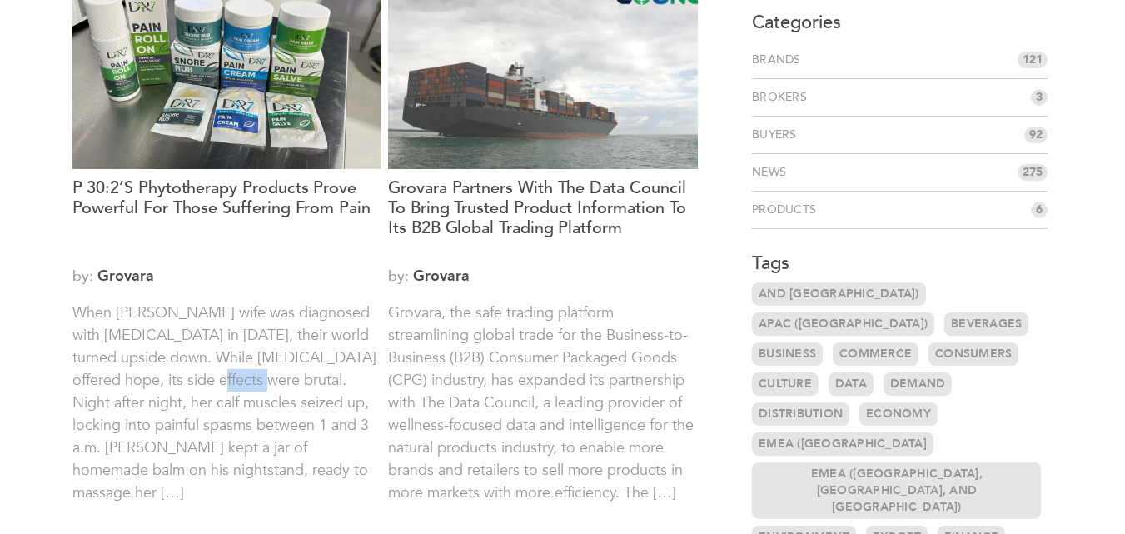
click at [227, 382] on p "When Alan Hughey’s wife was diagnosed with cancer in 2022, their world turned u…" at bounding box center [227, 413] width 310 height 225
drag, startPoint x: 227, startPoint y: 382, endPoint x: 208, endPoint y: 381, distance: 19.2
click at [208, 381] on p "When Alan Hughey’s wife was diagnosed with cancer in 2022, their world turned u…" at bounding box center [227, 413] width 310 height 225
drag, startPoint x: 208, startPoint y: 381, endPoint x: 229, endPoint y: 382, distance: 20.8
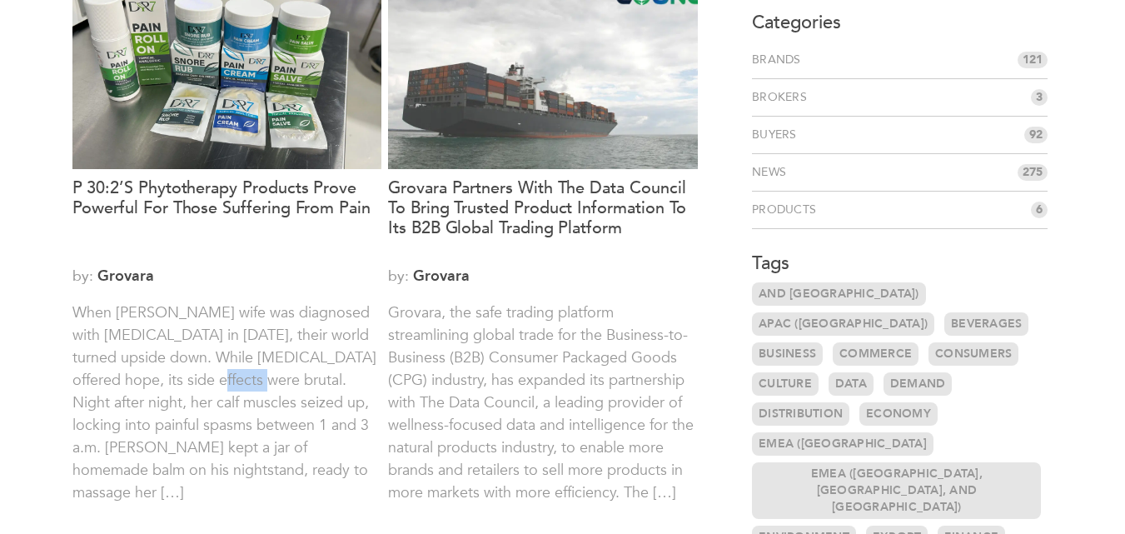
click at [229, 382] on p "When Alan Hughey’s wife was diagnosed with cancer in 2022, their world turned u…" at bounding box center [227, 413] width 310 height 225
drag, startPoint x: 229, startPoint y: 382, endPoint x: 201, endPoint y: 385, distance: 28.4
click at [201, 385] on p "When Alan Hughey’s wife was diagnosed with cancer in 2022, their world turned u…" at bounding box center [227, 413] width 310 height 225
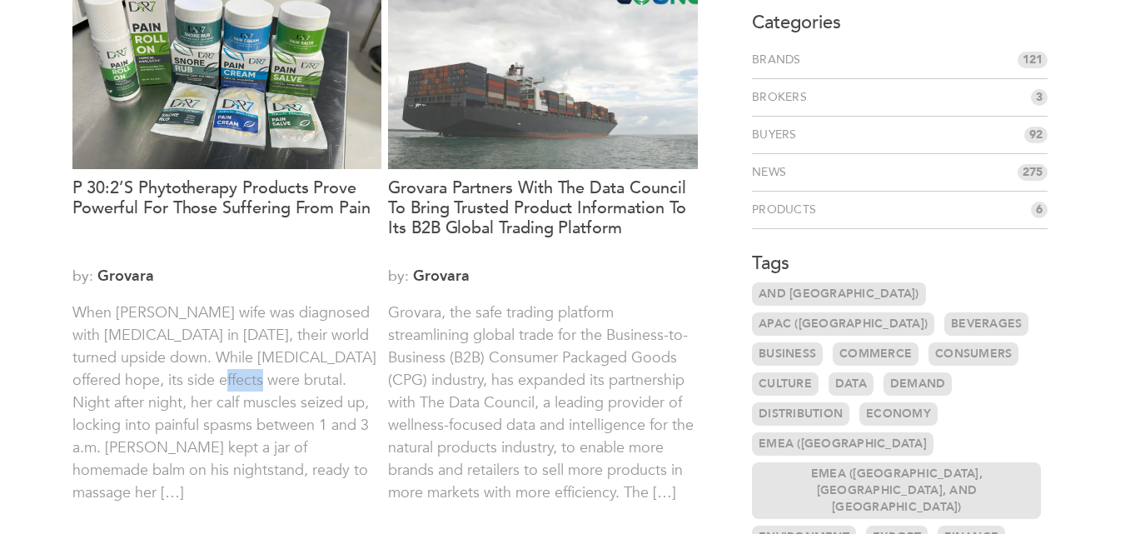
click at [201, 385] on p "When Alan Hughey’s wife was diagnosed with cancer in 2022, their world turned u…" at bounding box center [227, 413] width 310 height 225
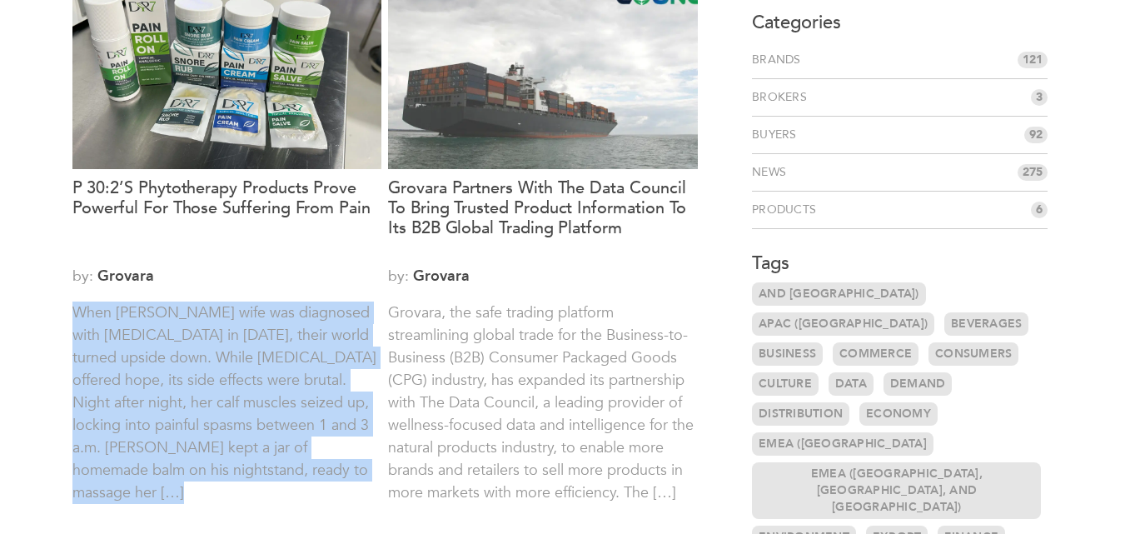
click at [201, 385] on p "When Alan Hughey’s wife was diagnosed with cancer in 2022, their world turned u…" at bounding box center [227, 413] width 310 height 225
click at [211, 385] on p "When Alan Hughey’s wife was diagnosed with cancer in 2022, their world turned u…" at bounding box center [227, 413] width 310 height 225
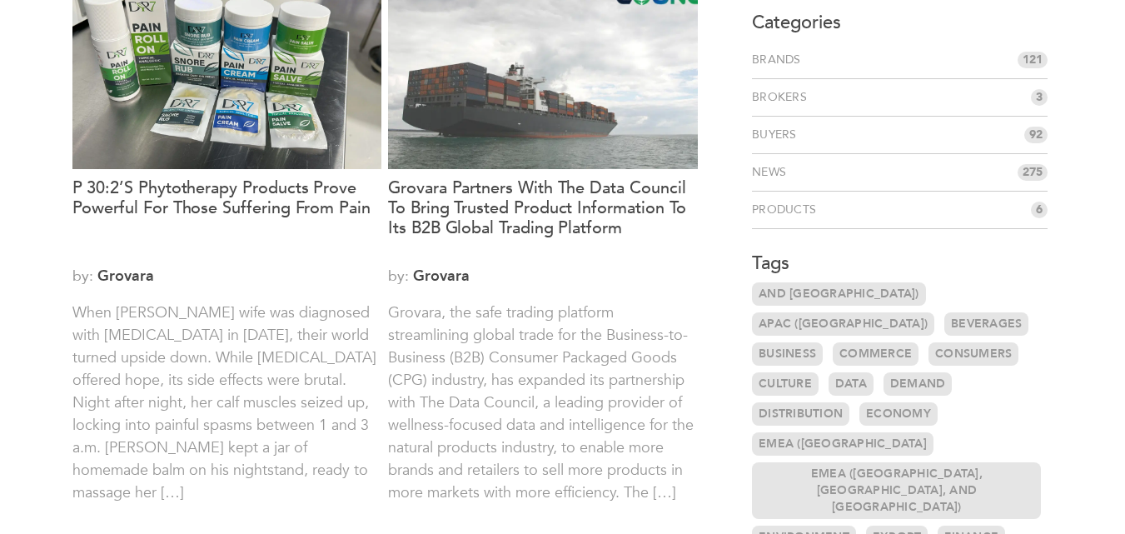
click at [211, 386] on p "When Alan Hughey’s wife was diagnosed with cancer in 2022, their world turned u…" at bounding box center [227, 413] width 310 height 225
click at [209, 381] on p "When Alan Hughey’s wife was diagnosed with cancer in 2022, their world turned u…" at bounding box center [227, 413] width 310 height 225
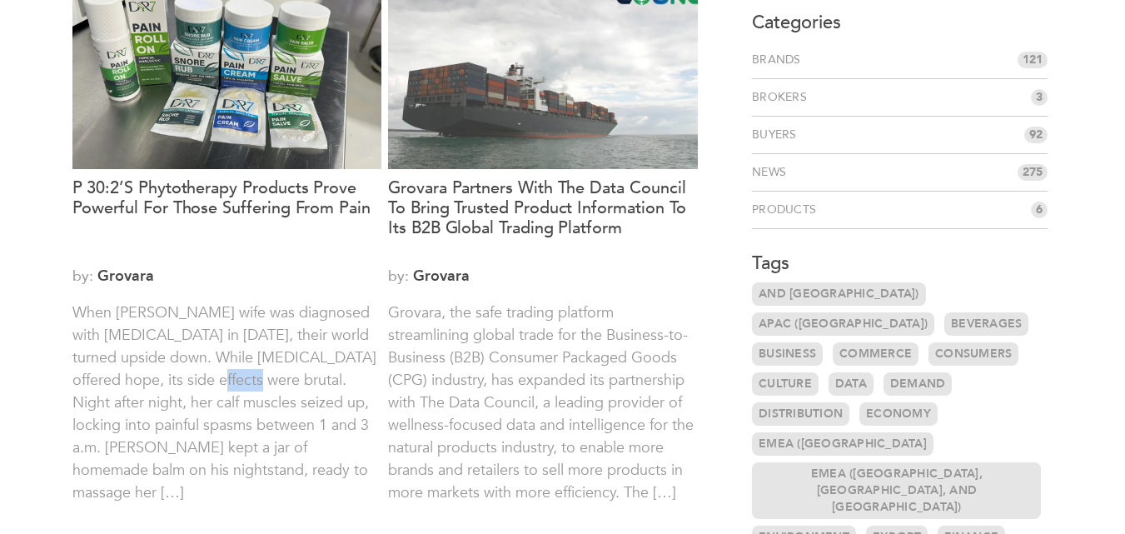
click at [209, 381] on p "When Alan Hughey’s wife was diagnosed with cancer in 2022, their world turned u…" at bounding box center [227, 413] width 310 height 225
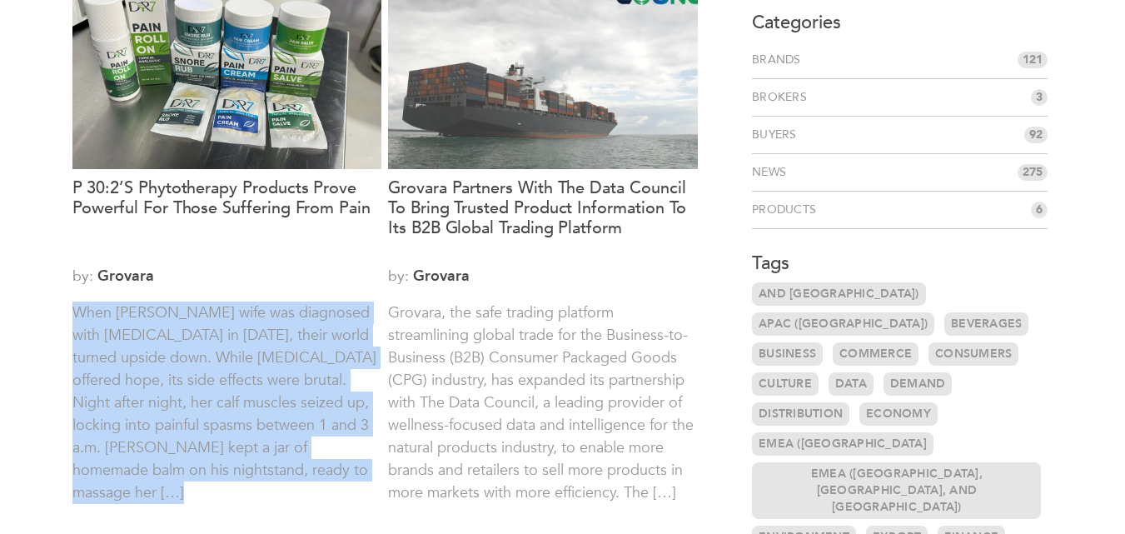
click at [209, 381] on p "When Alan Hughey’s wife was diagnosed with cancer in 2022, their world turned u…" at bounding box center [227, 413] width 310 height 225
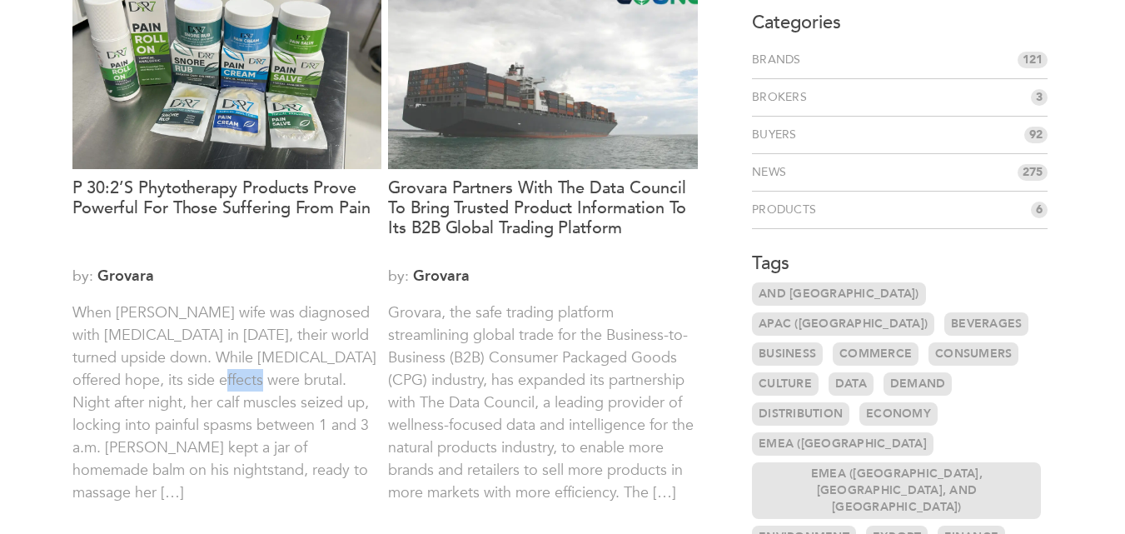
click at [209, 381] on p "When Alan Hughey’s wife was diagnosed with cancer in 2022, their world turned u…" at bounding box center [227, 413] width 310 height 225
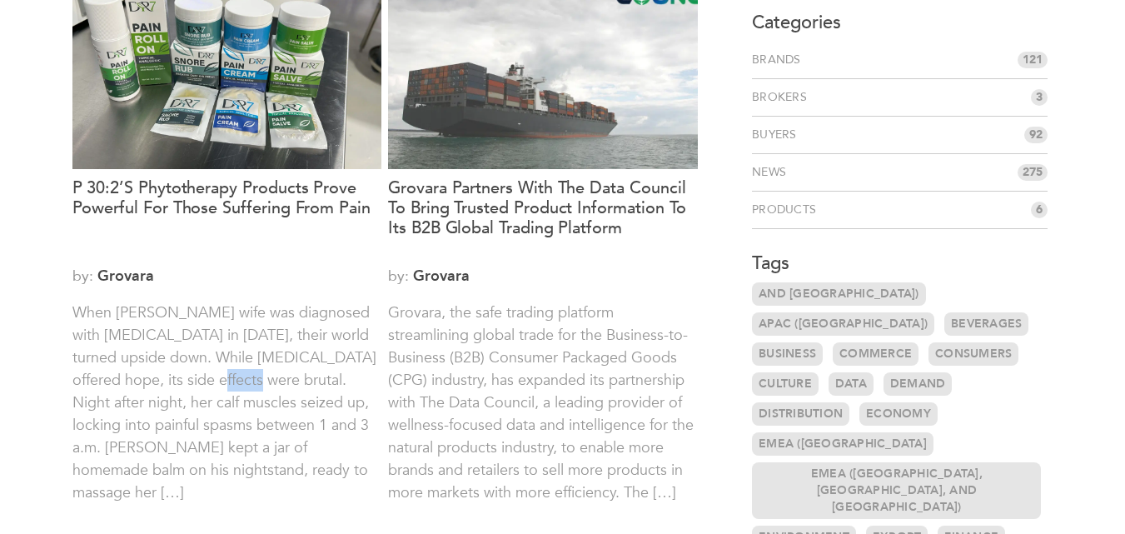
click at [209, 381] on p "When Alan Hughey’s wife was diagnosed with cancer in 2022, their world turned u…" at bounding box center [227, 413] width 310 height 225
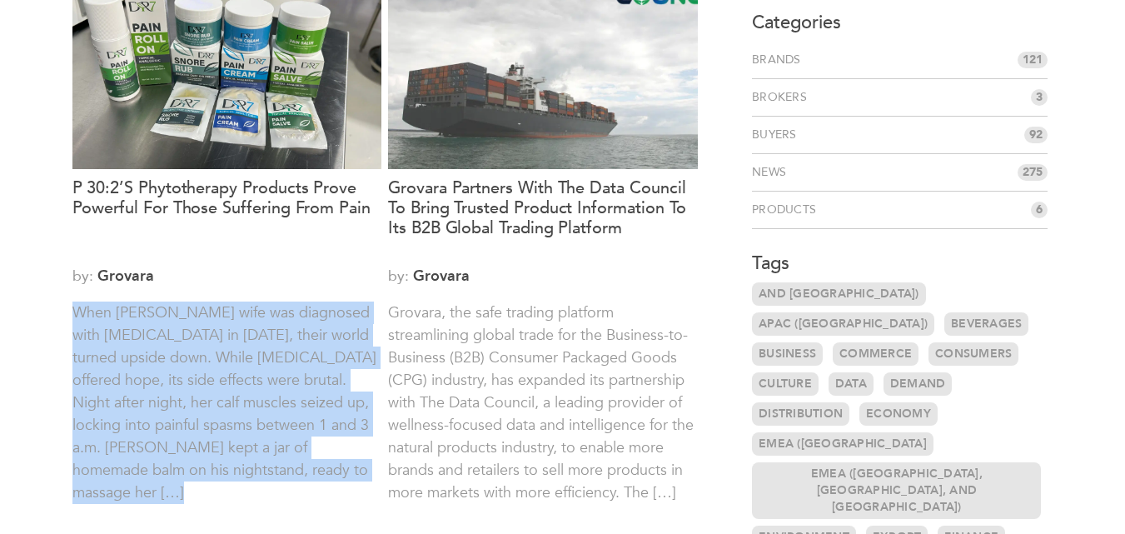
click at [209, 381] on p "When Alan Hughey’s wife was diagnosed with cancer in 2022, their world turned u…" at bounding box center [227, 413] width 310 height 225
click at [212, 378] on p "When Alan Hughey’s wife was diagnosed with cancer in 2022, their world turned u…" at bounding box center [227, 413] width 310 height 225
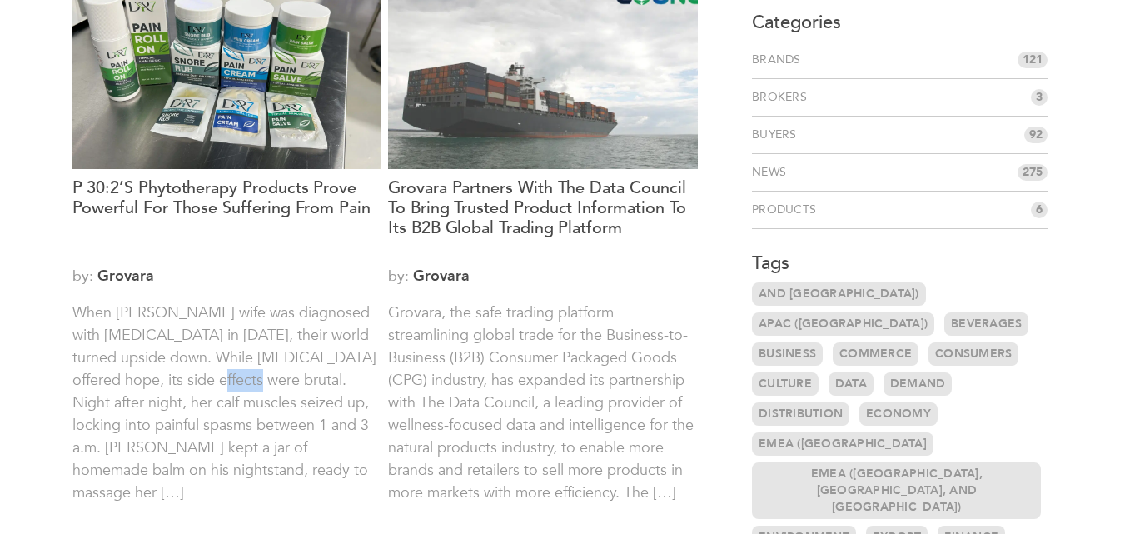
click at [212, 378] on p "When Alan Hughey’s wife was diagnosed with cancer in 2022, their world turned u…" at bounding box center [227, 413] width 310 height 225
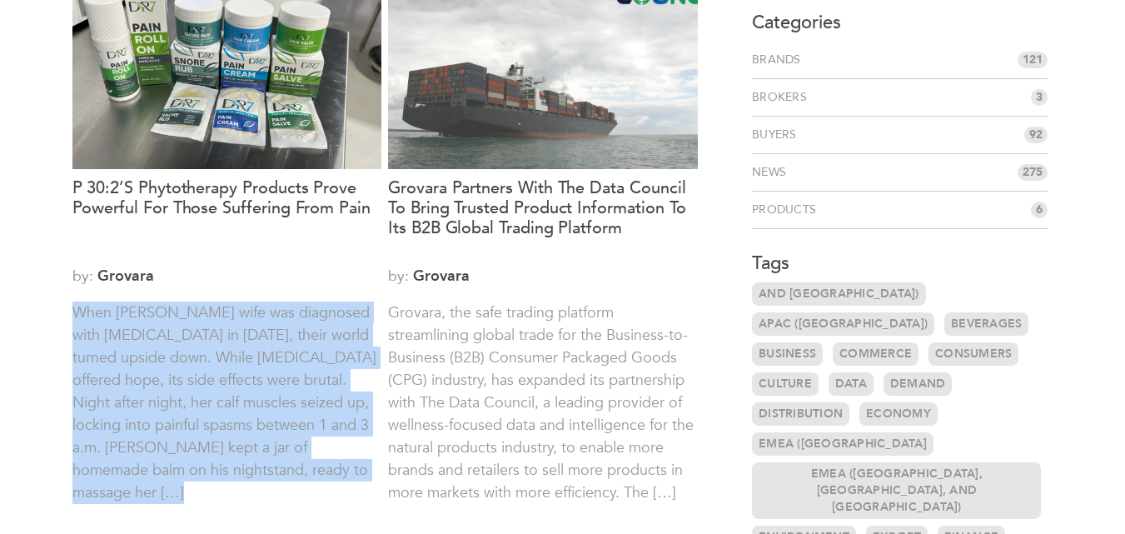
click at [212, 378] on p "When Alan Hughey’s wife was diagnosed with cancer in 2022, their world turned u…" at bounding box center [227, 413] width 310 height 225
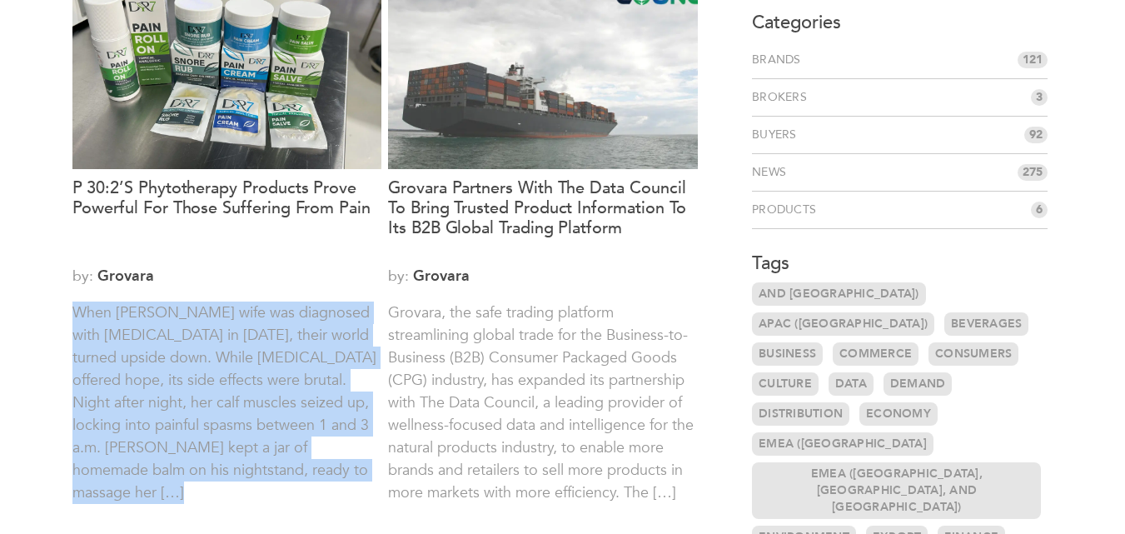
click at [212, 378] on p "When Alan Hughey’s wife was diagnosed with cancer in 2022, their world turned u…" at bounding box center [227, 413] width 310 height 225
click at [210, 378] on p "When Alan Hughey’s wife was diagnosed with cancer in 2022, their world turned u…" at bounding box center [227, 413] width 310 height 225
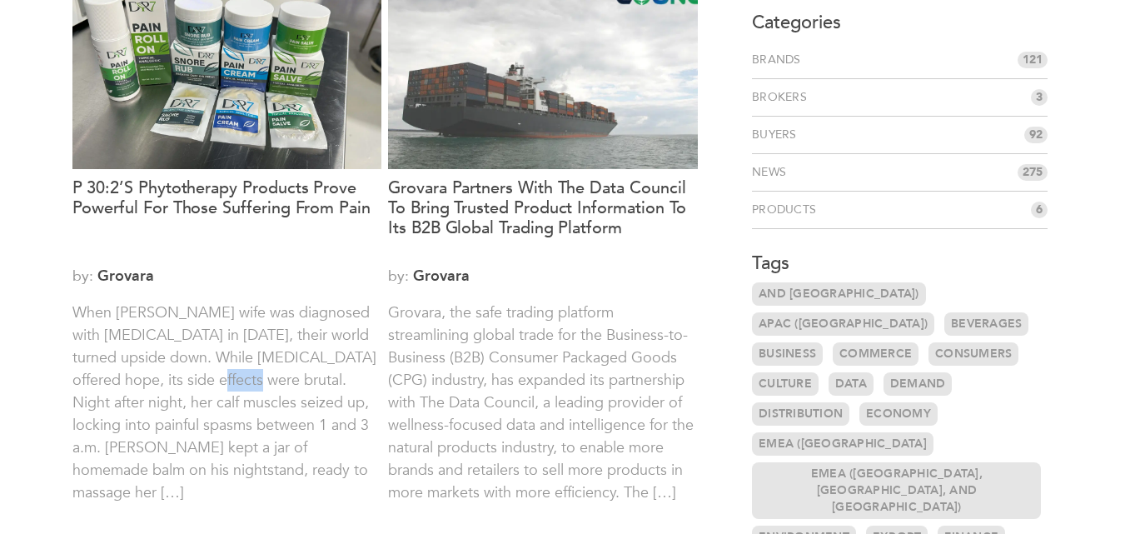
click at [210, 378] on p "When Alan Hughey’s wife was diagnosed with cancer in 2022, their world turned u…" at bounding box center [227, 413] width 310 height 225
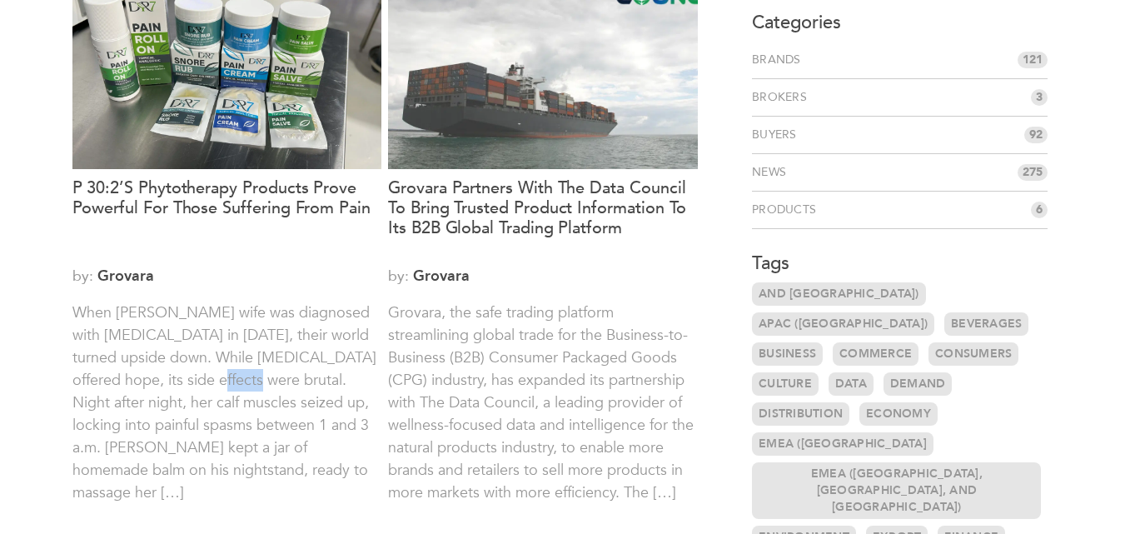
click at [212, 381] on p "When Alan Hughey’s wife was diagnosed with cancer in 2022, their world turned u…" at bounding box center [227, 413] width 310 height 225
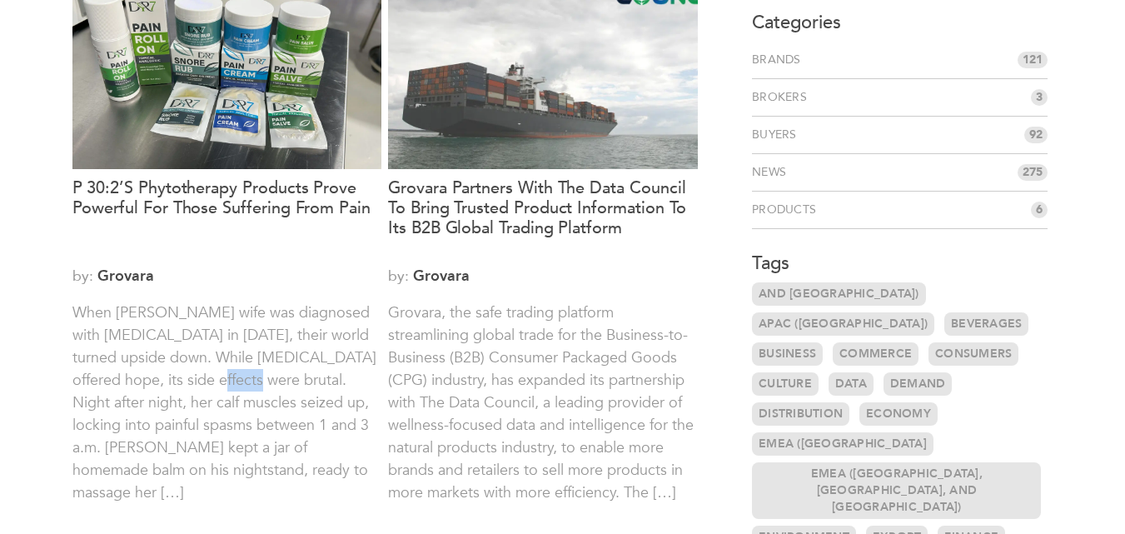
click at [212, 381] on p "When Alan Hughey’s wife was diagnosed with cancer in 2022, their world turned u…" at bounding box center [227, 413] width 310 height 225
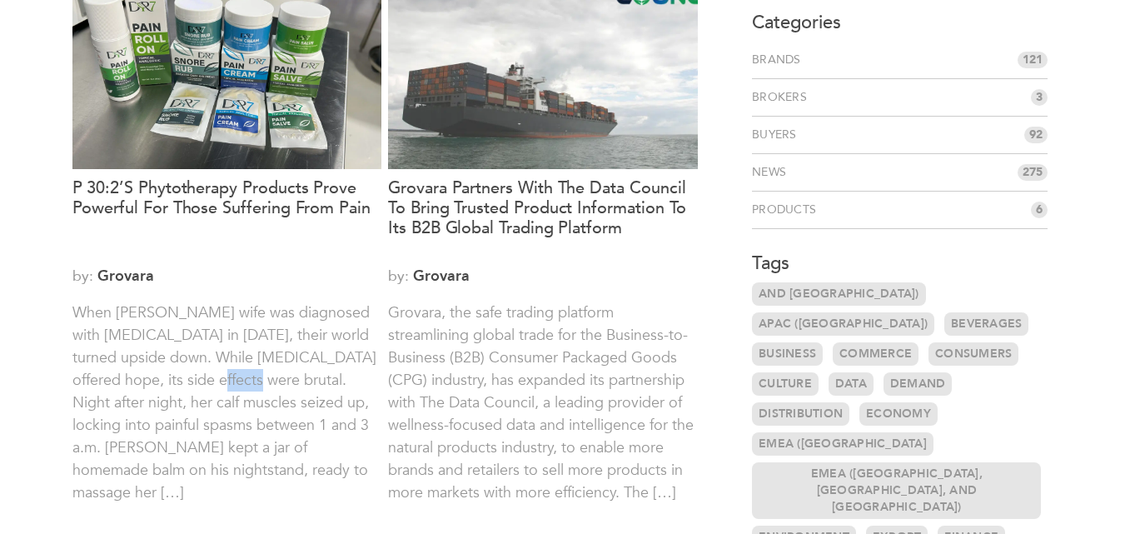
click at [212, 381] on p "When Alan Hughey’s wife was diagnosed with cancer in 2022, their world turned u…" at bounding box center [227, 413] width 310 height 225
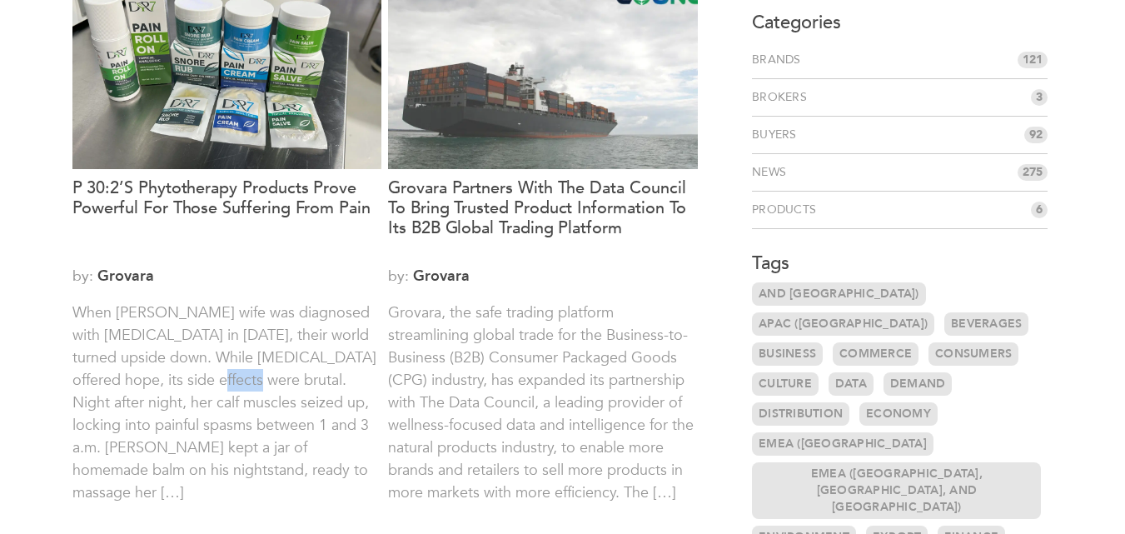
click at [212, 381] on p "When Alan Hughey’s wife was diagnosed with cancer in 2022, their world turned u…" at bounding box center [227, 413] width 310 height 225
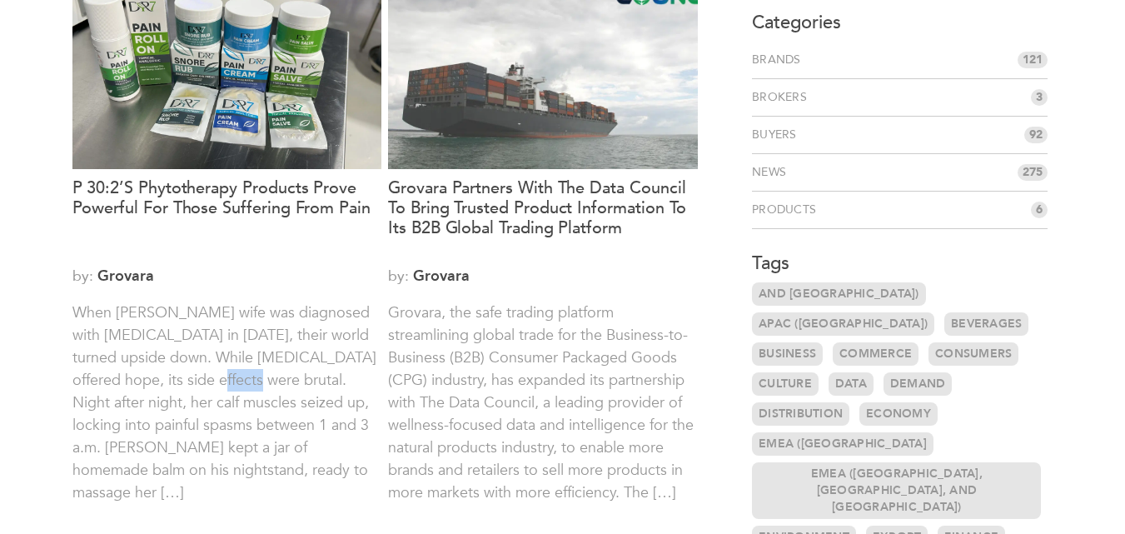
click at [212, 381] on p "When Alan Hughey’s wife was diagnosed with cancer in 2022, their world turned u…" at bounding box center [227, 413] width 310 height 225
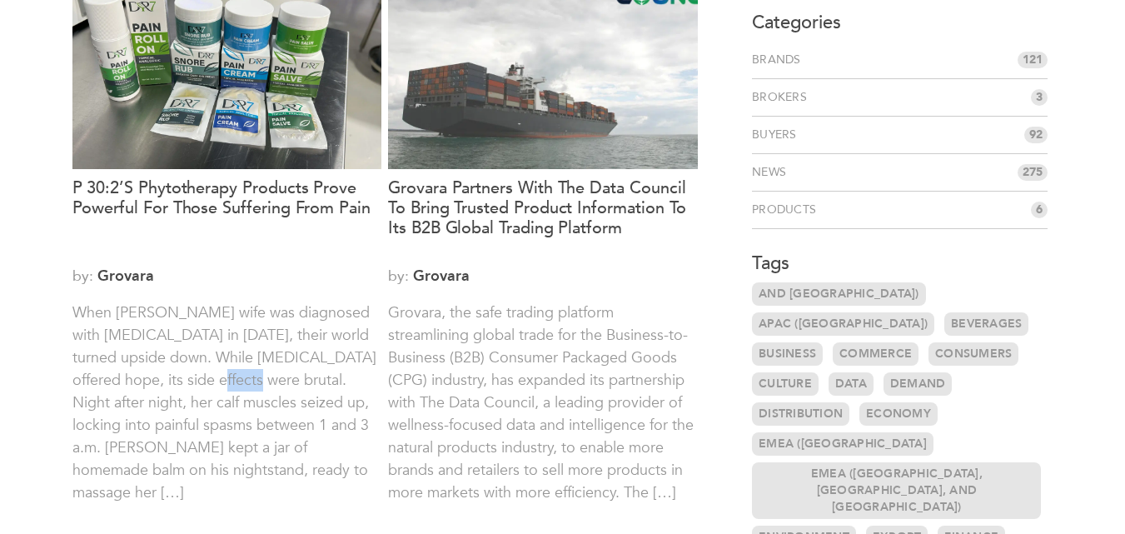
click at [212, 381] on p "When Alan Hughey’s wife was diagnosed with cancer in 2022, their world turned u…" at bounding box center [227, 413] width 310 height 225
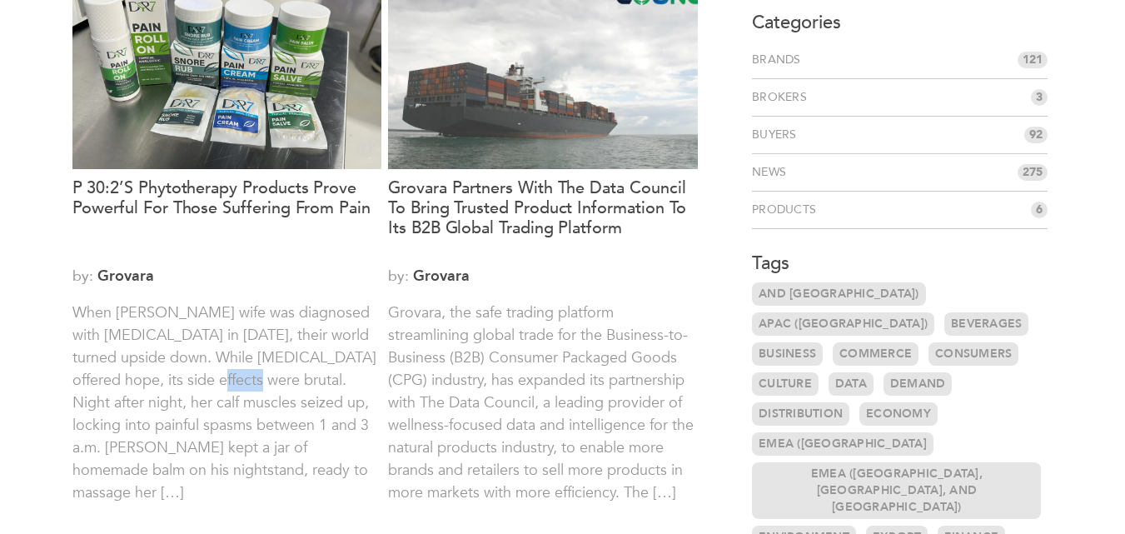
click at [212, 381] on p "When Alan Hughey’s wife was diagnosed with cancer in 2022, their world turned u…" at bounding box center [227, 413] width 310 height 225
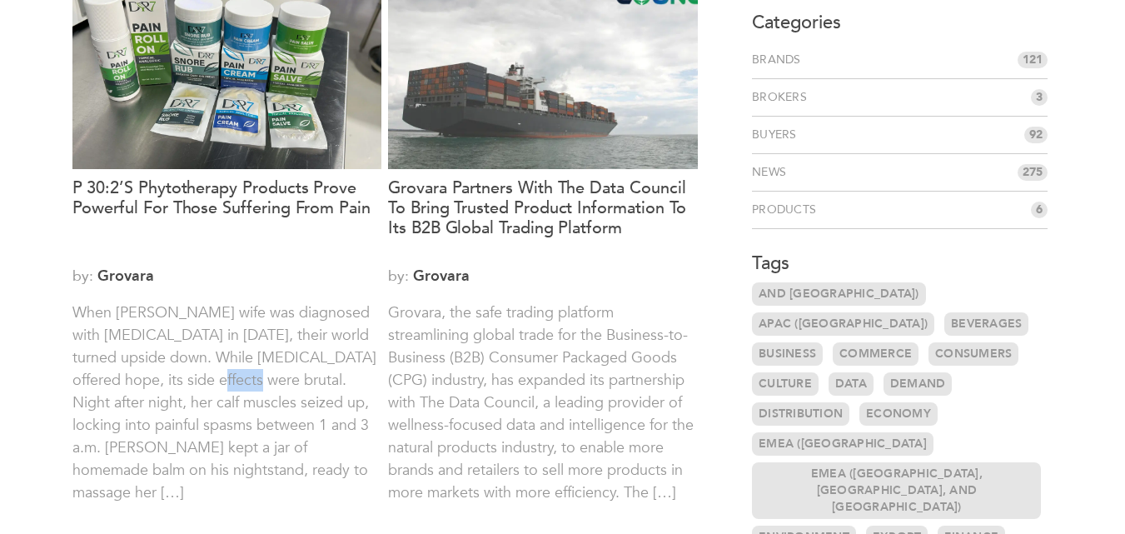
click at [212, 381] on p "When Alan Hughey’s wife was diagnosed with cancer in 2022, their world turned u…" at bounding box center [227, 413] width 310 height 225
click at [212, 384] on p "When Alan Hughey’s wife was diagnosed with cancer in 2022, their world turned u…" at bounding box center [227, 413] width 310 height 225
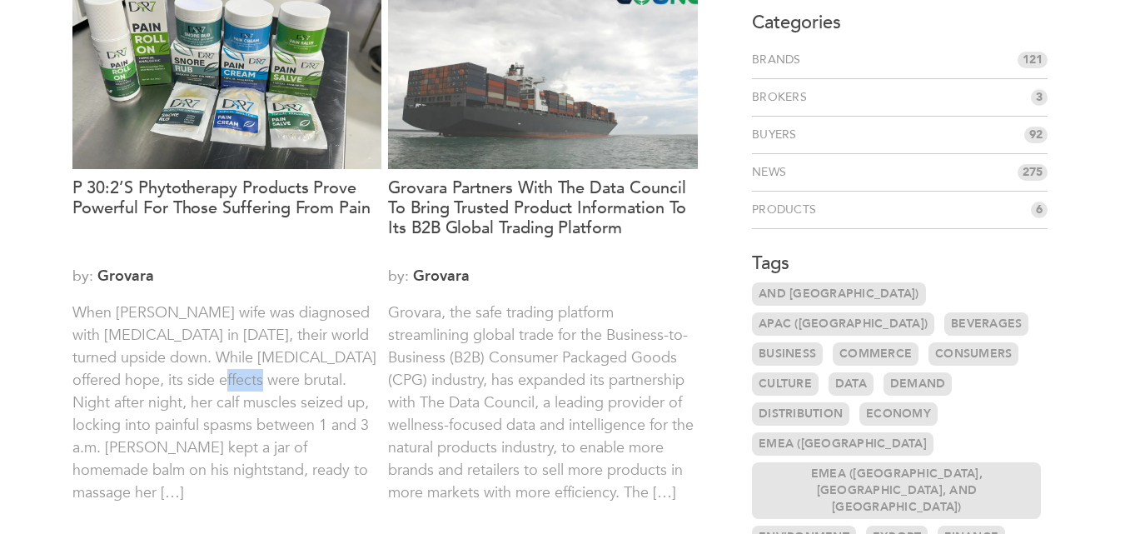
click at [212, 384] on p "When Alan Hughey’s wife was diagnosed with cancer in 2022, their world turned u…" at bounding box center [227, 413] width 310 height 225
